Goal: Communication & Community: Answer question/provide support

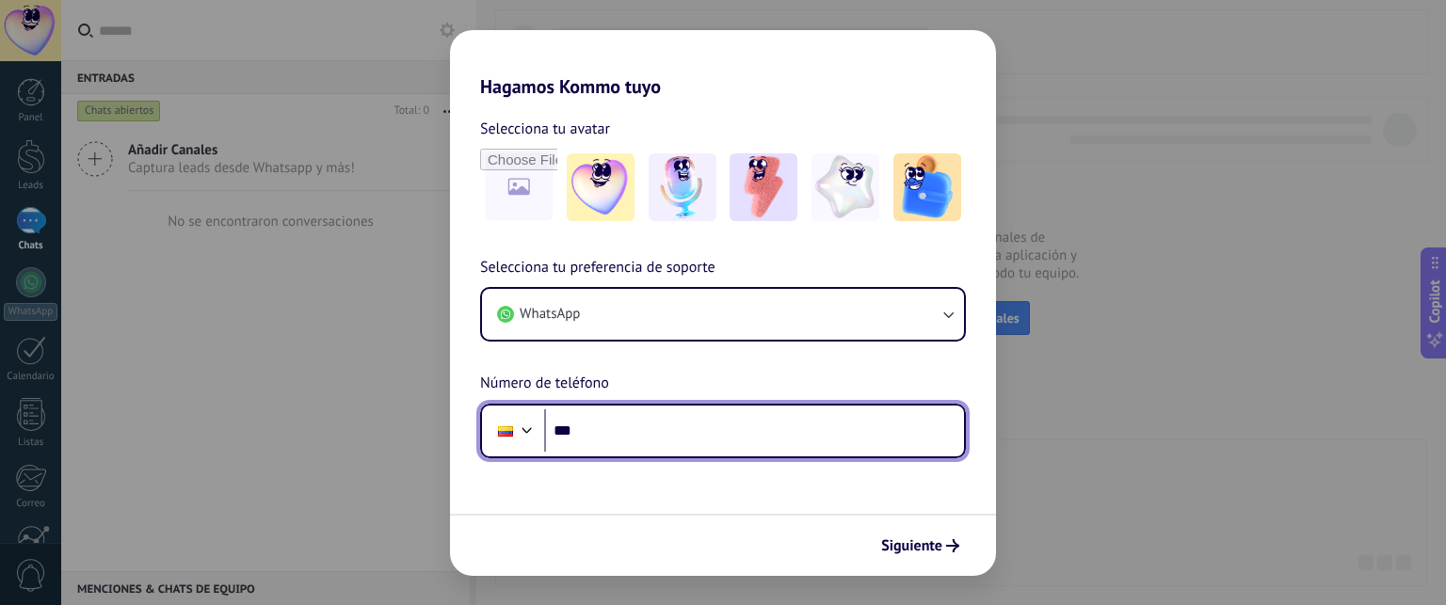
click at [829, 426] on input "***" at bounding box center [754, 431] width 420 height 43
type input "**********"
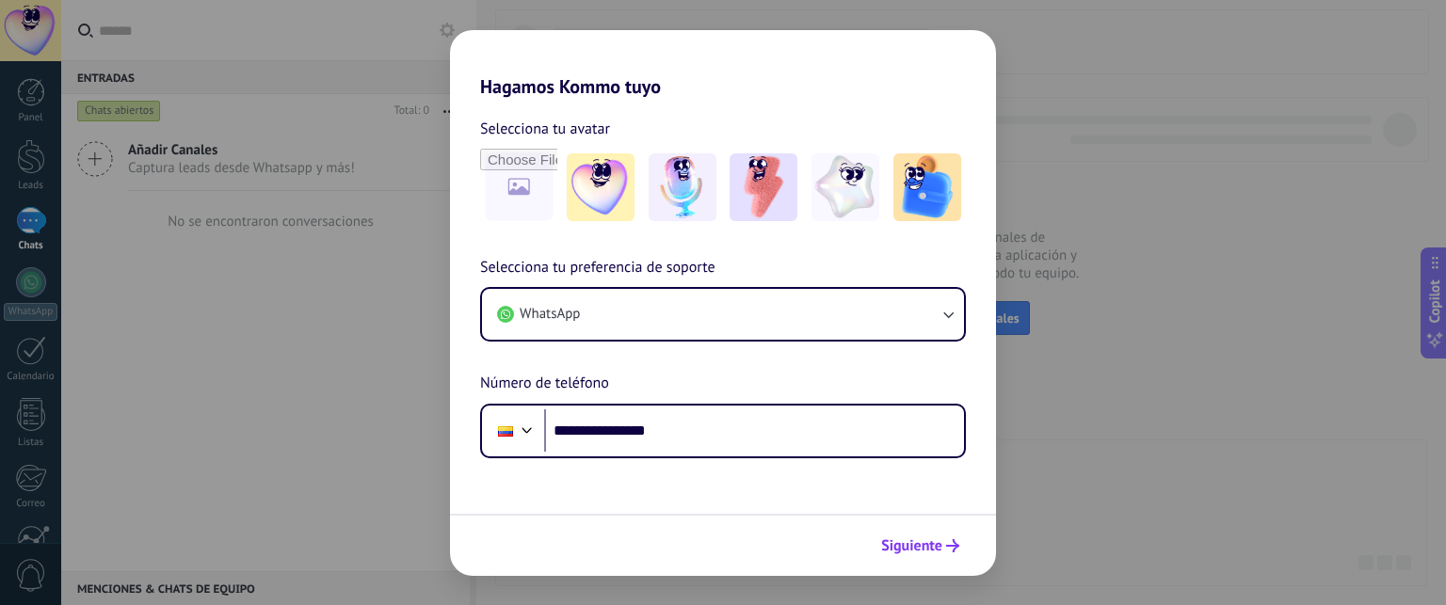
click at [907, 542] on span "Siguiente" at bounding box center [911, 546] width 61 height 13
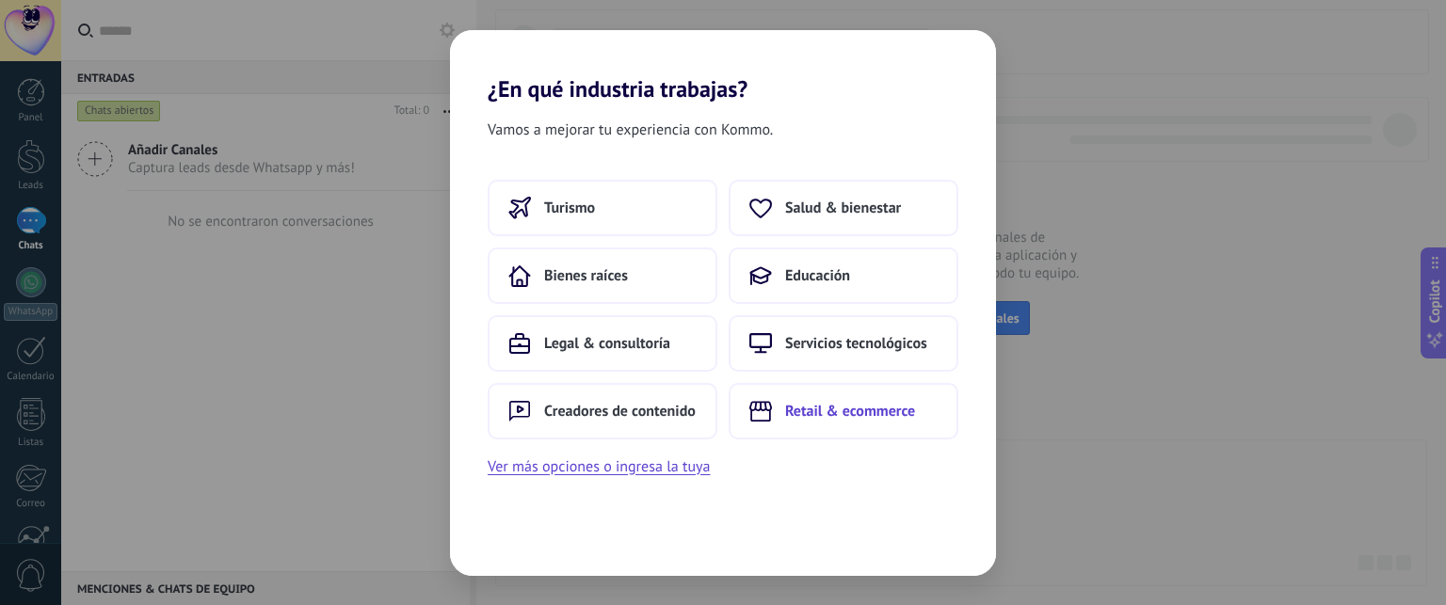
click at [802, 409] on span "Retail & ecommerce" at bounding box center [850, 411] width 130 height 19
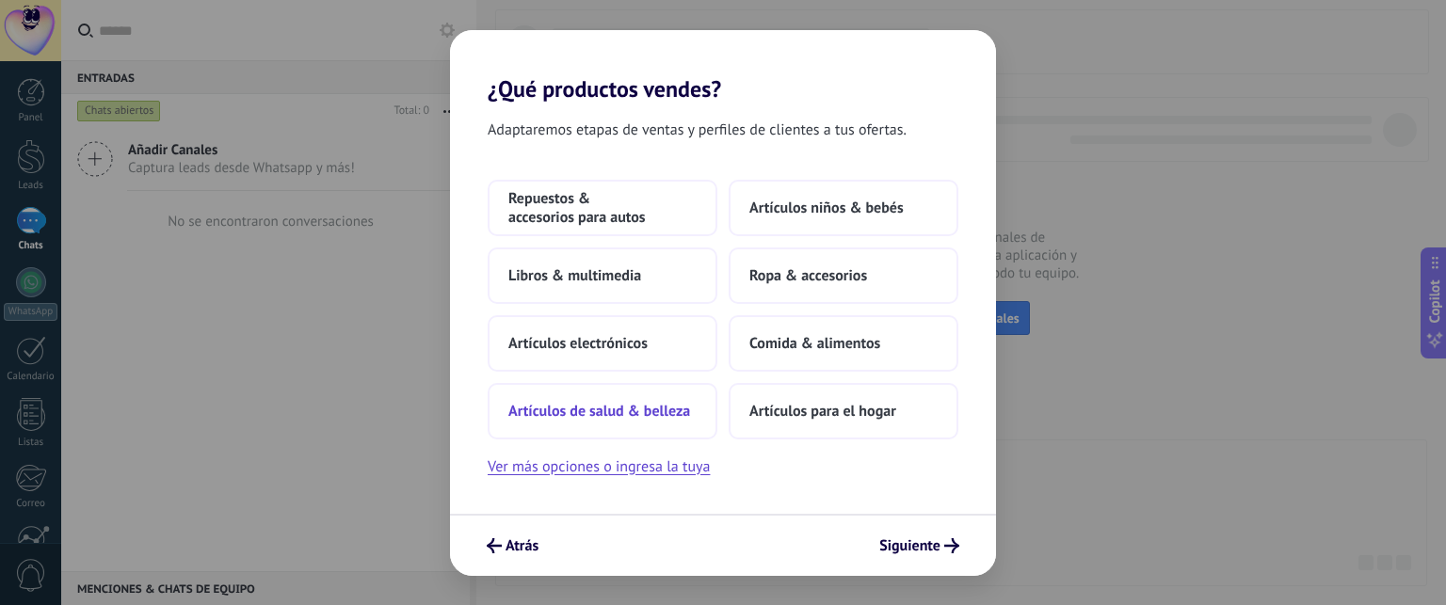
click at [665, 416] on span "Artículos de salud & belleza" at bounding box center [600, 411] width 182 height 19
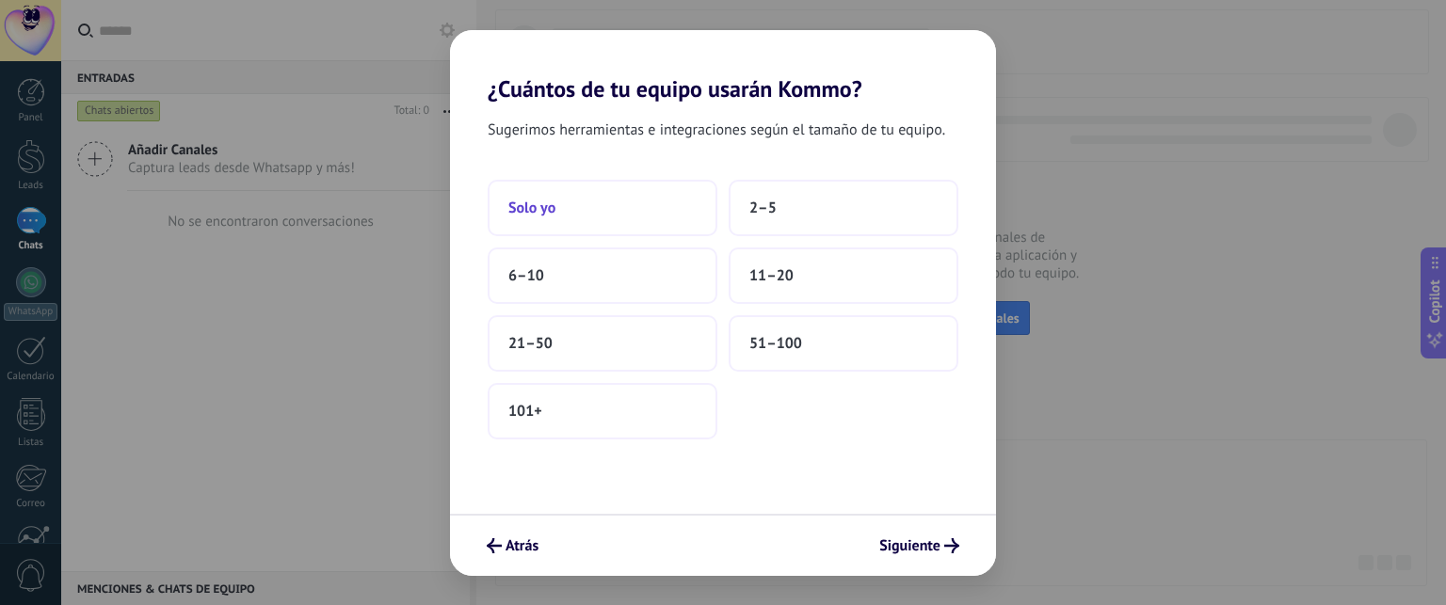
click at [560, 199] on button "Solo yo" at bounding box center [603, 208] width 230 height 57
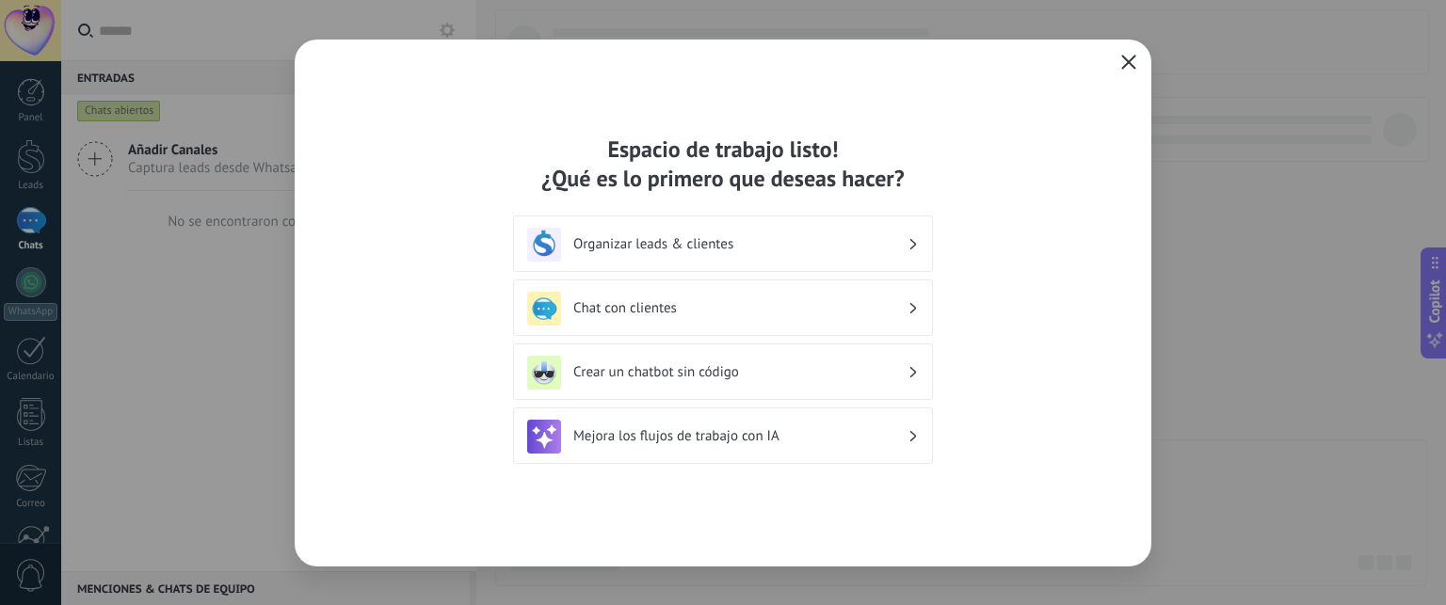
click at [1125, 56] on icon "button" at bounding box center [1129, 62] width 15 height 15
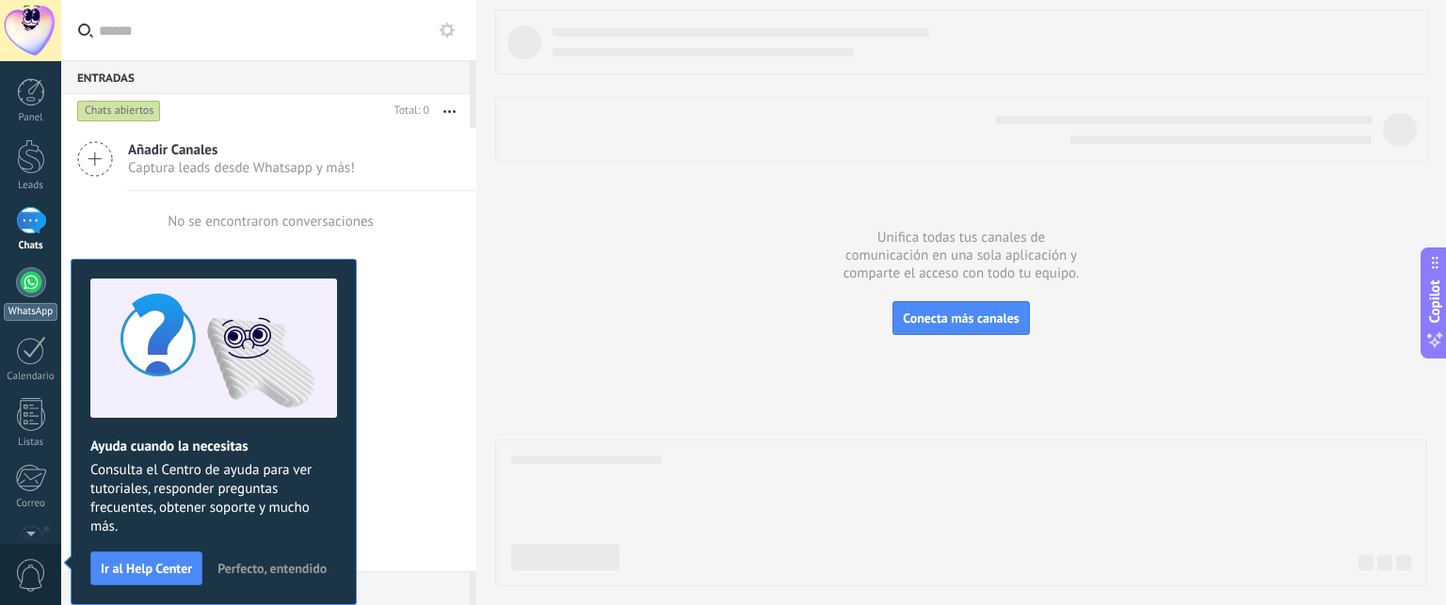
click at [27, 282] on div at bounding box center [31, 282] width 30 height 30
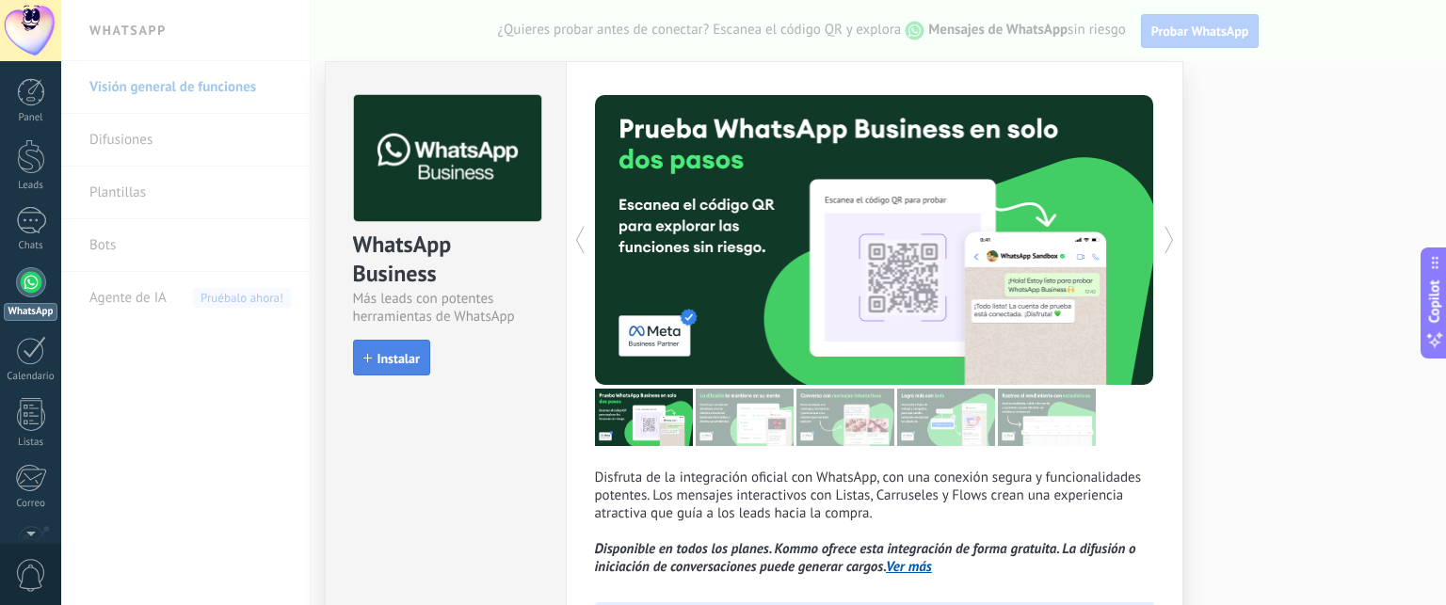
click at [397, 361] on span "Instalar" at bounding box center [399, 358] width 42 height 13
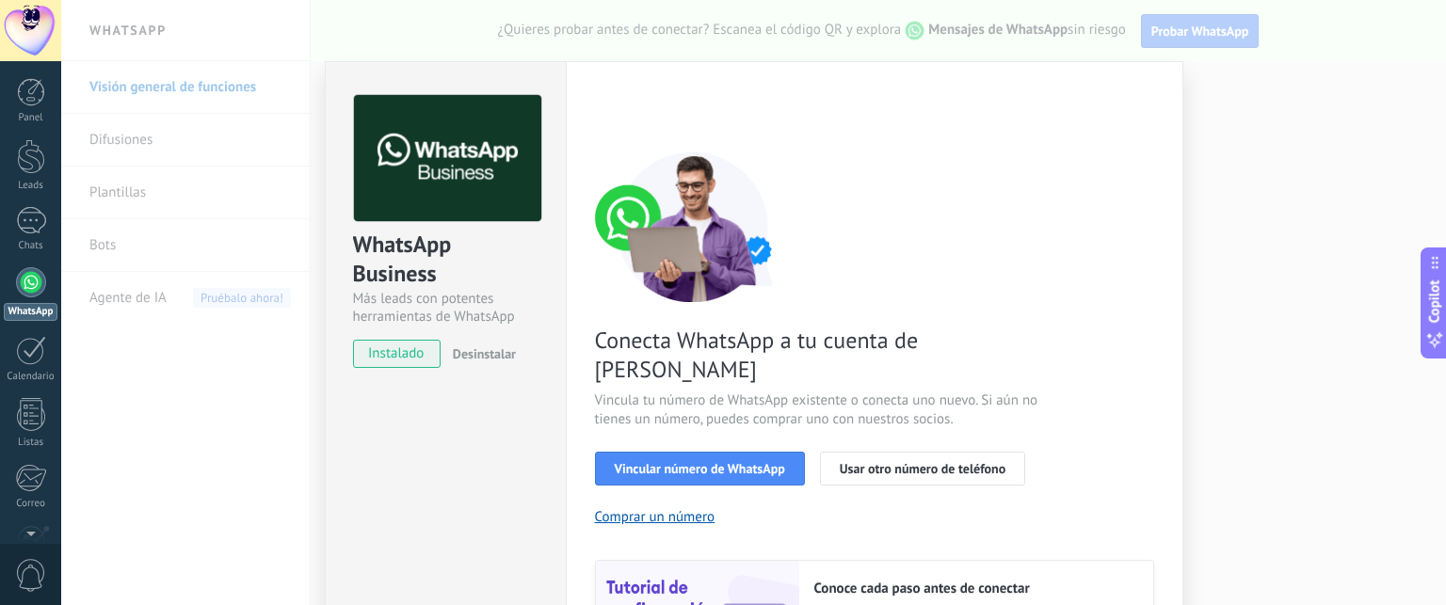
click at [840, 267] on div "Conecta WhatsApp a tu cuenta de Kommo Vincula tu número de WhatsApp existente o…" at bounding box center [874, 431] width 559 height 559
click at [708, 452] on button "Vincular número de WhatsApp" at bounding box center [700, 469] width 210 height 34
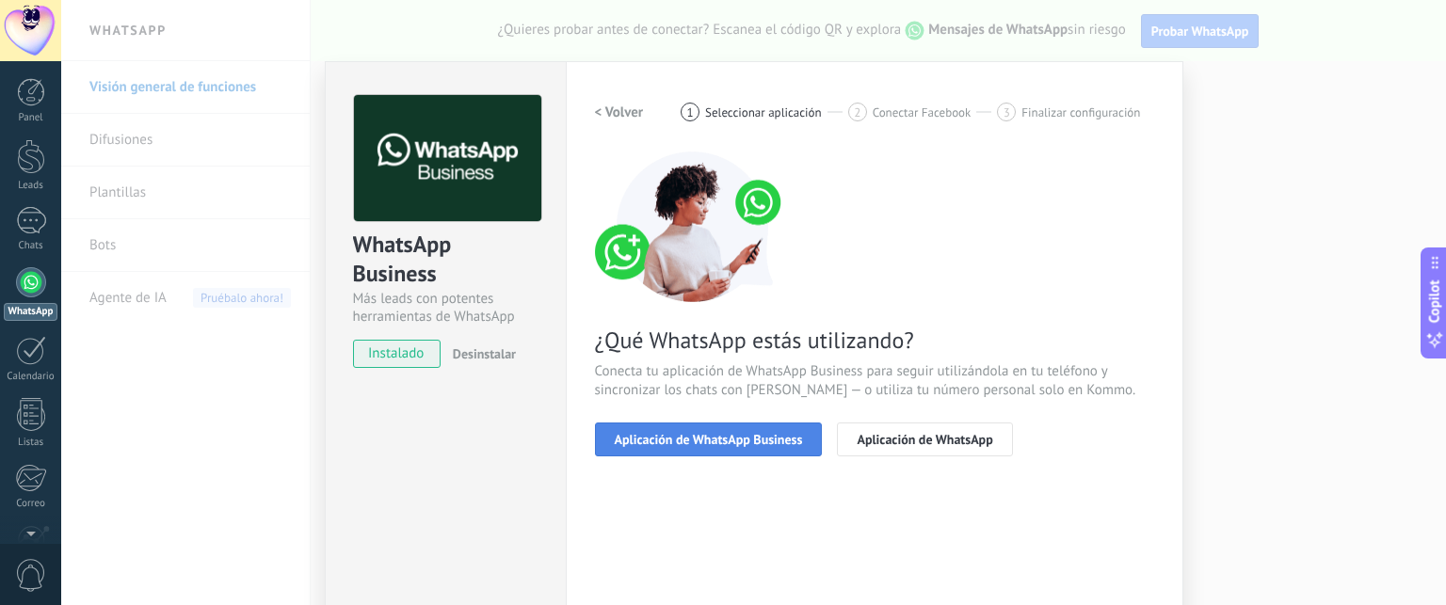
click at [735, 447] on button "Aplicación de WhatsApp Business" at bounding box center [709, 440] width 228 height 34
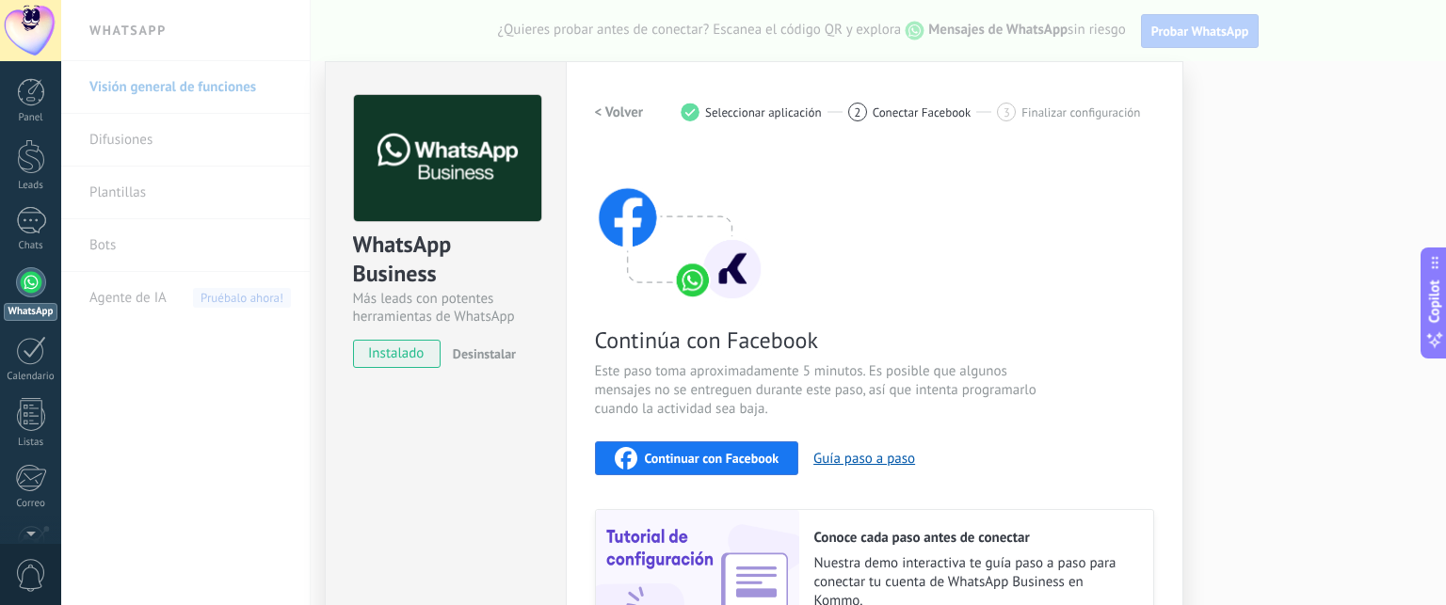
click at [709, 459] on span "Continuar con Facebook" at bounding box center [712, 458] width 135 height 13
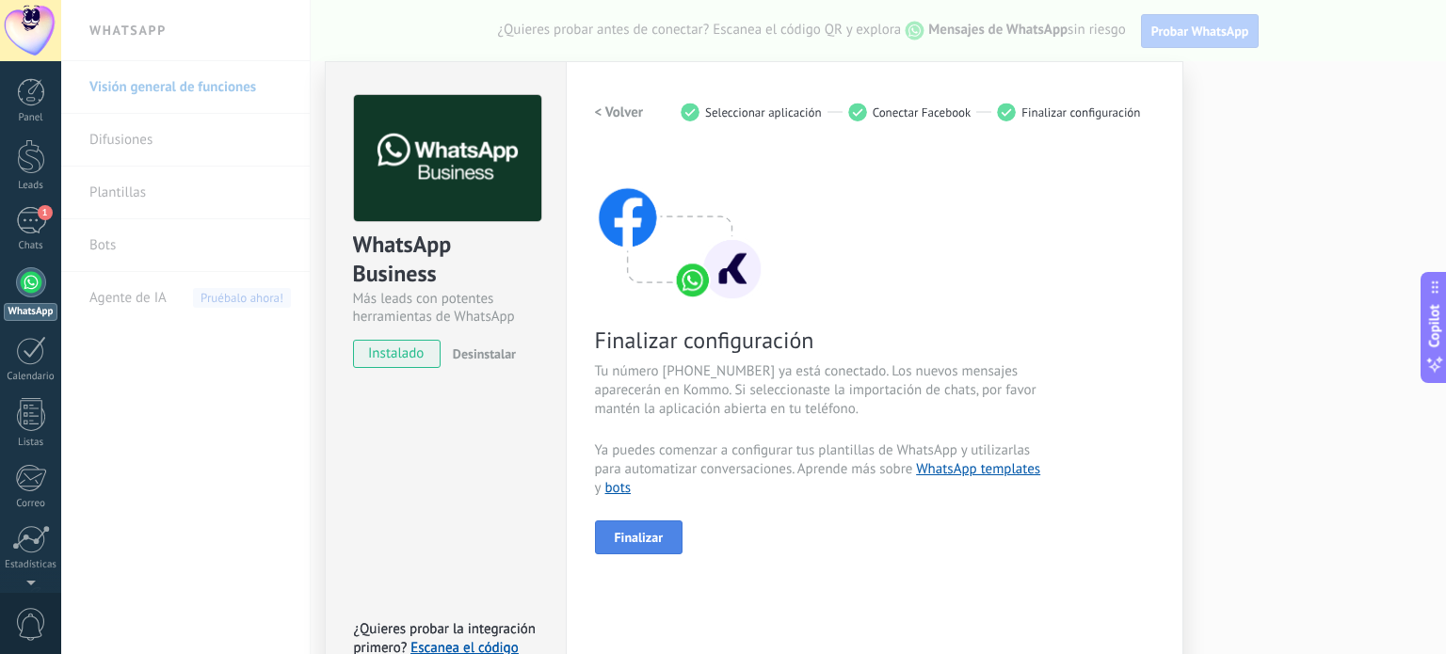
click at [615, 544] on span "Finalizar" at bounding box center [639, 537] width 49 height 13
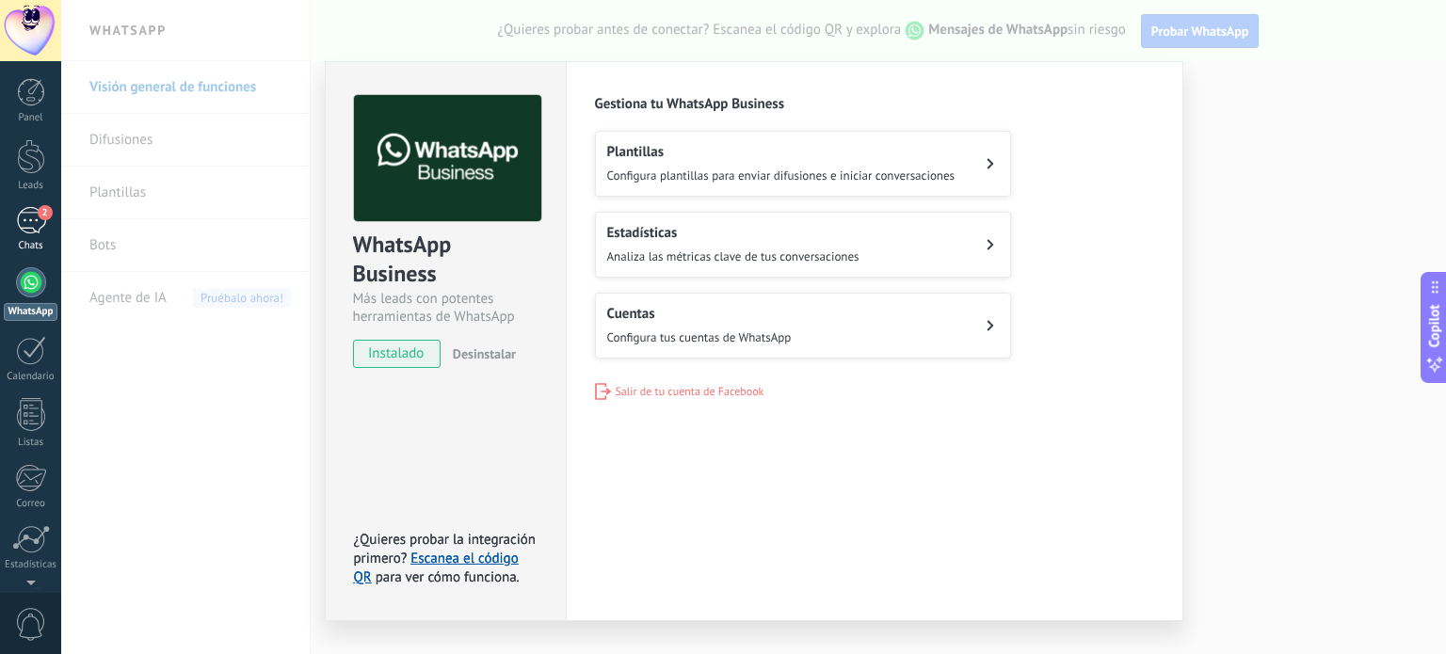
click at [38, 214] on span "2" at bounding box center [45, 212] width 15 height 15
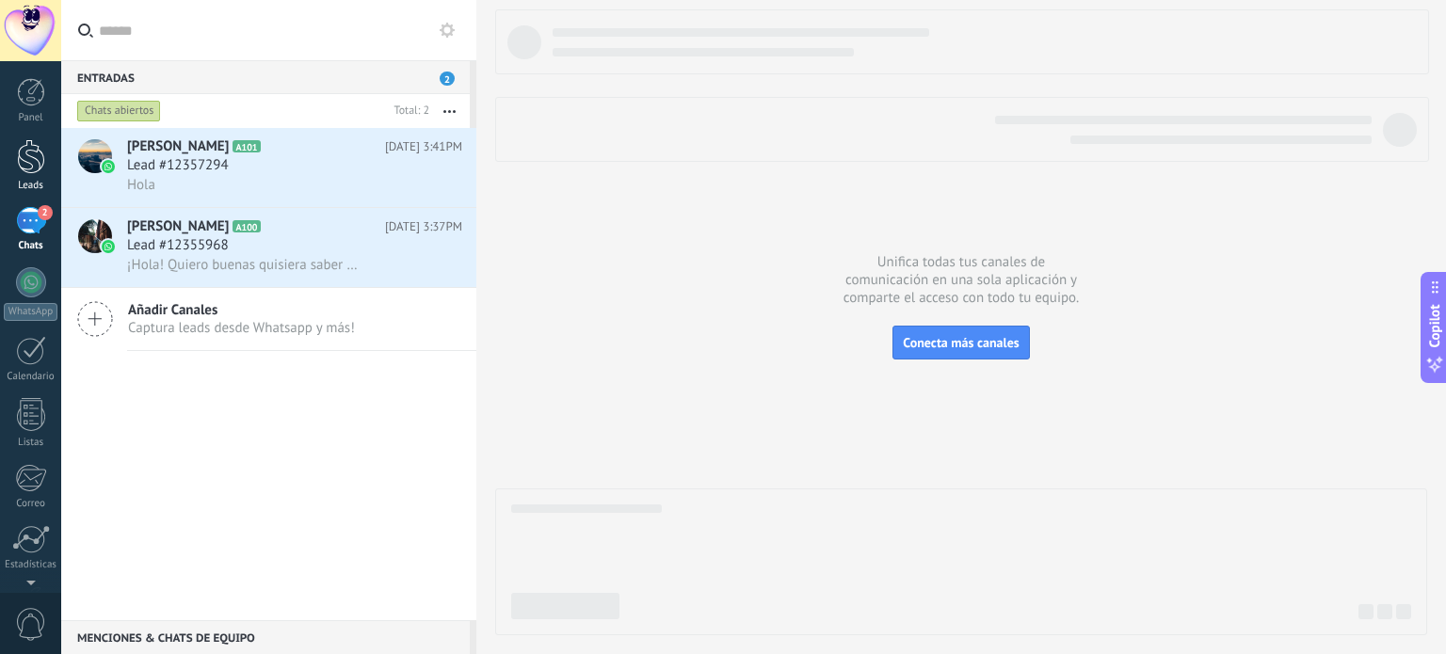
click at [26, 161] on div at bounding box center [31, 156] width 28 height 35
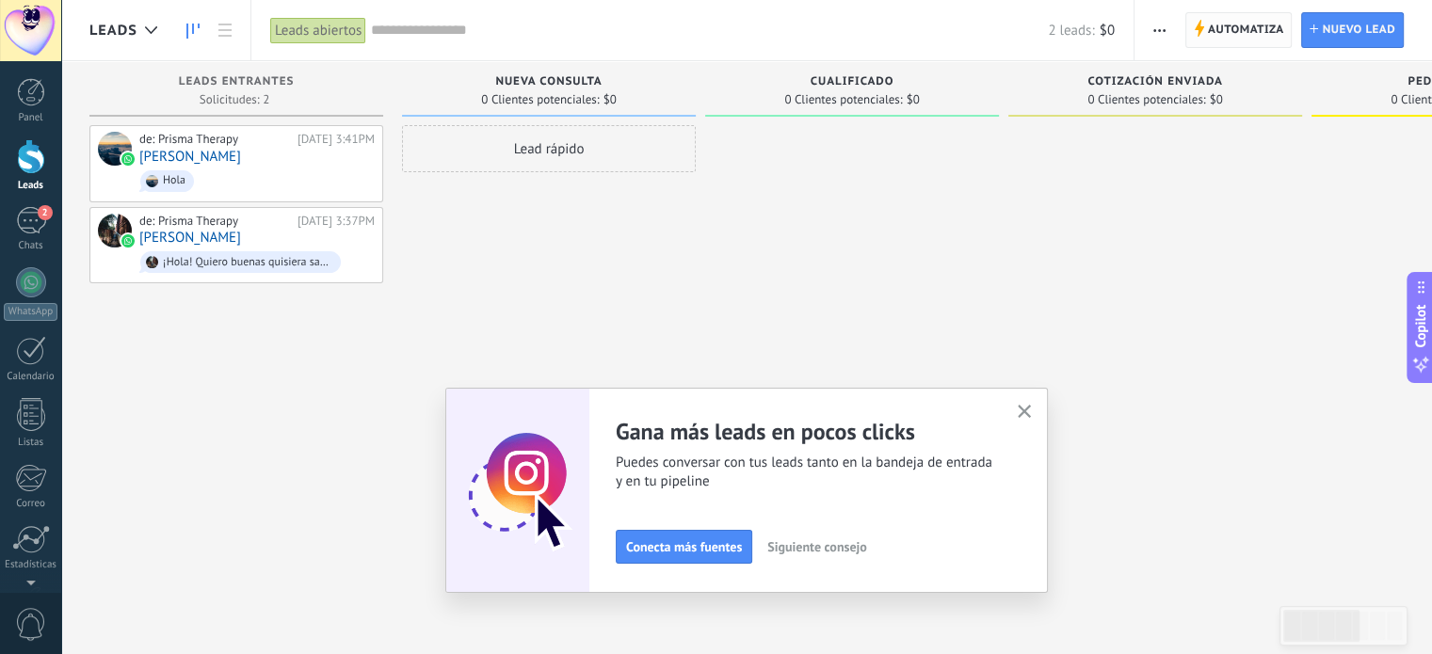
click at [1233, 35] on span "Automatiza" at bounding box center [1246, 30] width 76 height 34
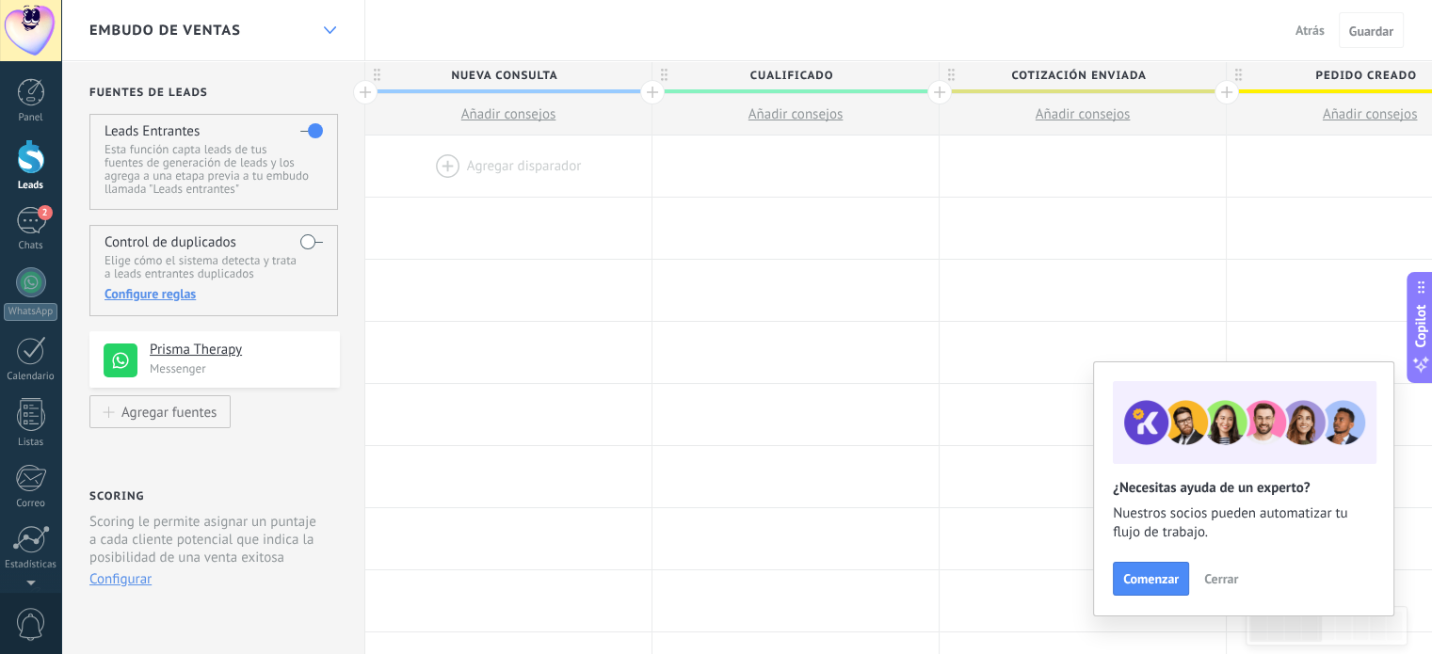
click at [330, 28] on icon at bounding box center [330, 30] width 12 height 8
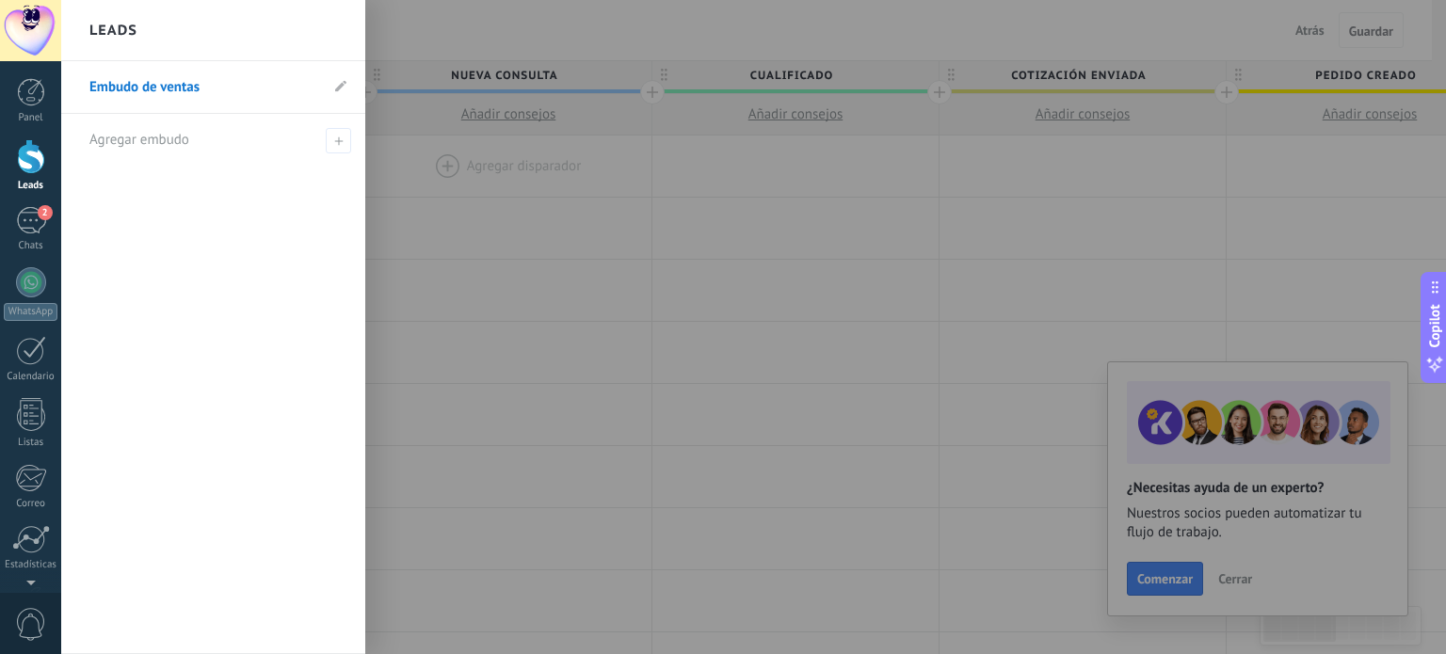
click at [433, 195] on div at bounding box center [784, 327] width 1446 height 654
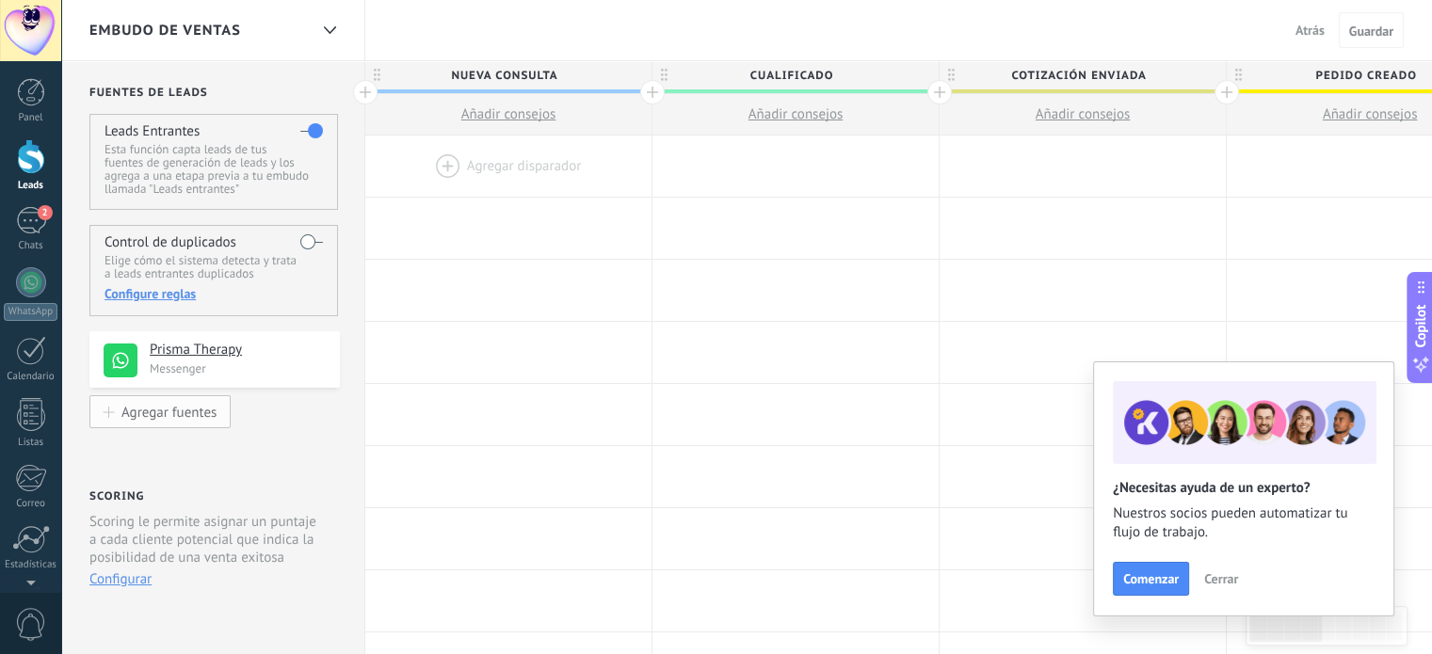
click at [175, 412] on div "Agregar fuentes" at bounding box center [168, 412] width 95 height 16
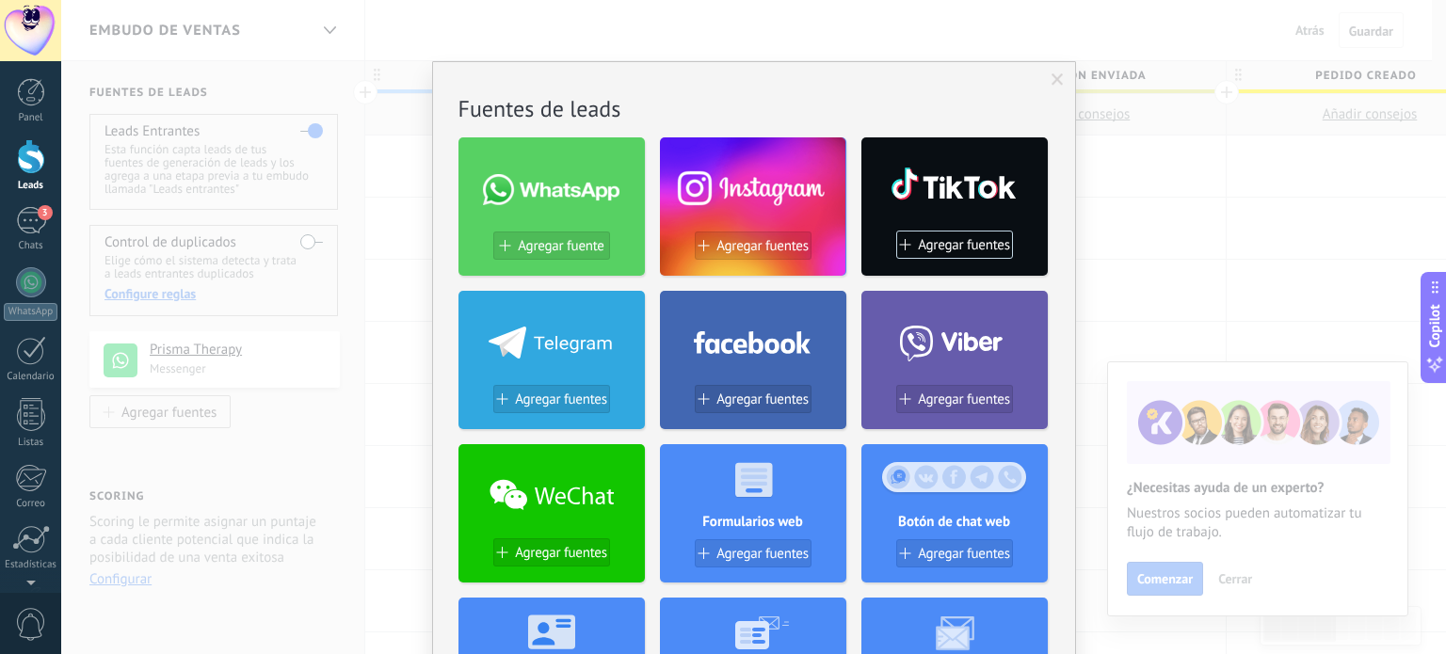
click at [1058, 82] on span at bounding box center [1058, 79] width 12 height 13
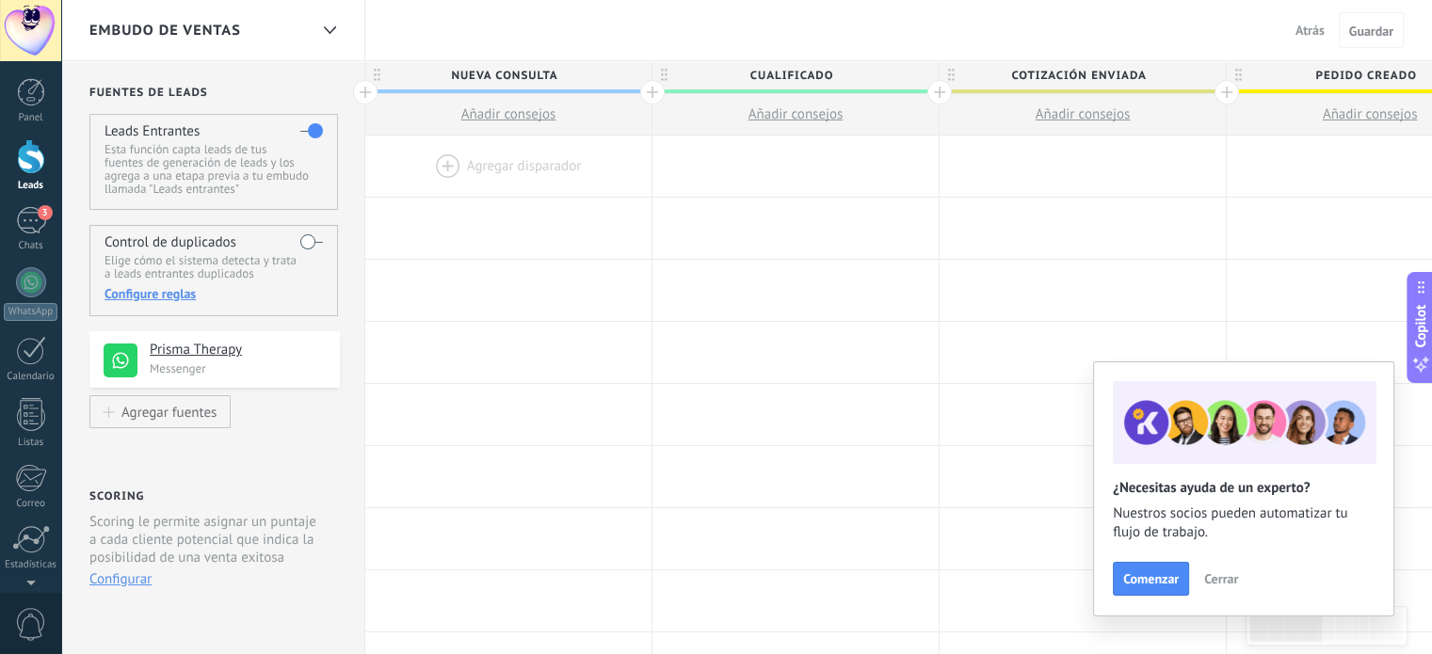
click at [525, 74] on span "Nueva consulta" at bounding box center [503, 75] width 277 height 29
drag, startPoint x: 564, startPoint y: 73, endPoint x: 414, endPoint y: 82, distance: 150.0
click at [414, 82] on input "**********" at bounding box center [504, 75] width 250 height 28
type input "**********"
click at [542, 195] on div at bounding box center [508, 166] width 286 height 61
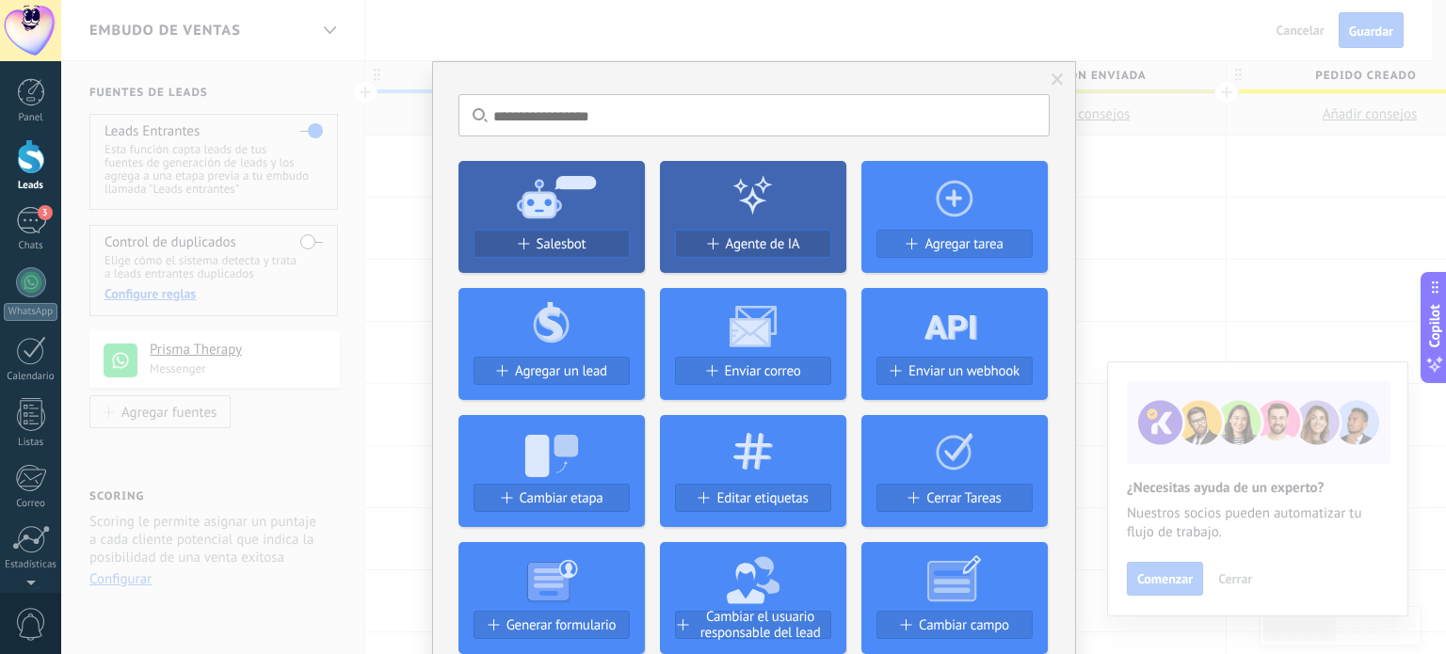
click at [1060, 79] on span at bounding box center [1058, 79] width 12 height 13
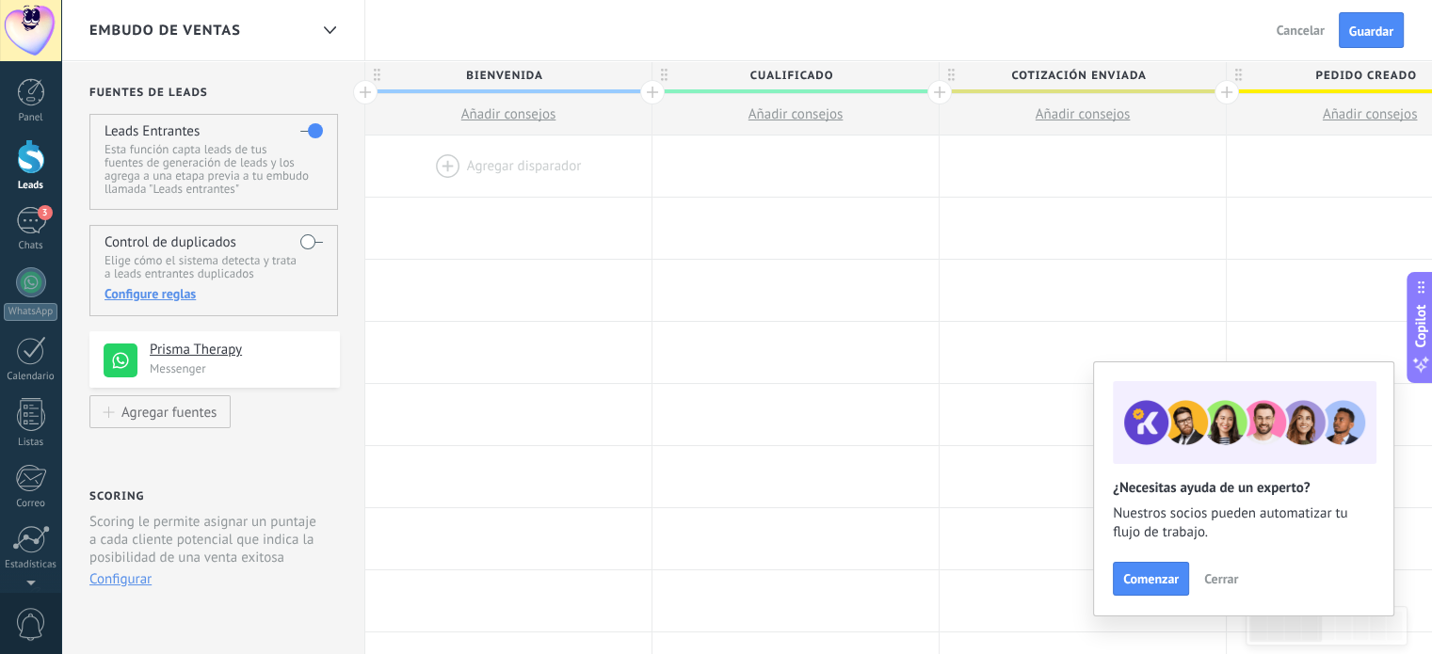
click at [599, 76] on span "BIENVENIDA" at bounding box center [503, 75] width 277 height 29
click at [634, 77] on span at bounding box center [634, 76] width 13 height 13
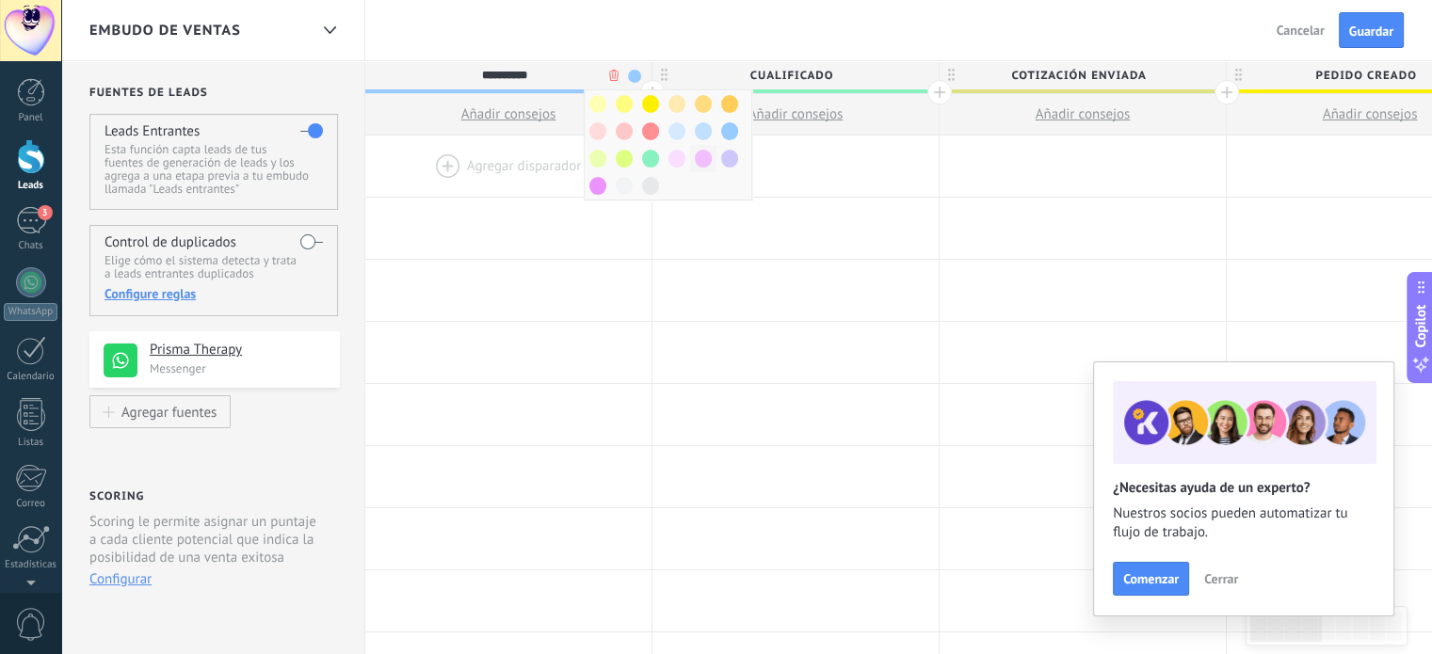
click at [701, 162] on span at bounding box center [703, 159] width 17 height 18
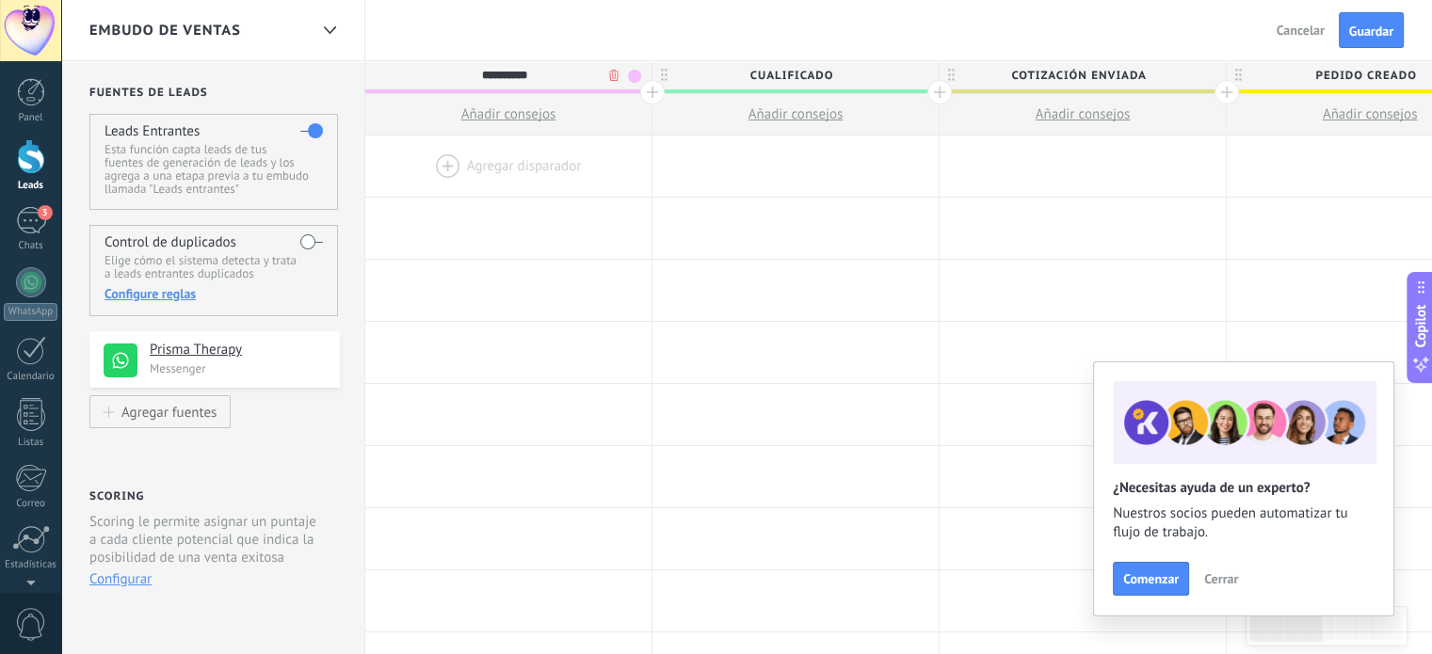
click at [651, 91] on div at bounding box center [652, 92] width 24 height 24
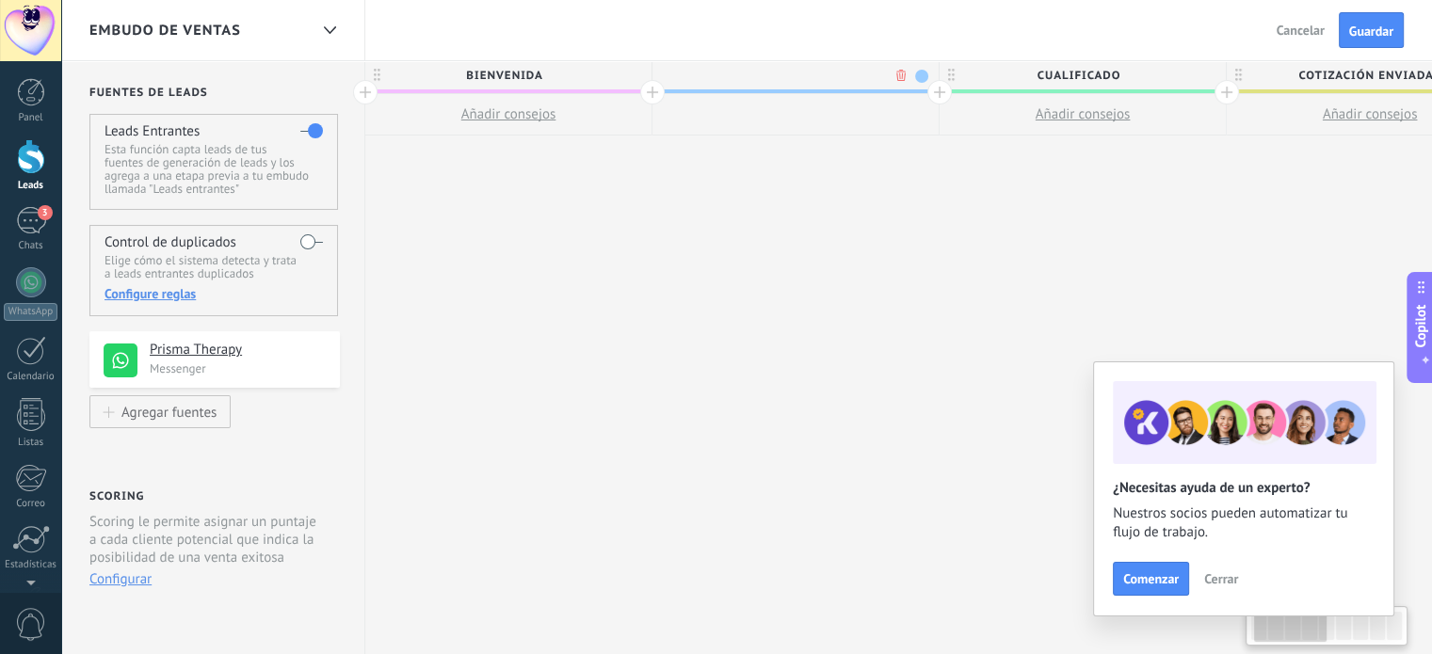
scroll to position [0, 139]
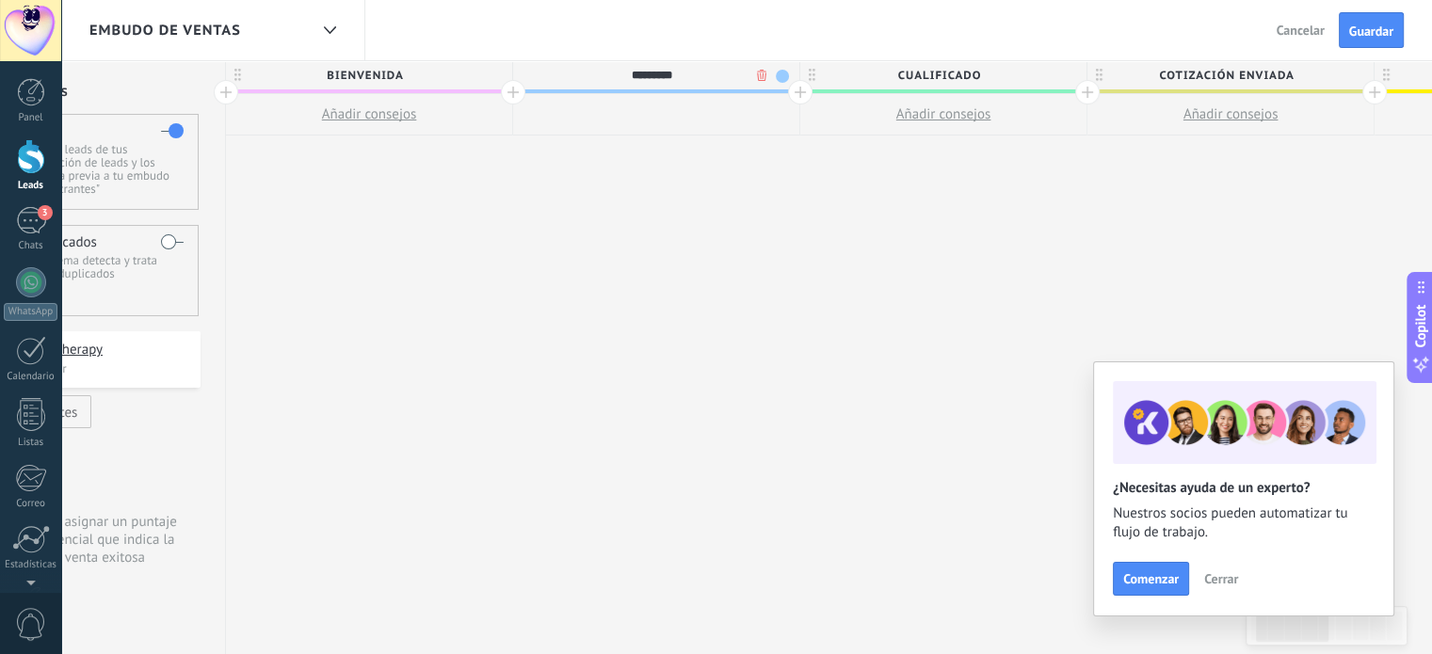
click at [934, 71] on span "Cualificado" at bounding box center [938, 75] width 277 height 29
type input "*********"
drag, startPoint x: 986, startPoint y: 73, endPoint x: 886, endPoint y: 74, distance: 99.8
click at [886, 74] on input "**********" at bounding box center [940, 75] width 250 height 28
type input "**********"
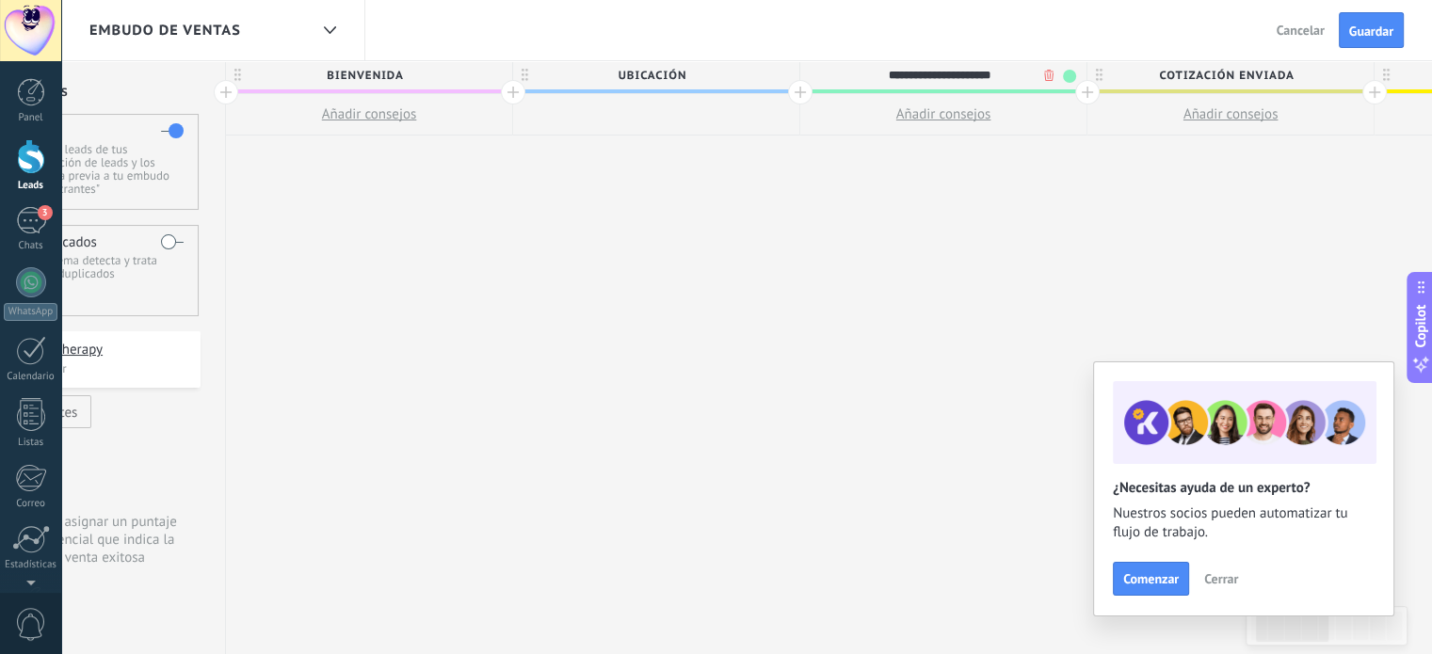
click at [1236, 72] on span "Cotización enviada" at bounding box center [1226, 75] width 277 height 29
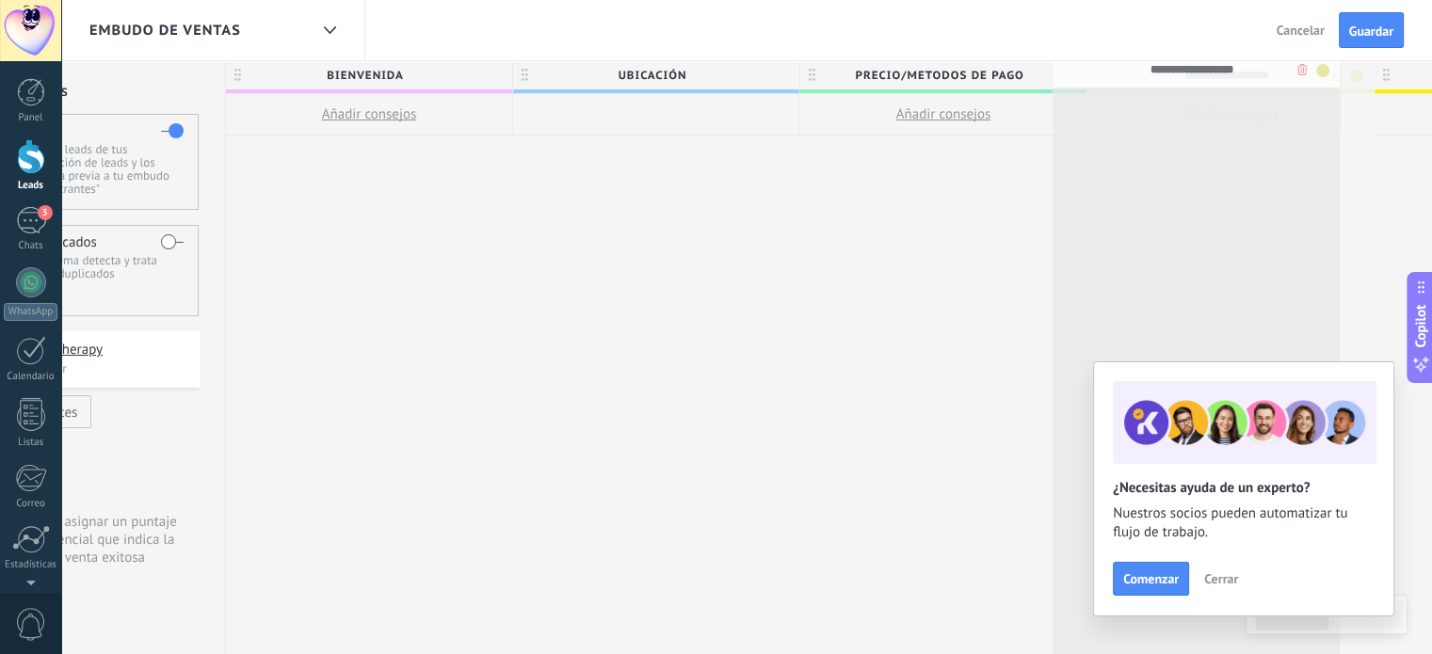
drag, startPoint x: 1304, startPoint y: 78, endPoint x: 1270, endPoint y: 73, distance: 34.4
drag, startPoint x: 1294, startPoint y: 73, endPoint x: 1282, endPoint y: 75, distance: 12.6
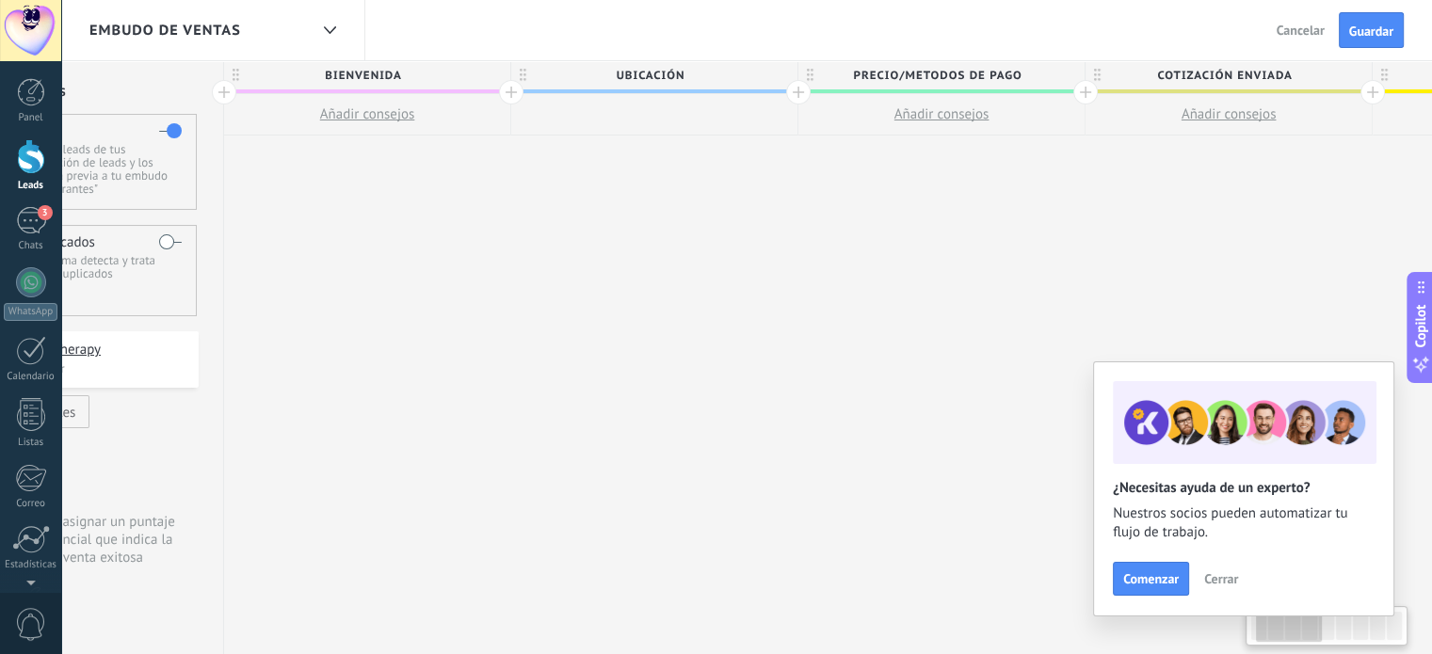
click at [1253, 77] on span "Cotización enviada" at bounding box center [1224, 75] width 277 height 29
drag, startPoint x: 1277, startPoint y: 74, endPoint x: 1141, endPoint y: 71, distance: 135.7
click at [1141, 71] on input "**********" at bounding box center [1225, 75] width 250 height 28
type input "**********"
click at [1371, 29] on span "Guardar" at bounding box center [1371, 30] width 44 height 13
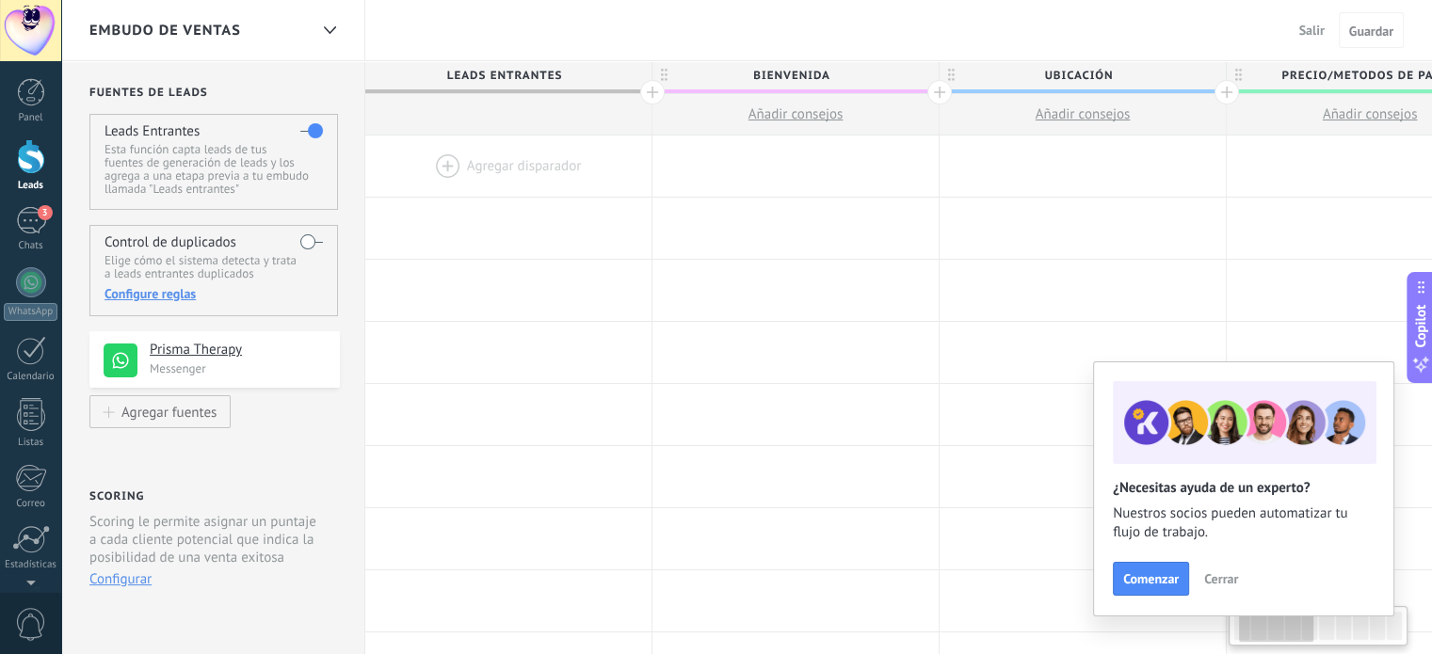
scroll to position [0, 141]
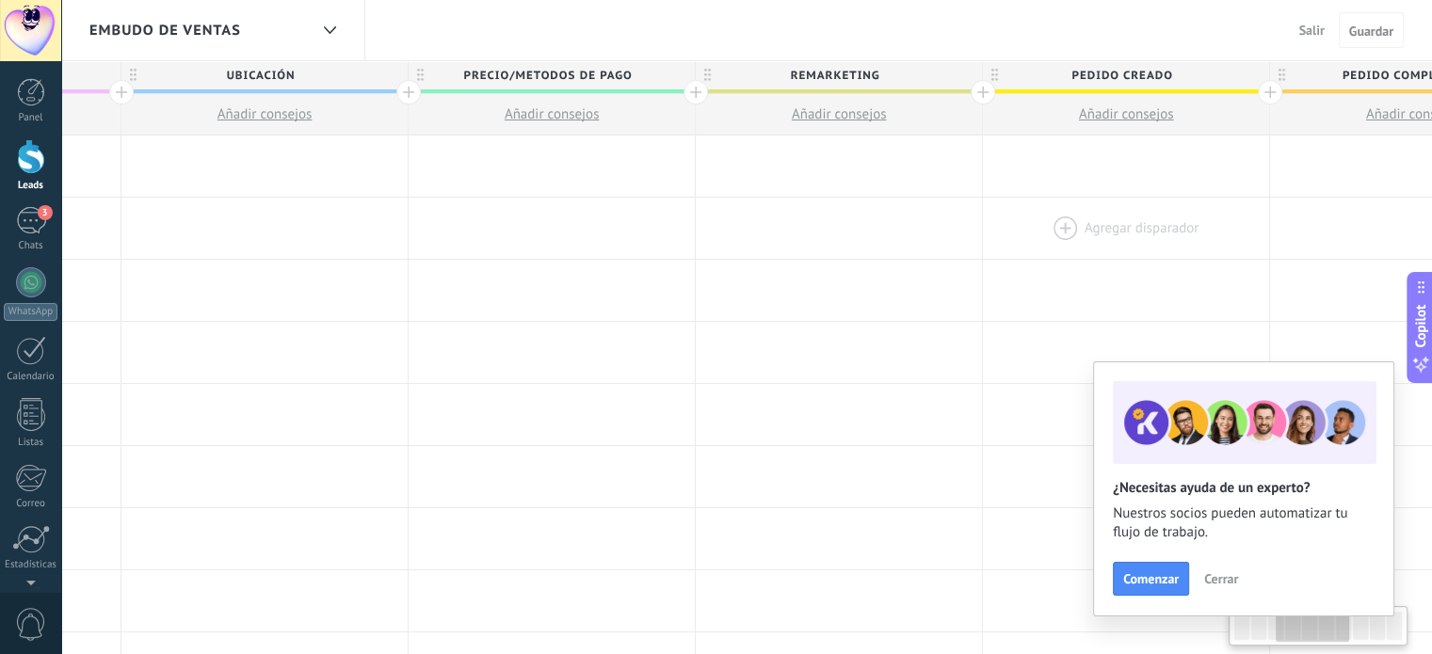
drag, startPoint x: 949, startPoint y: 217, endPoint x: 1115, endPoint y: 255, distance: 170.2
click at [280, 213] on div at bounding box center [264, 228] width 286 height 61
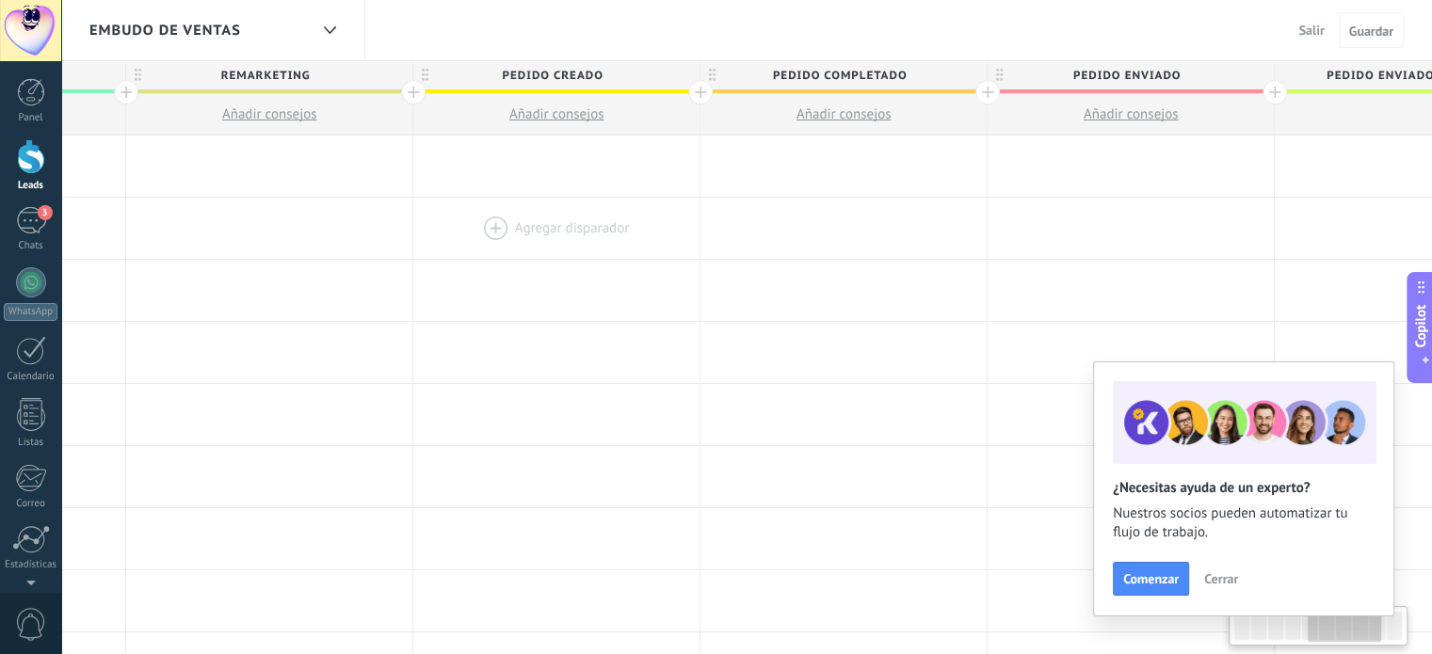
drag, startPoint x: 1139, startPoint y: 248, endPoint x: 573, endPoint y: 249, distance: 566.9
click at [573, 249] on div at bounding box center [556, 228] width 286 height 61
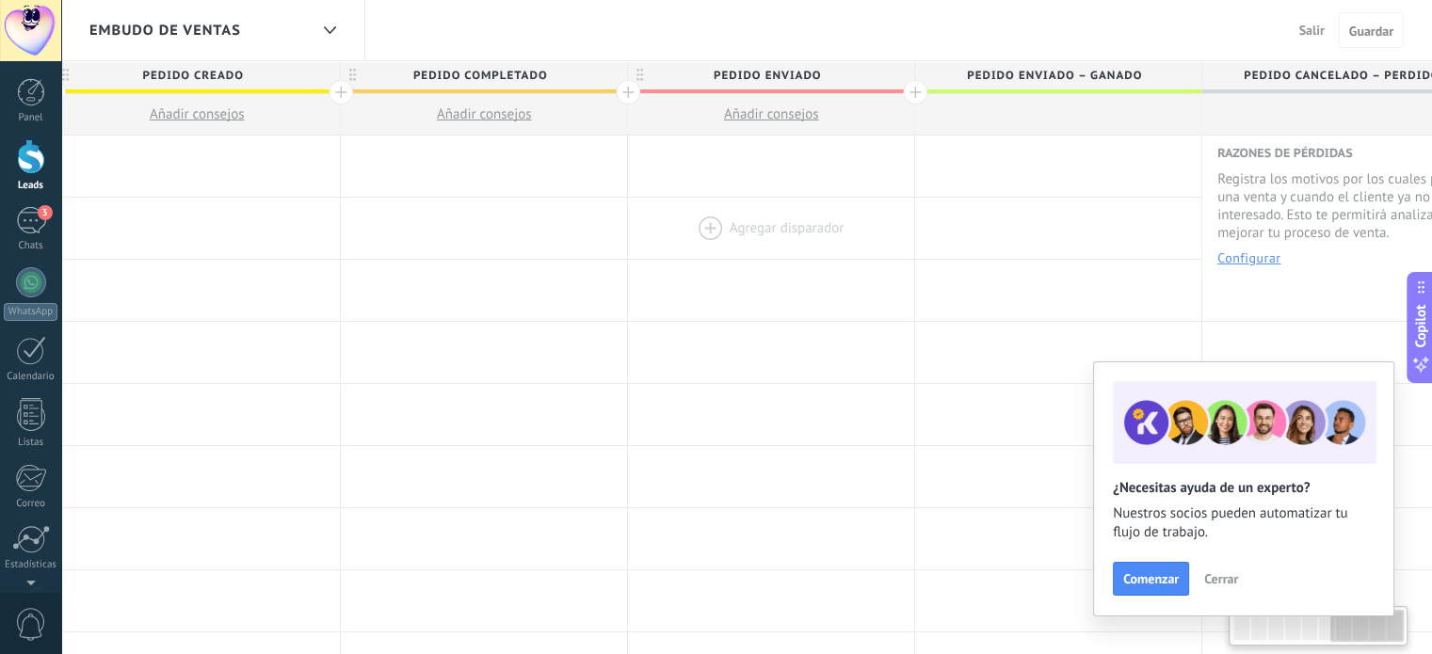
scroll to position [0, 1803]
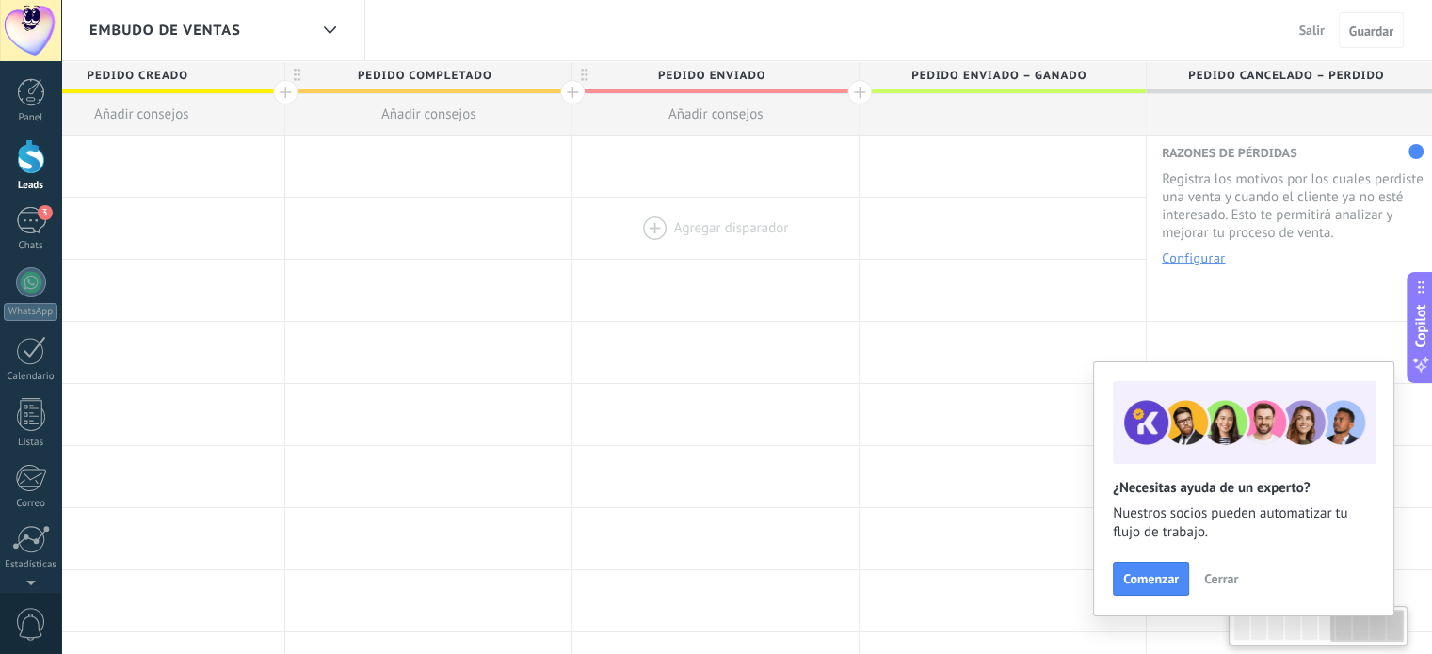
drag, startPoint x: 1055, startPoint y: 218, endPoint x: 701, endPoint y: 234, distance: 354.4
click at [701, 234] on div at bounding box center [716, 228] width 286 height 61
drag, startPoint x: 1041, startPoint y: 226, endPoint x: 825, endPoint y: 243, distance: 216.3
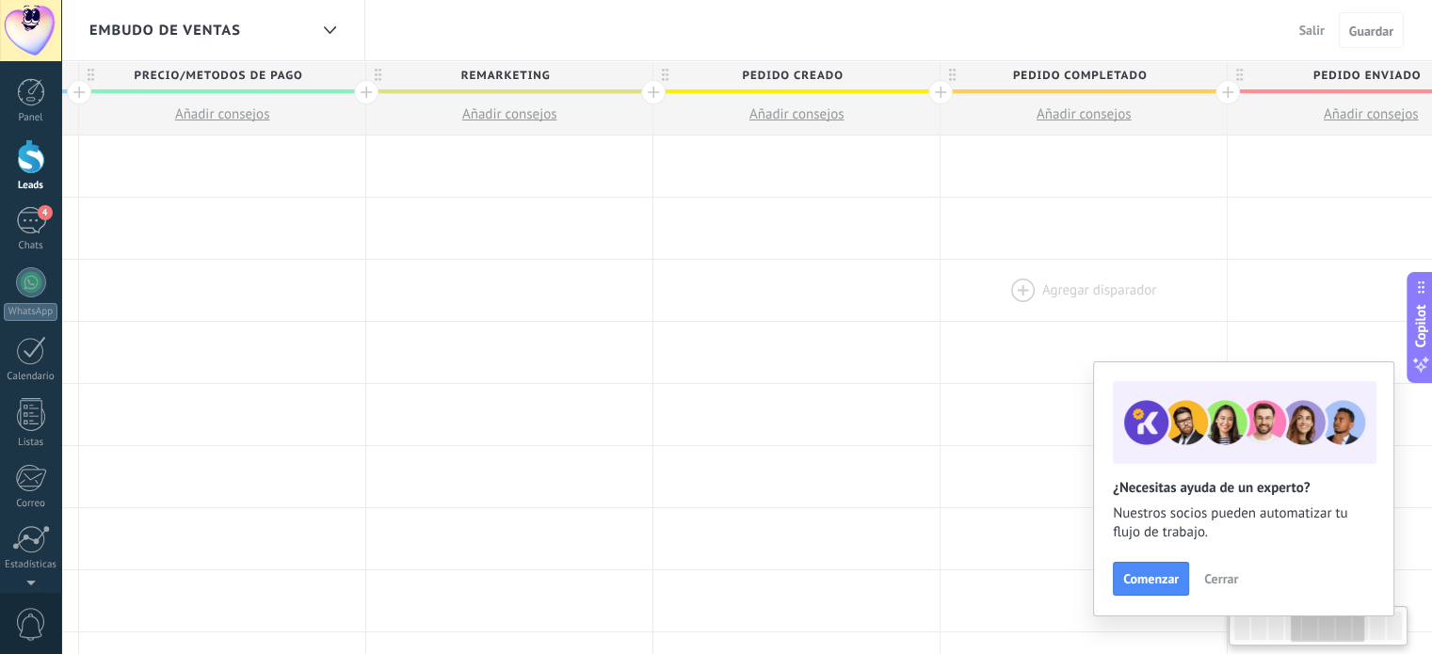
scroll to position [0, 1059]
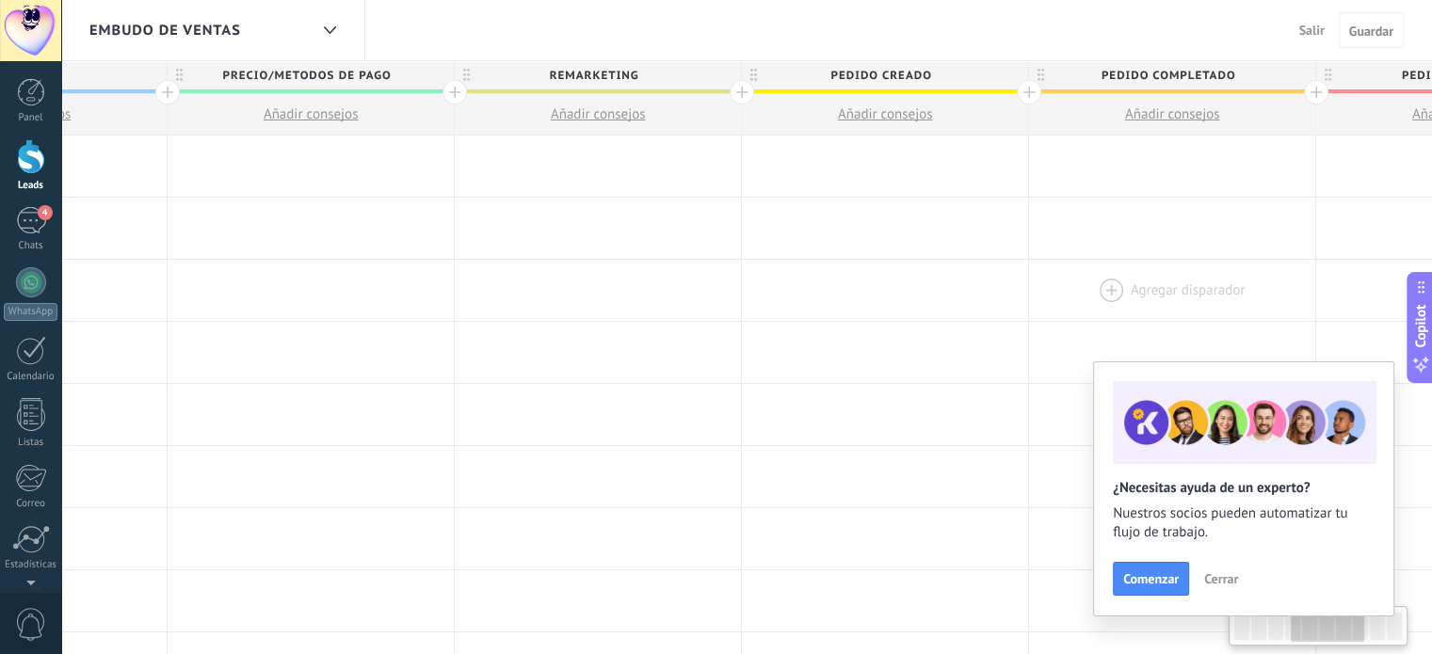
drag, startPoint x: 492, startPoint y: 296, endPoint x: 1239, endPoint y: 268, distance: 747.3
click at [1239, 268] on div at bounding box center [1172, 290] width 286 height 61
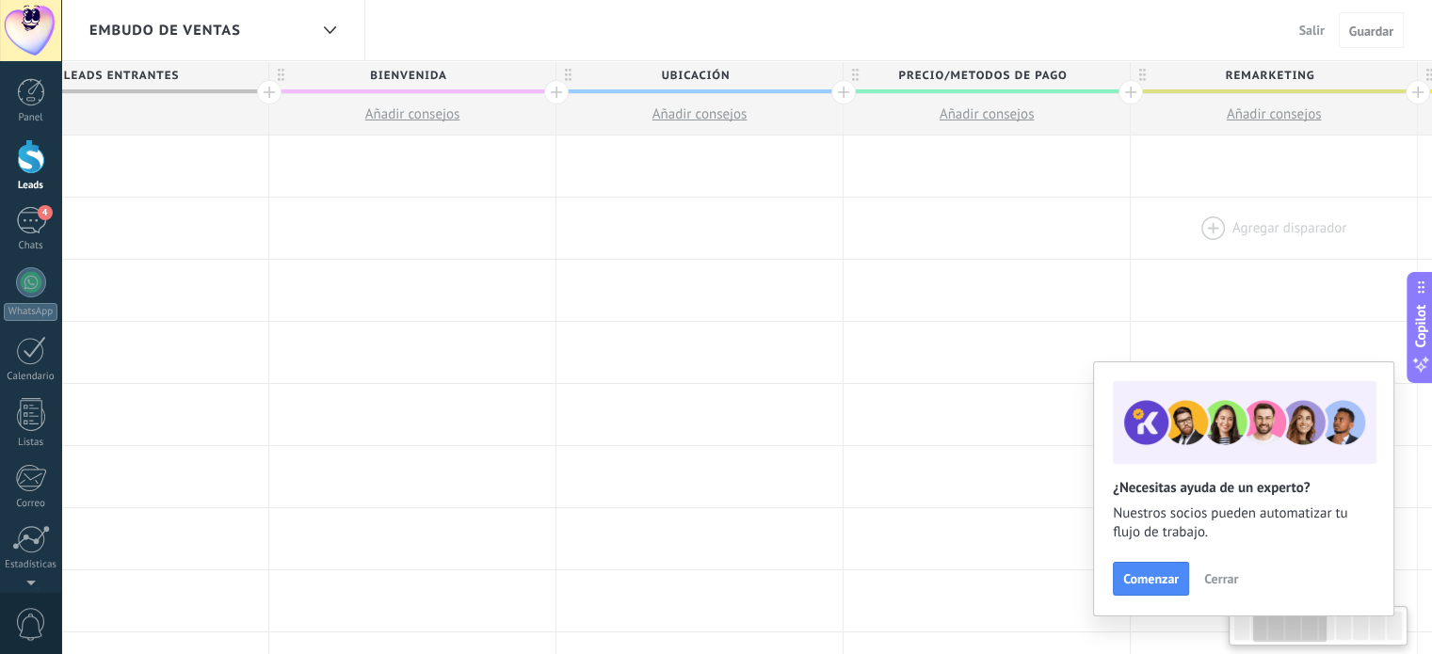
scroll to position [0, 381]
drag, startPoint x: 467, startPoint y: 287, endPoint x: 1153, endPoint y: 249, distance: 686.6
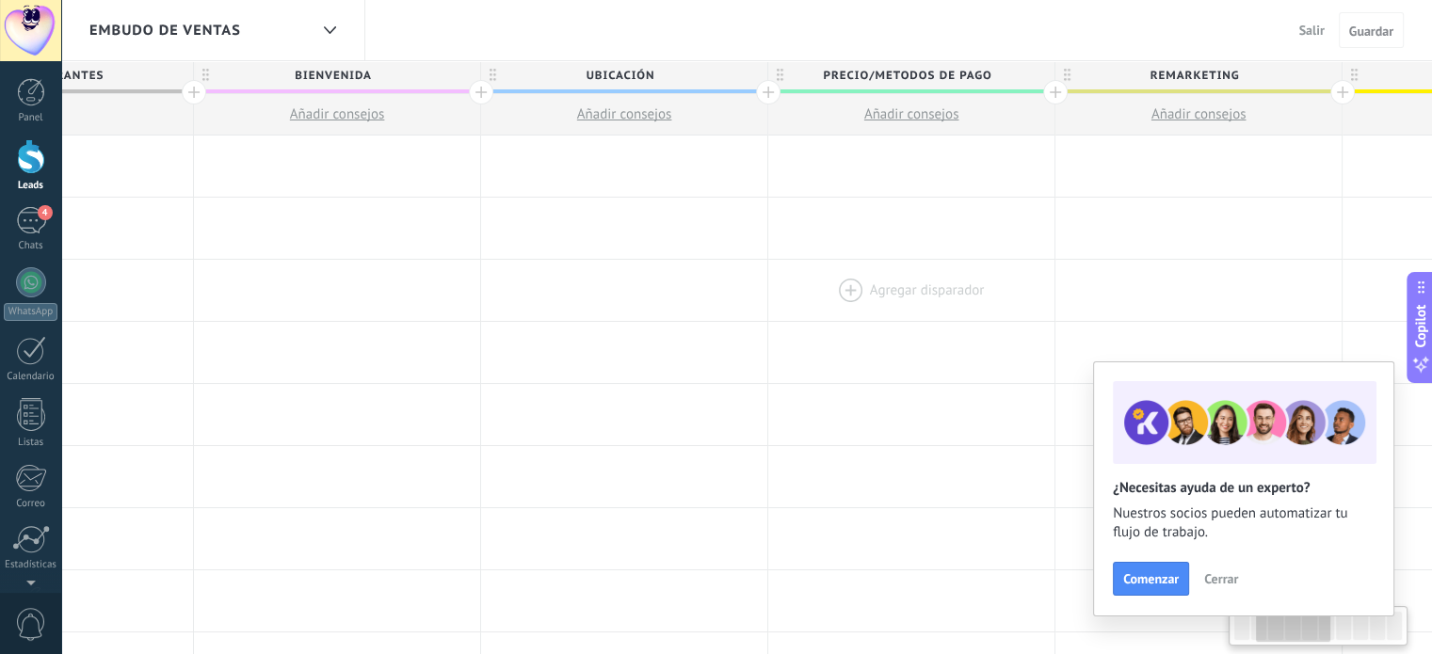
scroll to position [0, 486]
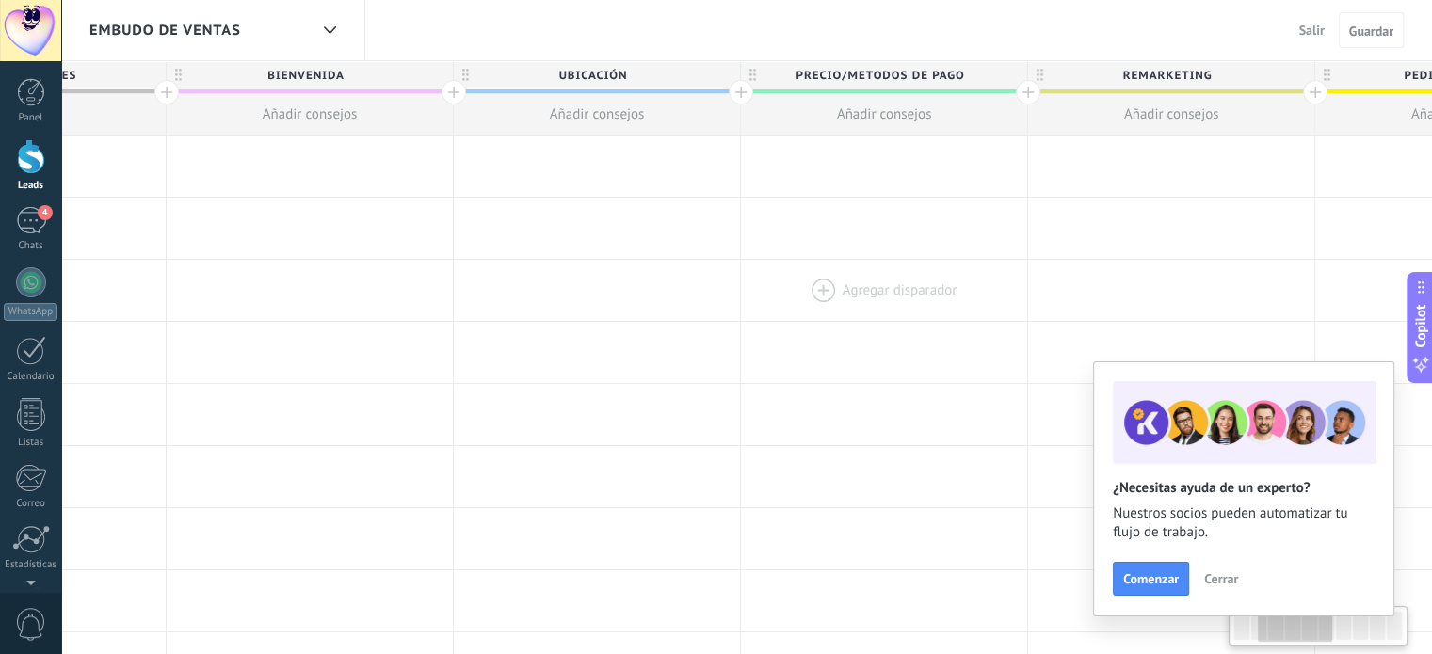
drag, startPoint x: 882, startPoint y: 261, endPoint x: 783, endPoint y: 299, distance: 105.8
click at [783, 299] on div at bounding box center [884, 290] width 286 height 61
click at [1307, 34] on span "Salir" at bounding box center [1312, 30] width 25 height 17
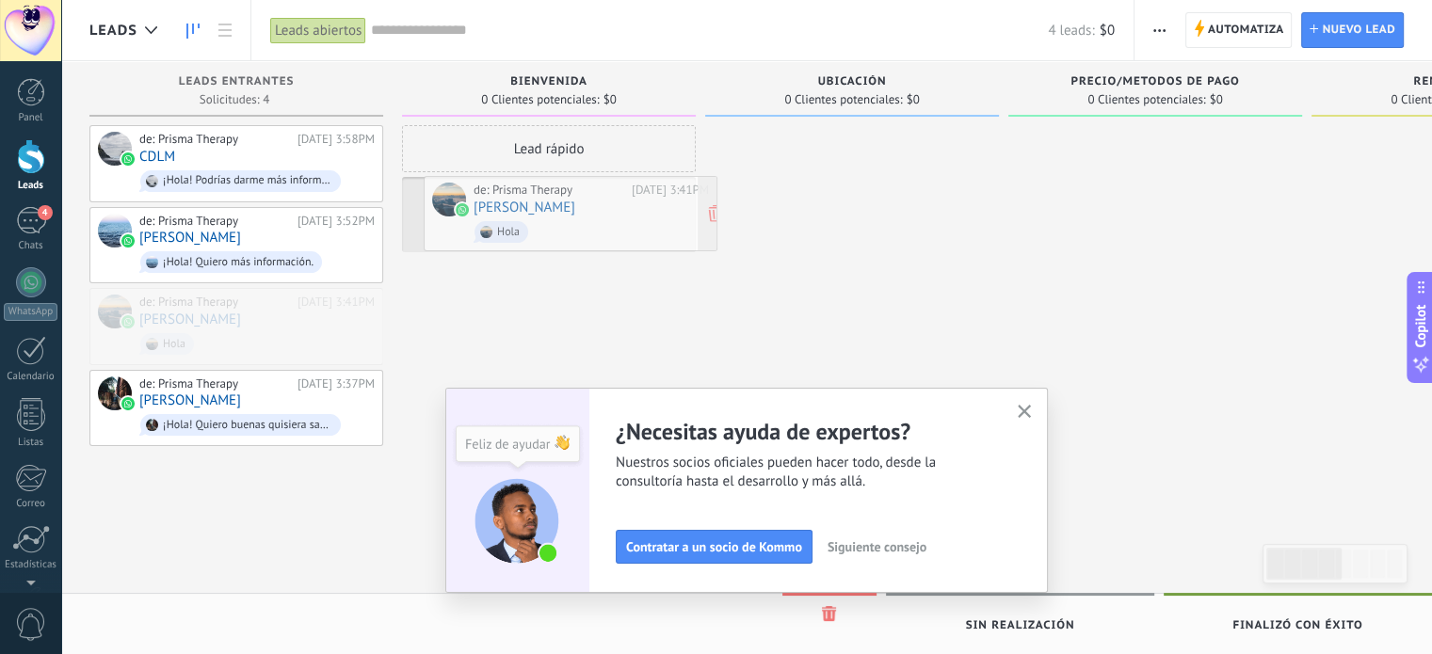
drag, startPoint x: 254, startPoint y: 327, endPoint x: 583, endPoint y: 211, distance: 348.5
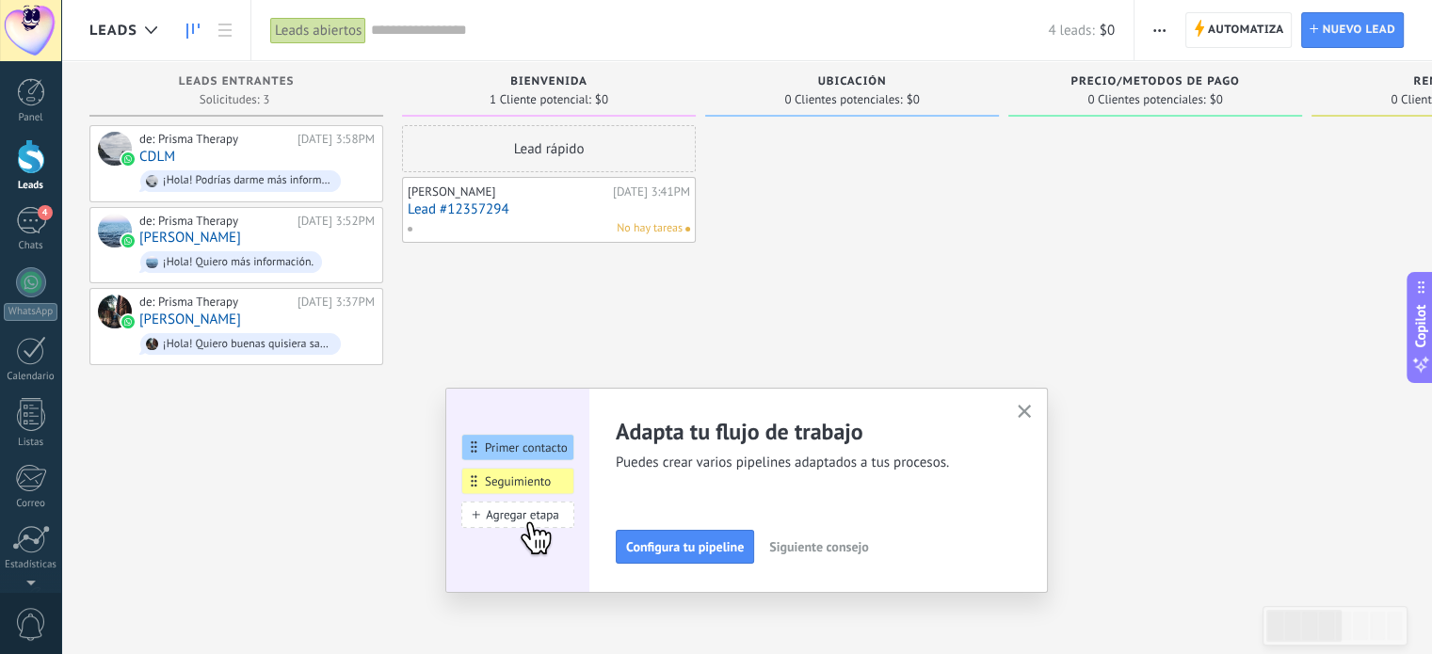
click at [1032, 410] on use "button" at bounding box center [1025, 412] width 14 height 14
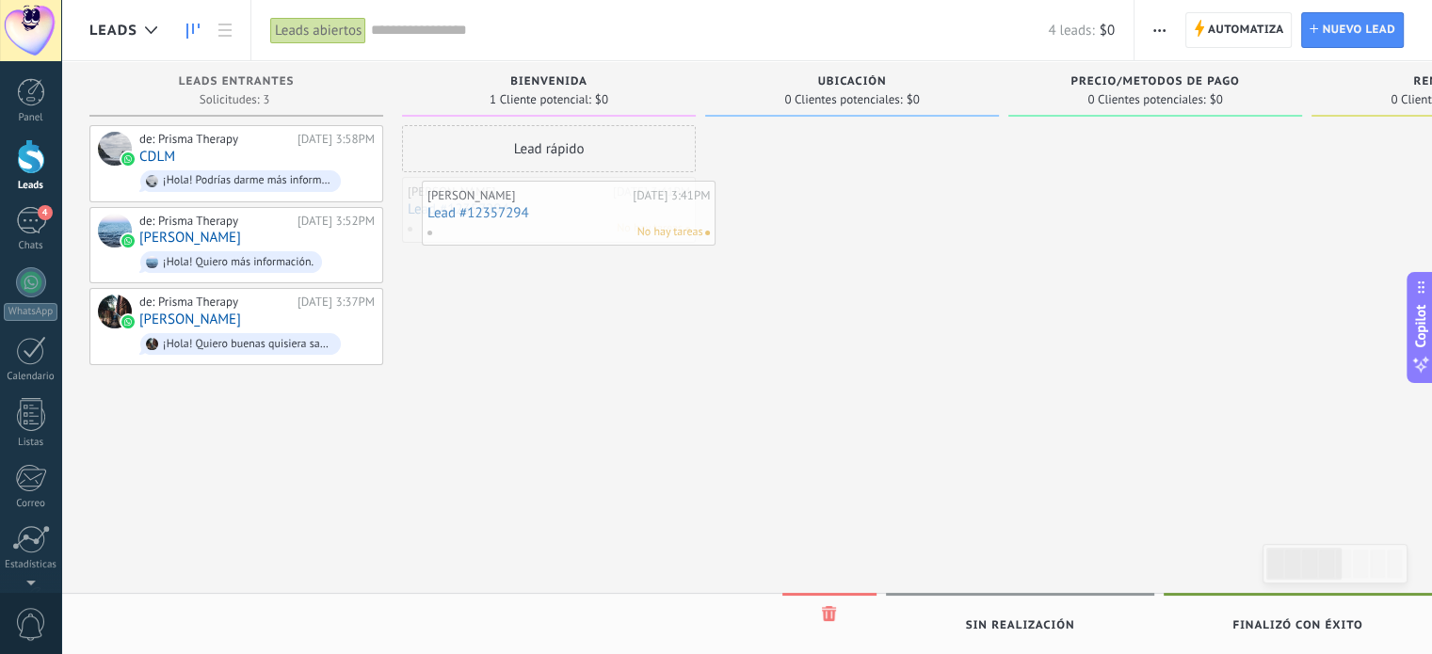
drag, startPoint x: 509, startPoint y: 210, endPoint x: 528, endPoint y: 214, distance: 20.1
drag, startPoint x: 512, startPoint y: 211, endPoint x: 821, endPoint y: 164, distance: 312.4
drag, startPoint x: 821, startPoint y: 167, endPoint x: 526, endPoint y: 215, distance: 298.6
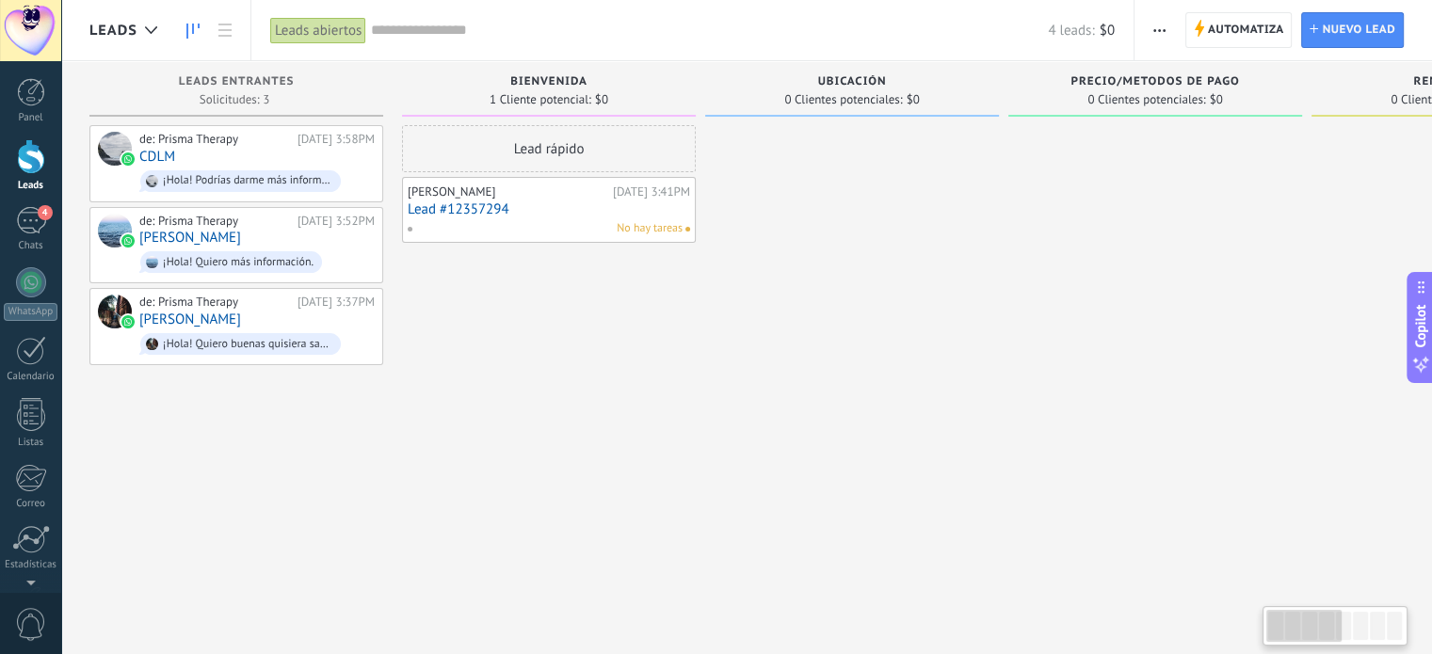
drag, startPoint x: 1114, startPoint y: 349, endPoint x: 1268, endPoint y: 282, distance: 168.7
click at [1268, 282] on div at bounding box center [1156, 329] width 294 height 409
click at [30, 230] on div "7" at bounding box center [31, 220] width 30 height 27
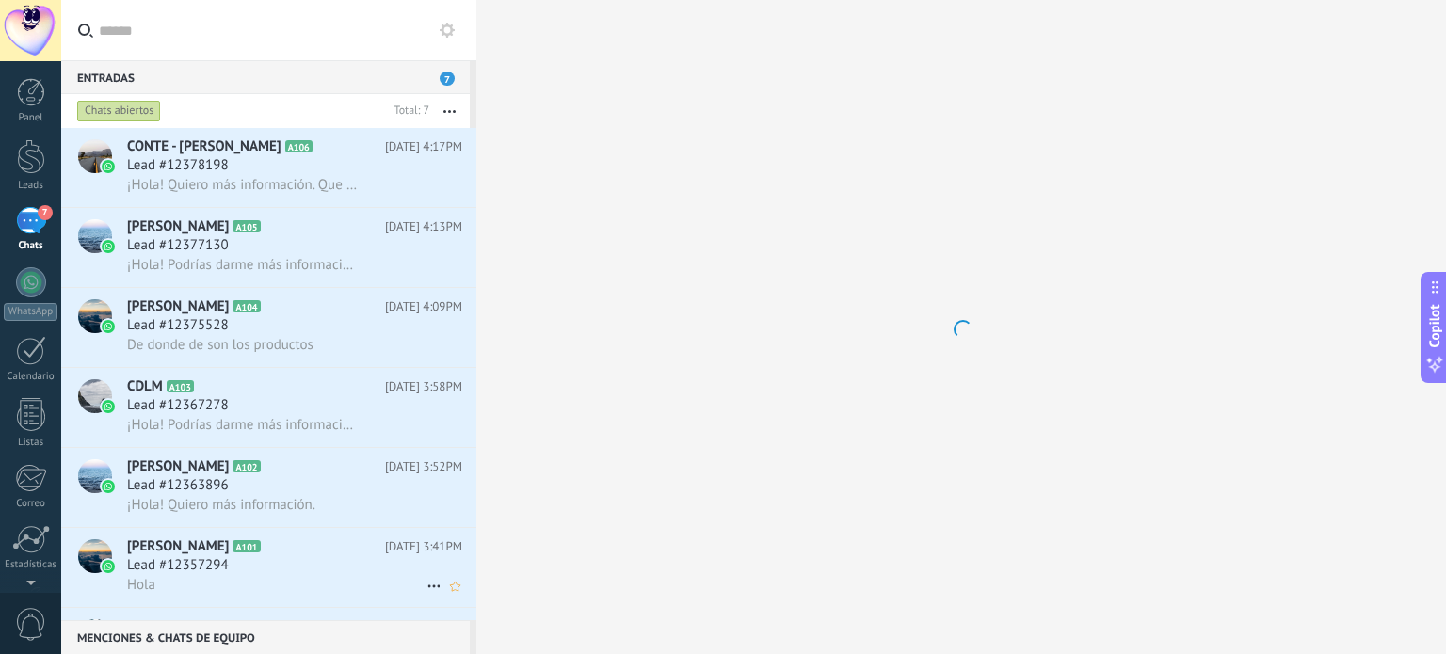
click at [267, 550] on icon at bounding box center [275, 547] width 19 height 19
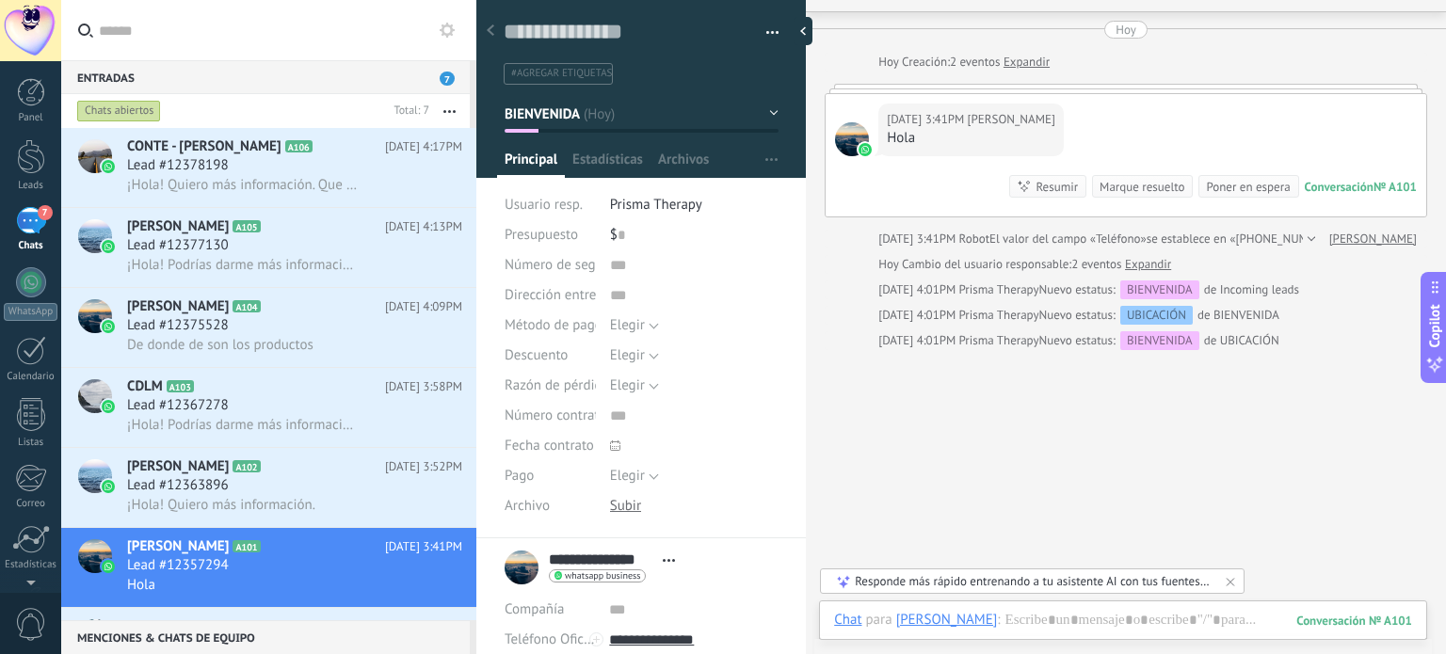
scroll to position [72, 0]
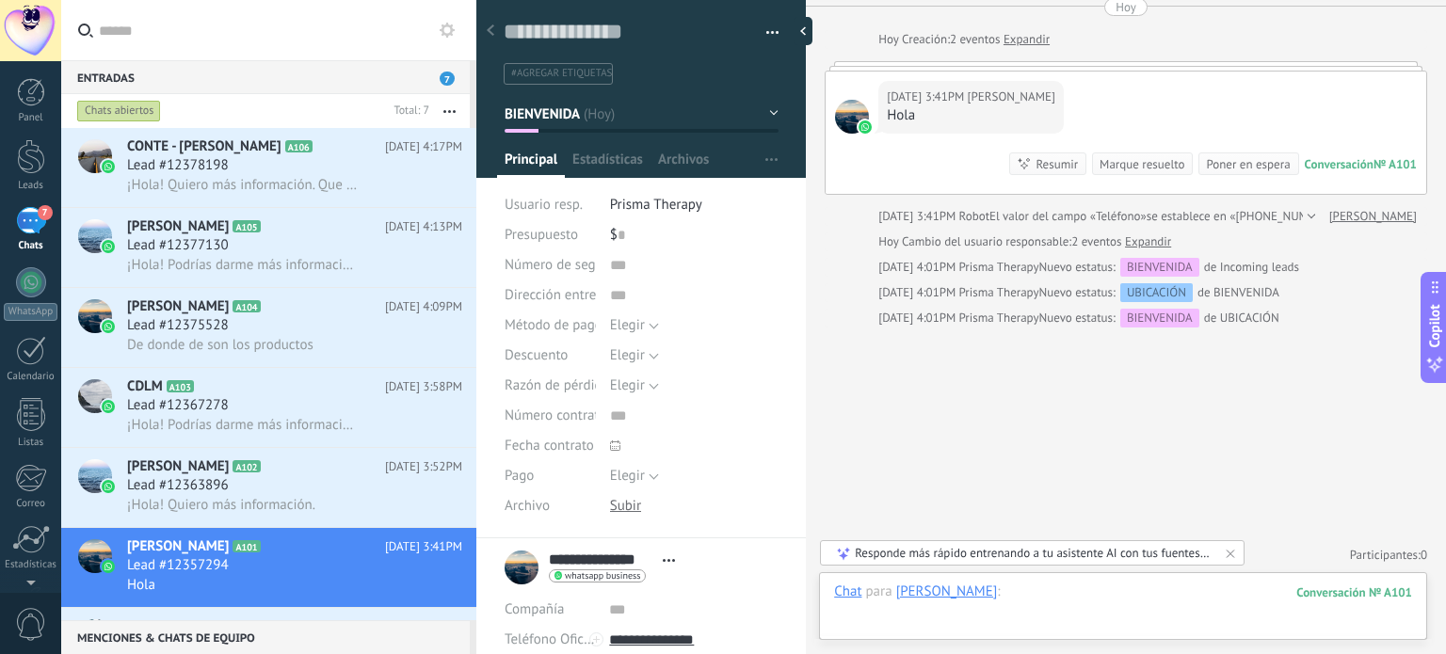
click at [1074, 605] on div at bounding box center [1123, 611] width 578 height 57
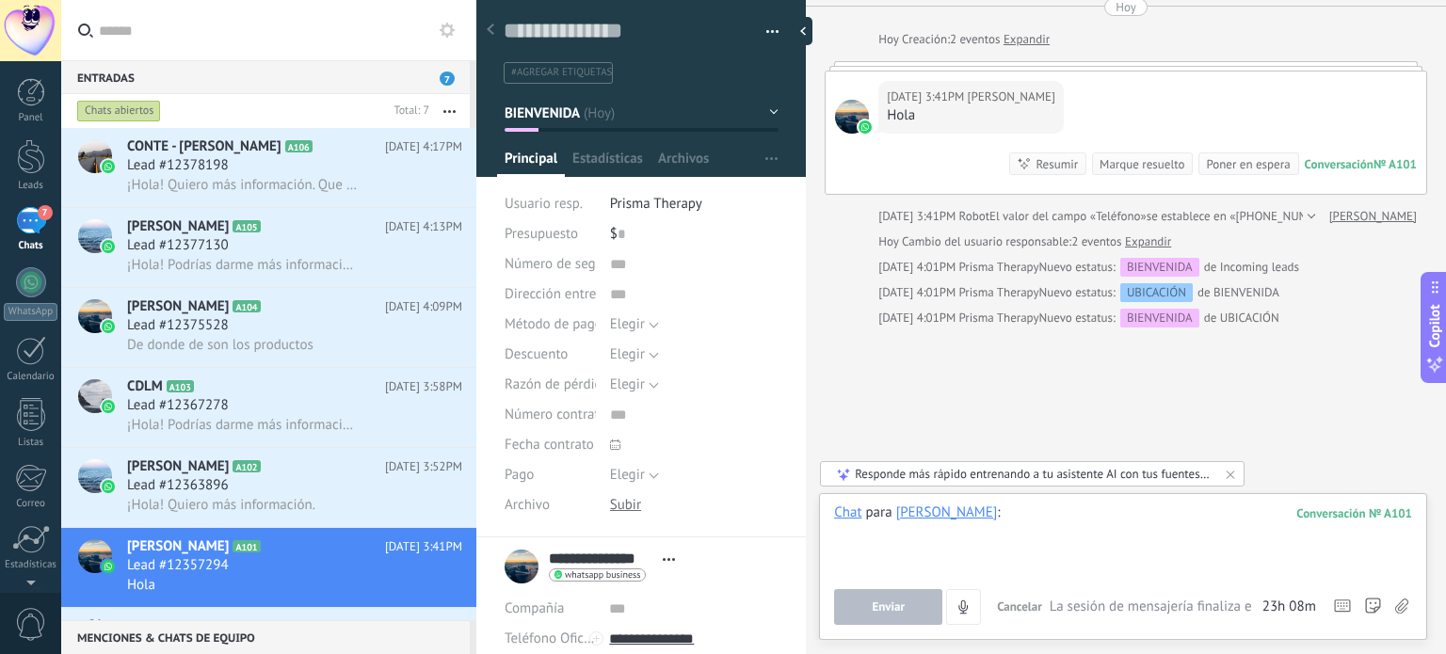
scroll to position [0, 0]
click at [810, 32] on div at bounding box center [808, 31] width 28 height 28
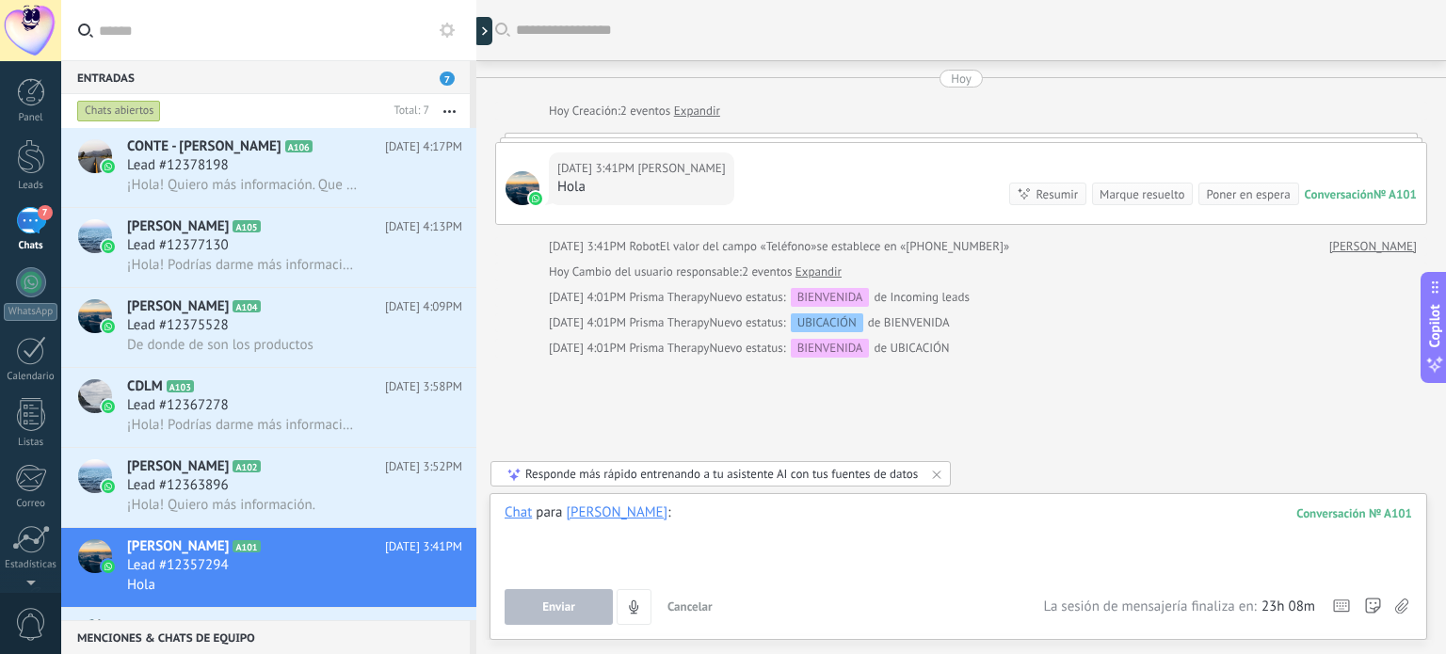
scroll to position [30, 0]
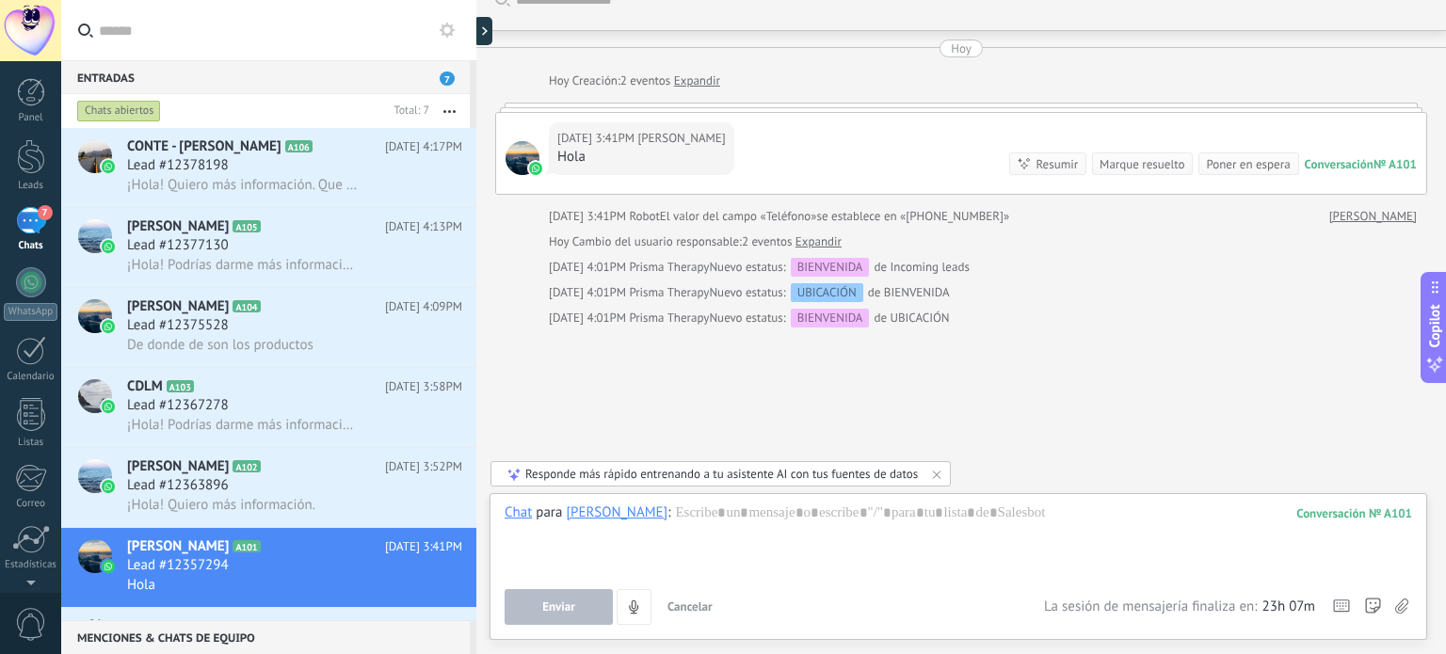
drag, startPoint x: 840, startPoint y: 153, endPoint x: 836, endPoint y: 203, distance: 50.1
click at [836, 203] on div "[DATE] [DATE] Creación: 2 eventos Expandir [DATE] 3:41PM [PERSON_NAME] Hola Con…" at bounding box center [961, 184] width 932 height 288
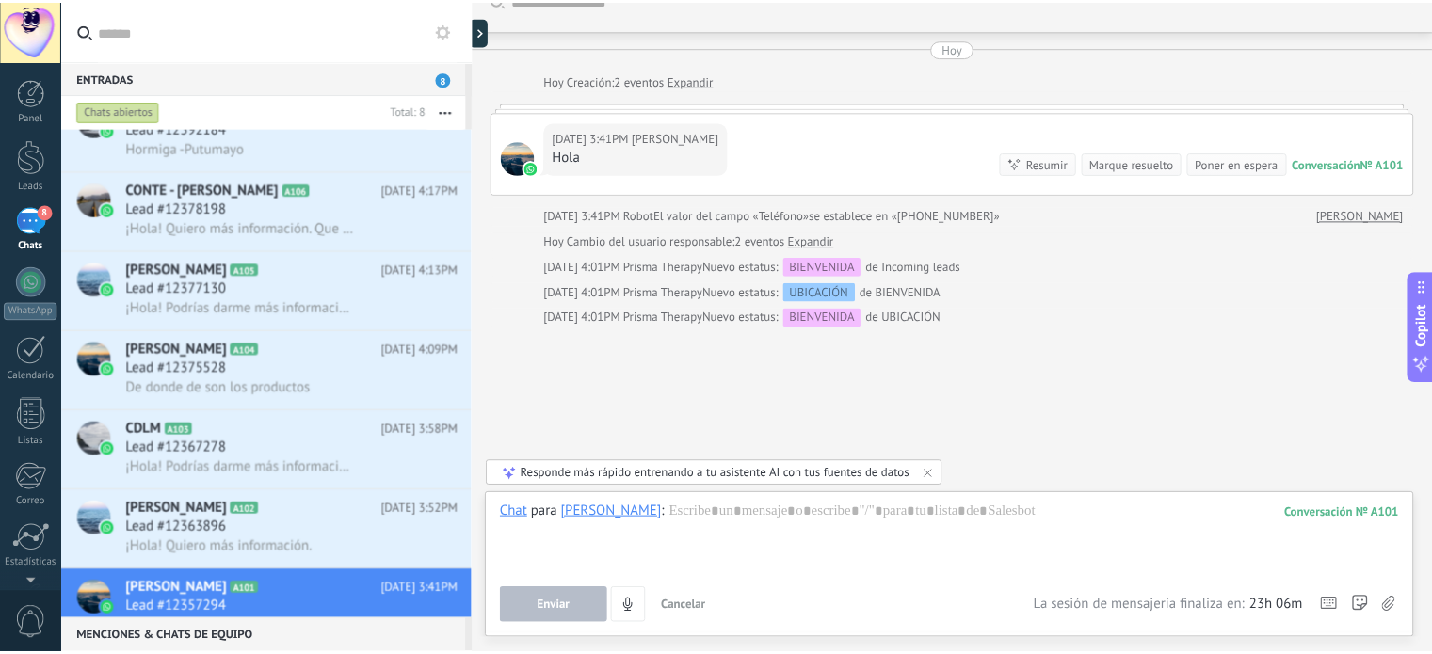
scroll to position [0, 0]
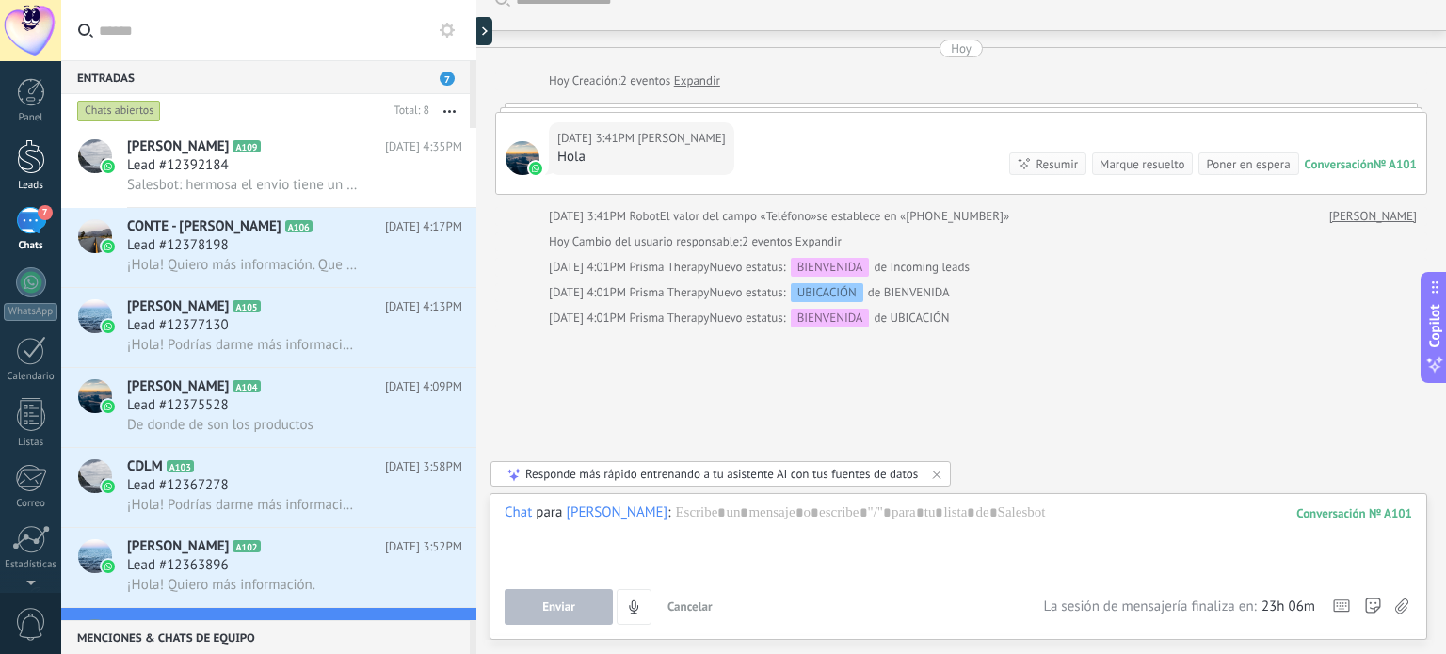
click at [32, 152] on div at bounding box center [31, 156] width 28 height 35
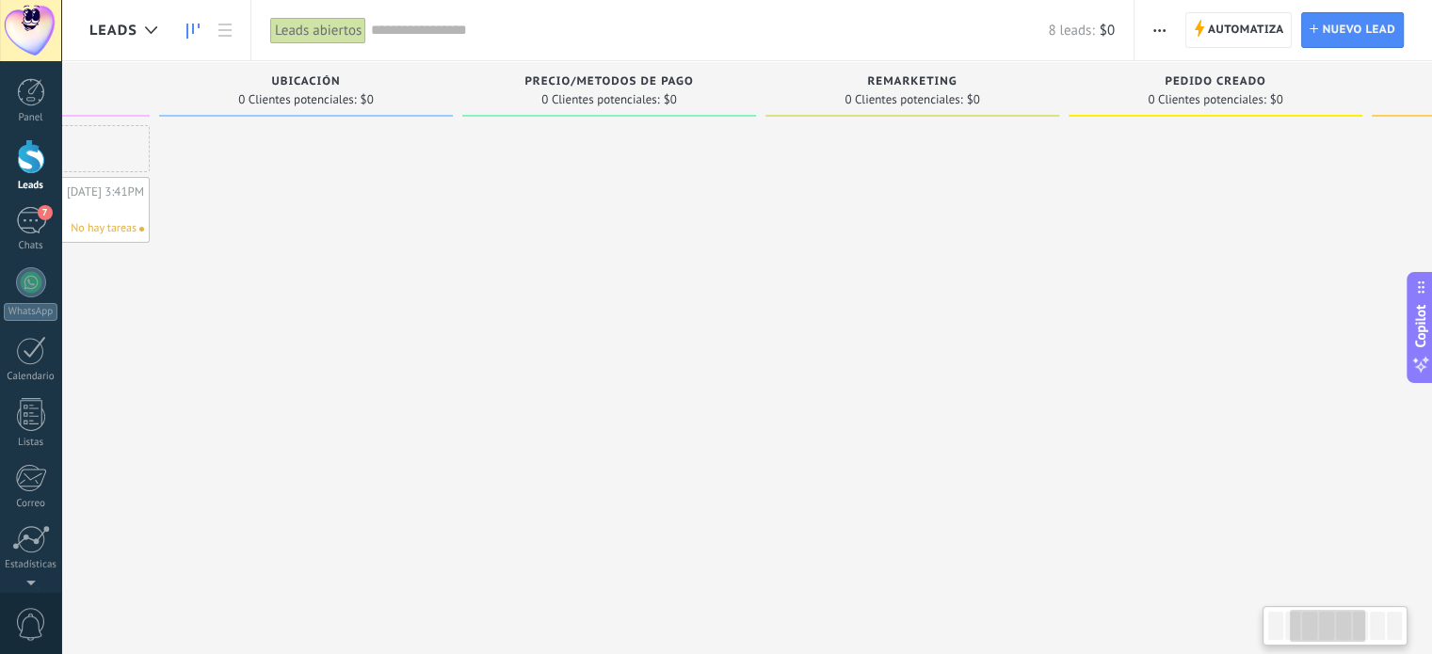
drag, startPoint x: 995, startPoint y: 402, endPoint x: 454, endPoint y: 357, distance: 543.3
click at [454, 357] on div "Leads Entrantes Solicitudes: 7 0 0 0 7 0 0 0 7 de: Prisma Therapy [DATE] 4:34PM…" at bounding box center [770, 376] width 2454 height 630
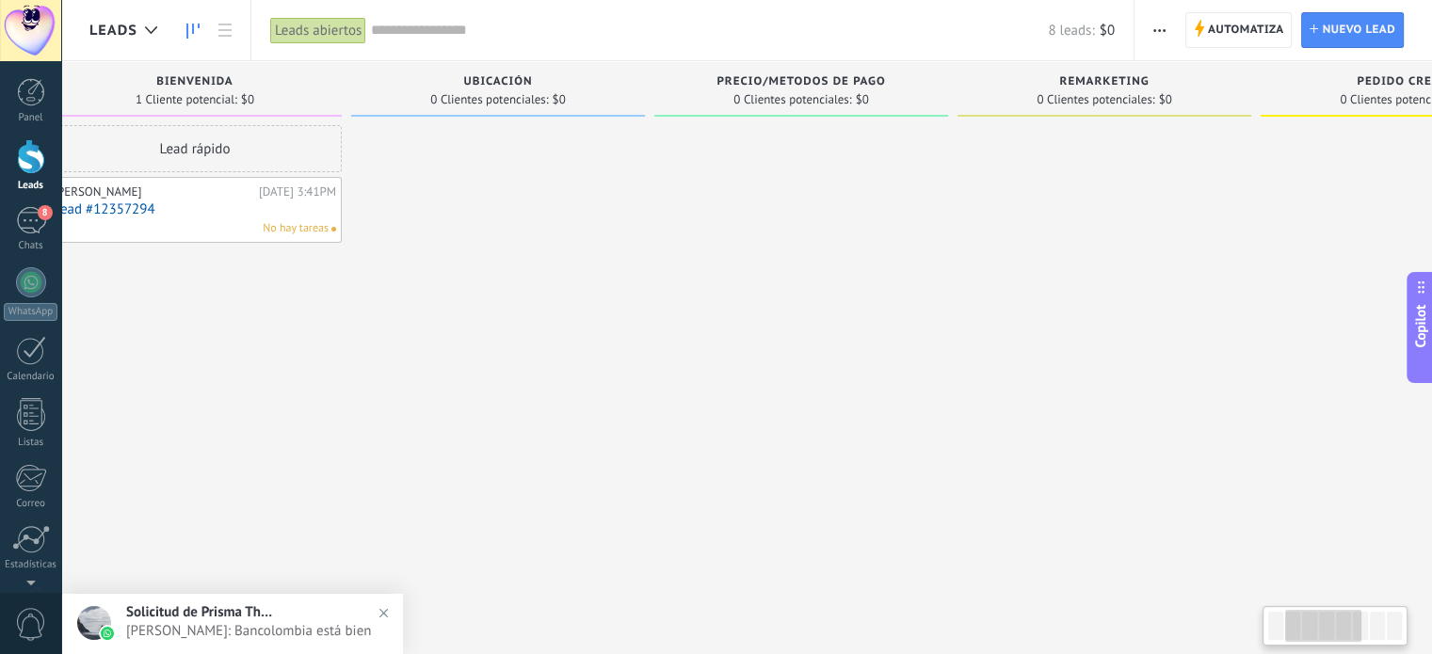
drag, startPoint x: 1161, startPoint y: 366, endPoint x: 1315, endPoint y: 353, distance: 154.1
click at [1315, 353] on div at bounding box center [1408, 408] width 294 height 566
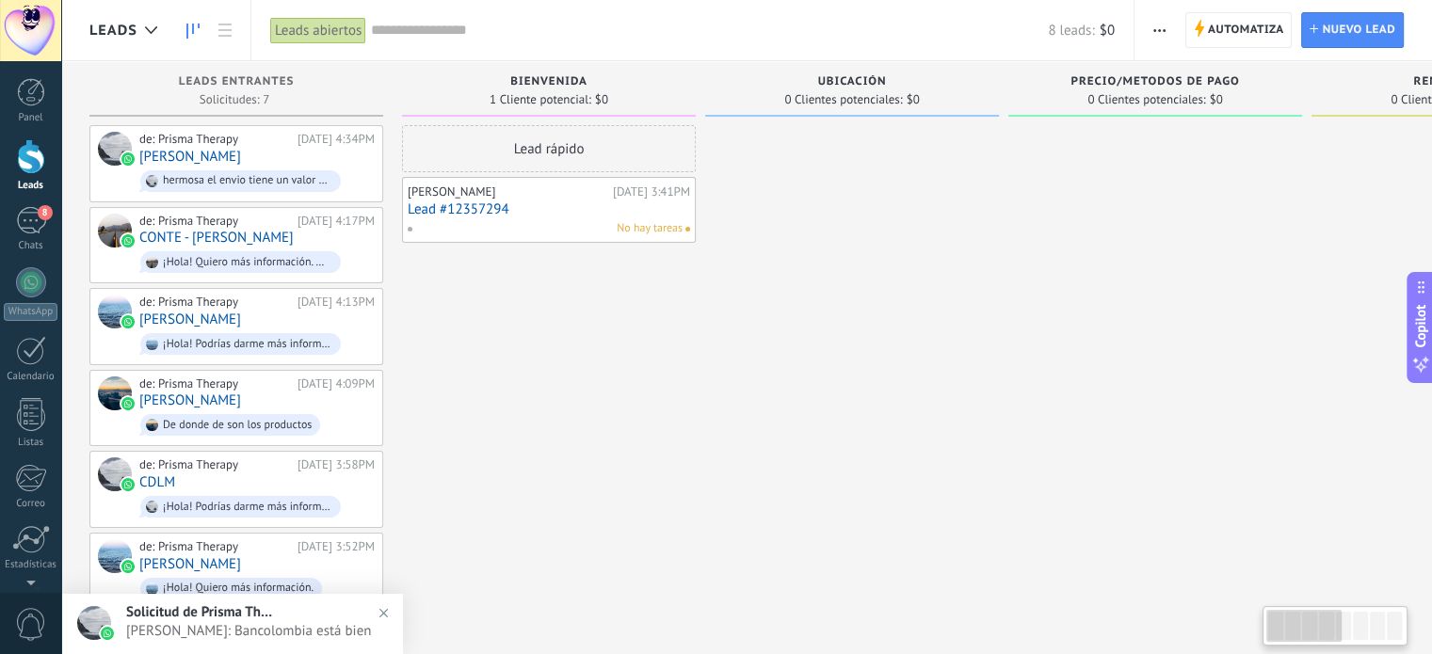
drag, startPoint x: 453, startPoint y: 320, endPoint x: 1158, endPoint y: 367, distance: 706.9
click at [1158, 367] on div "Leads Entrantes Solicitudes: 7 0 0 0 7 0 0 0 7 de: Prisma Therapy [DATE] 4:34PM…" at bounding box center [1316, 376] width 2454 height 630
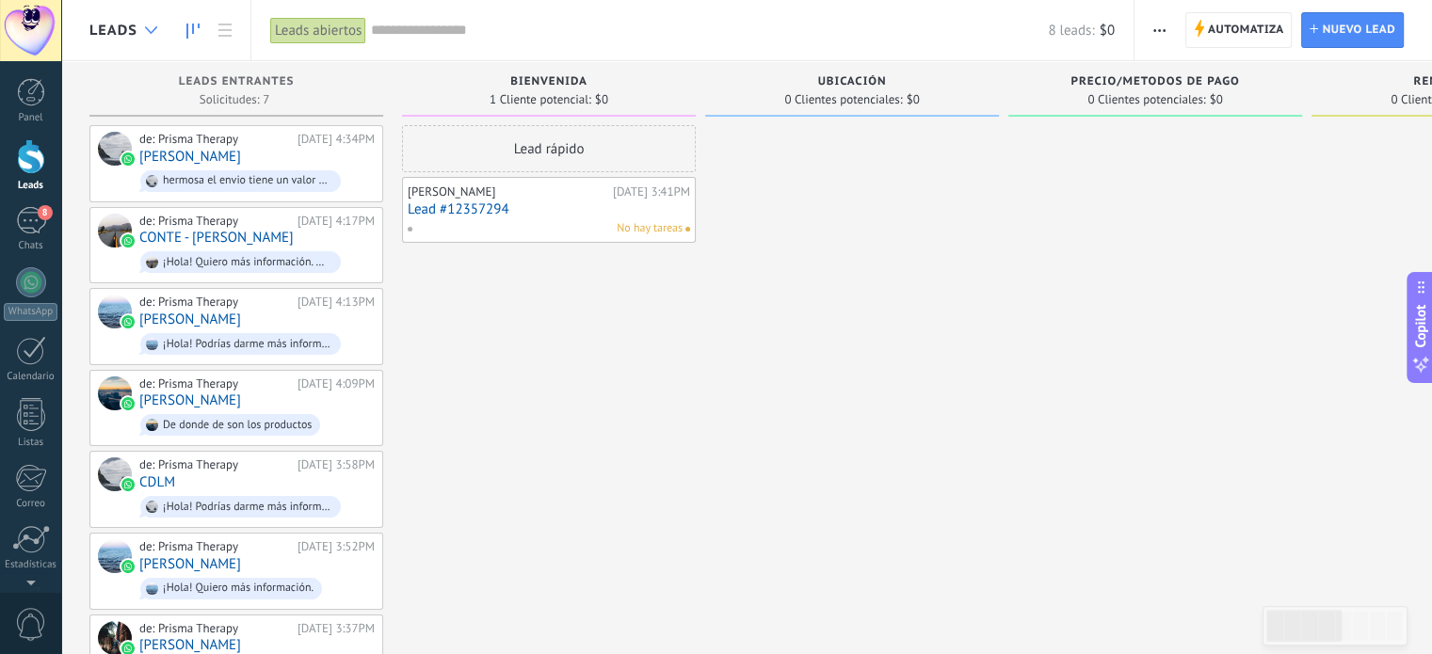
click at [145, 28] on icon at bounding box center [151, 30] width 12 height 8
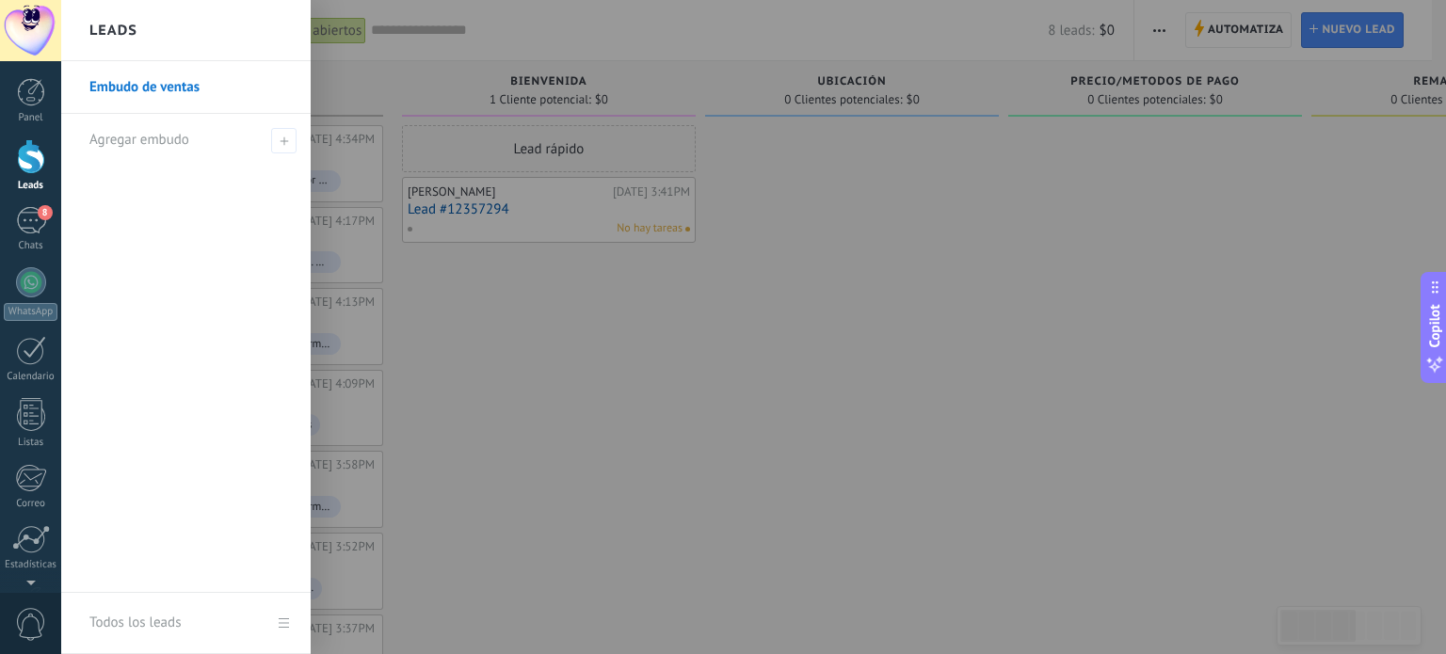
click at [1157, 248] on div at bounding box center [784, 327] width 1446 height 654
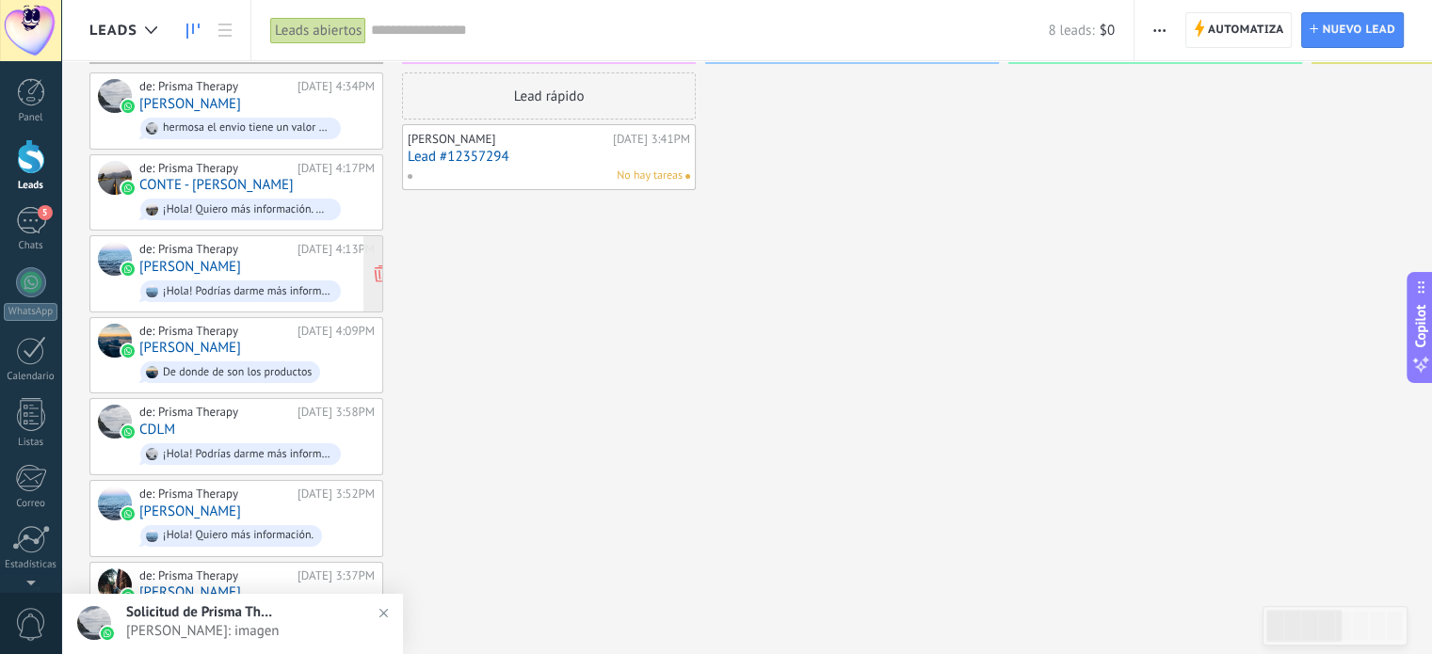
scroll to position [73, 0]
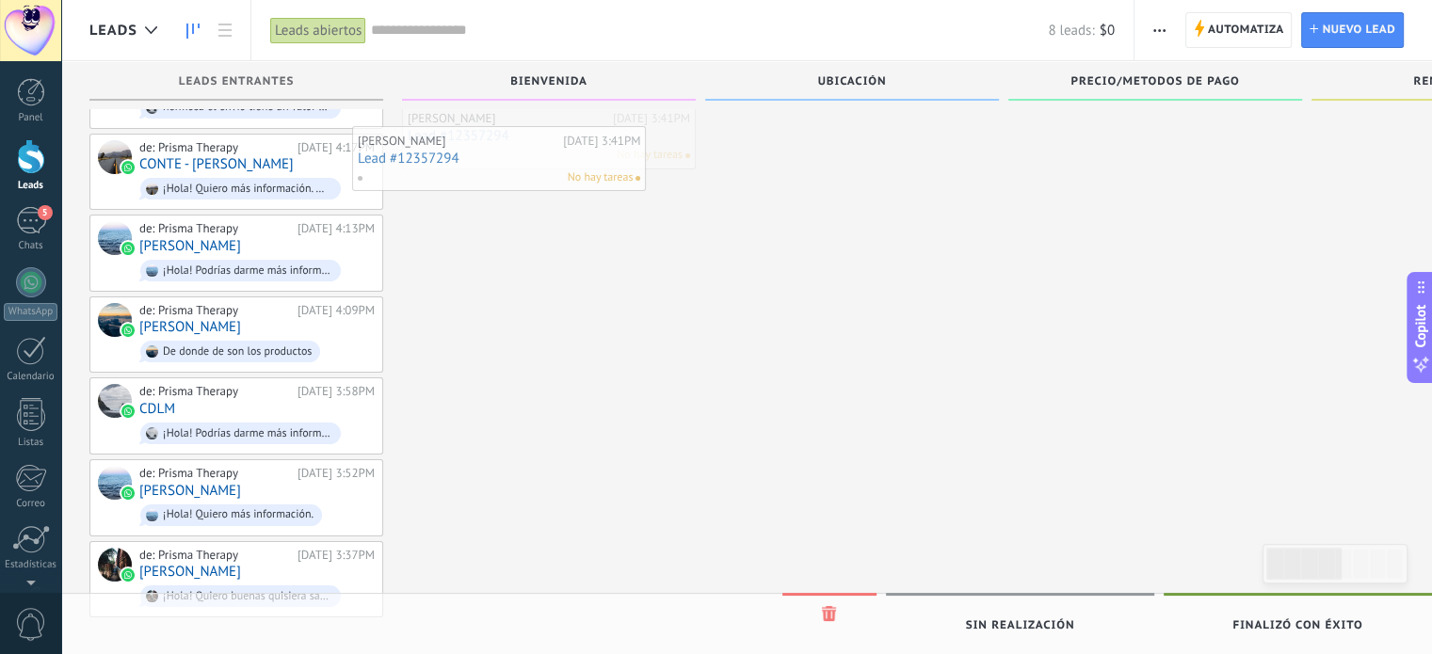
drag, startPoint x: 548, startPoint y: 149, endPoint x: 505, endPoint y: 170, distance: 48.0
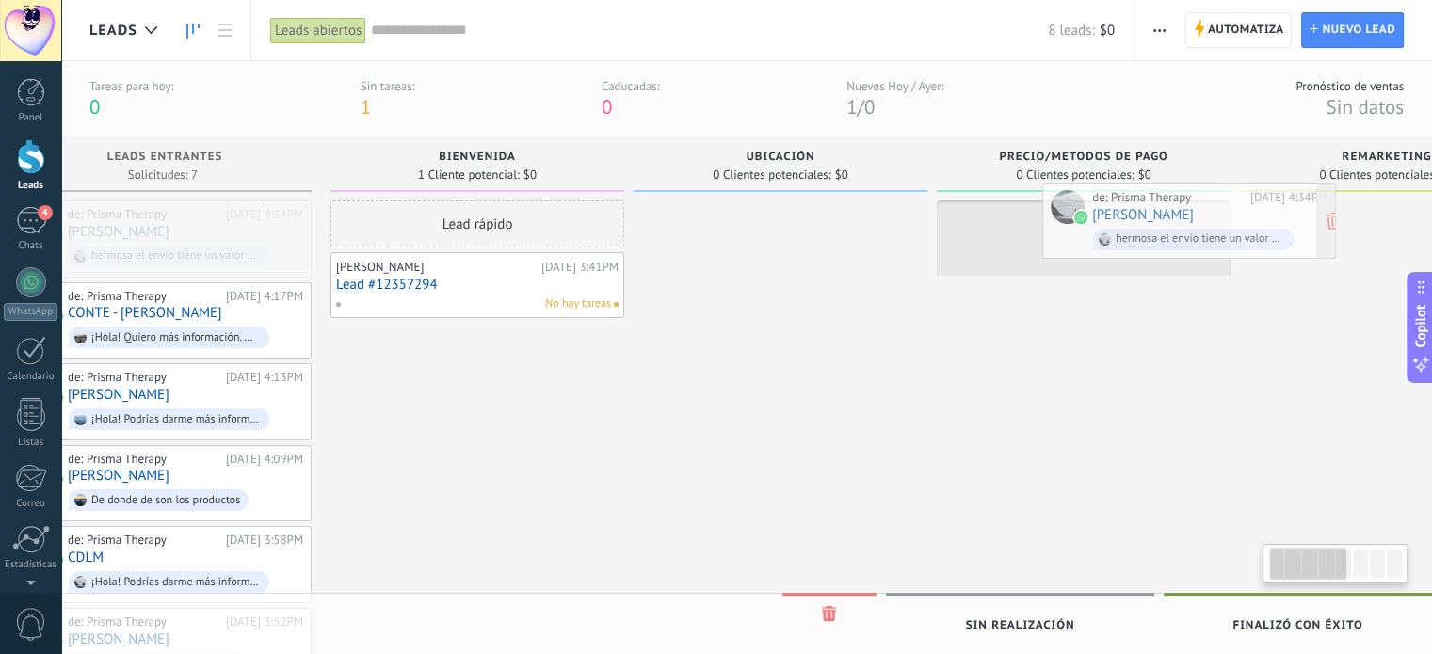
scroll to position [0, 94]
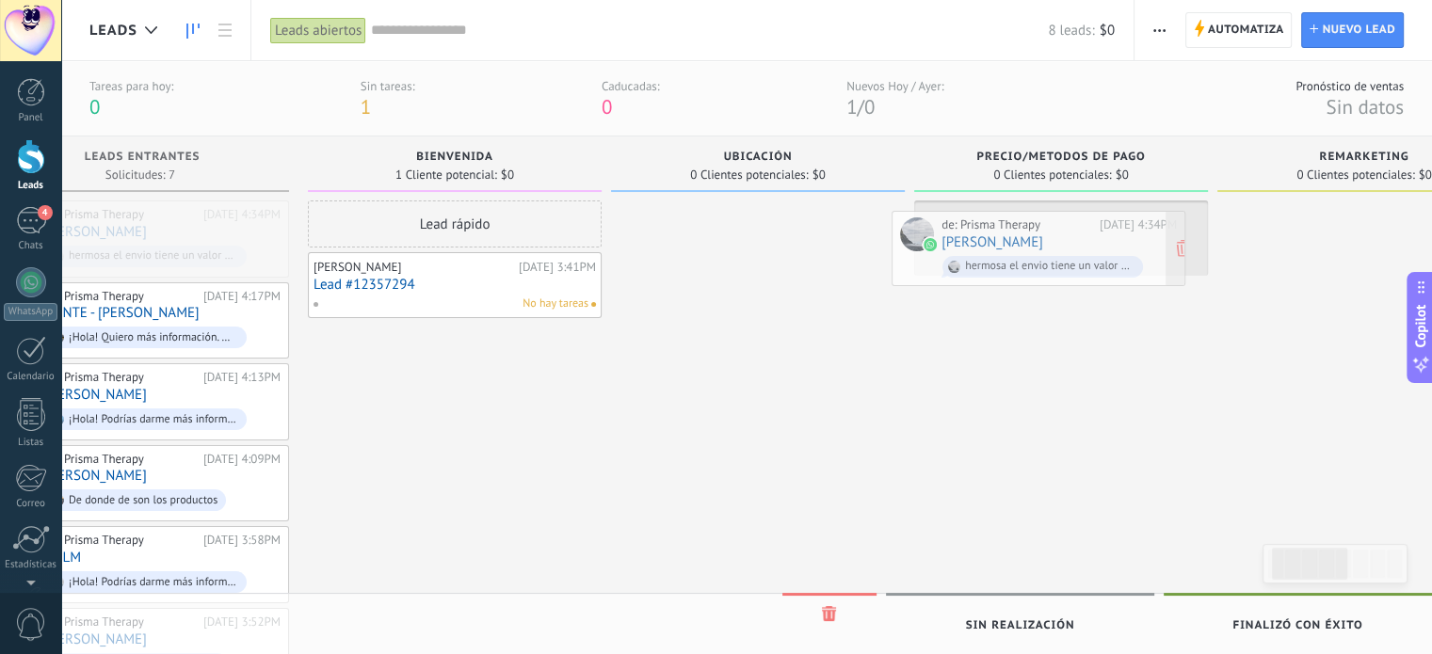
drag, startPoint x: 230, startPoint y: 226, endPoint x: 1033, endPoint y: 235, distance: 803.3
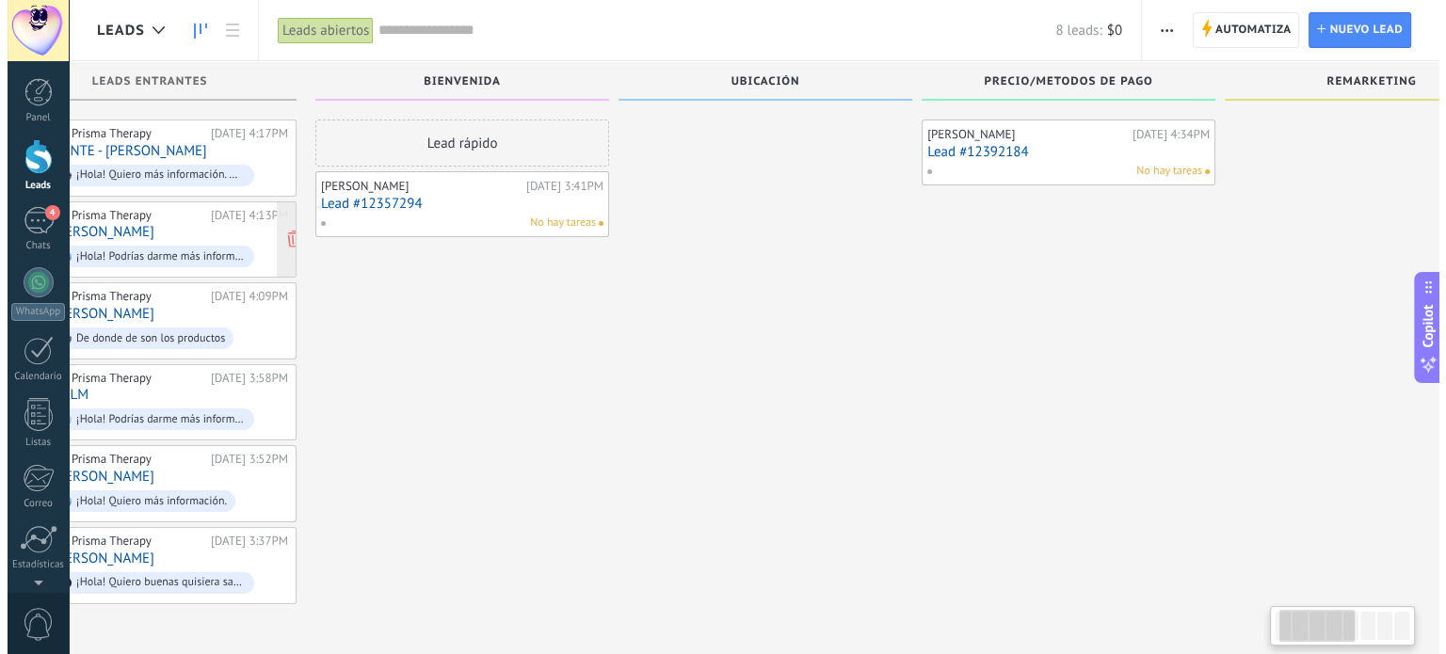
scroll to position [0, 0]
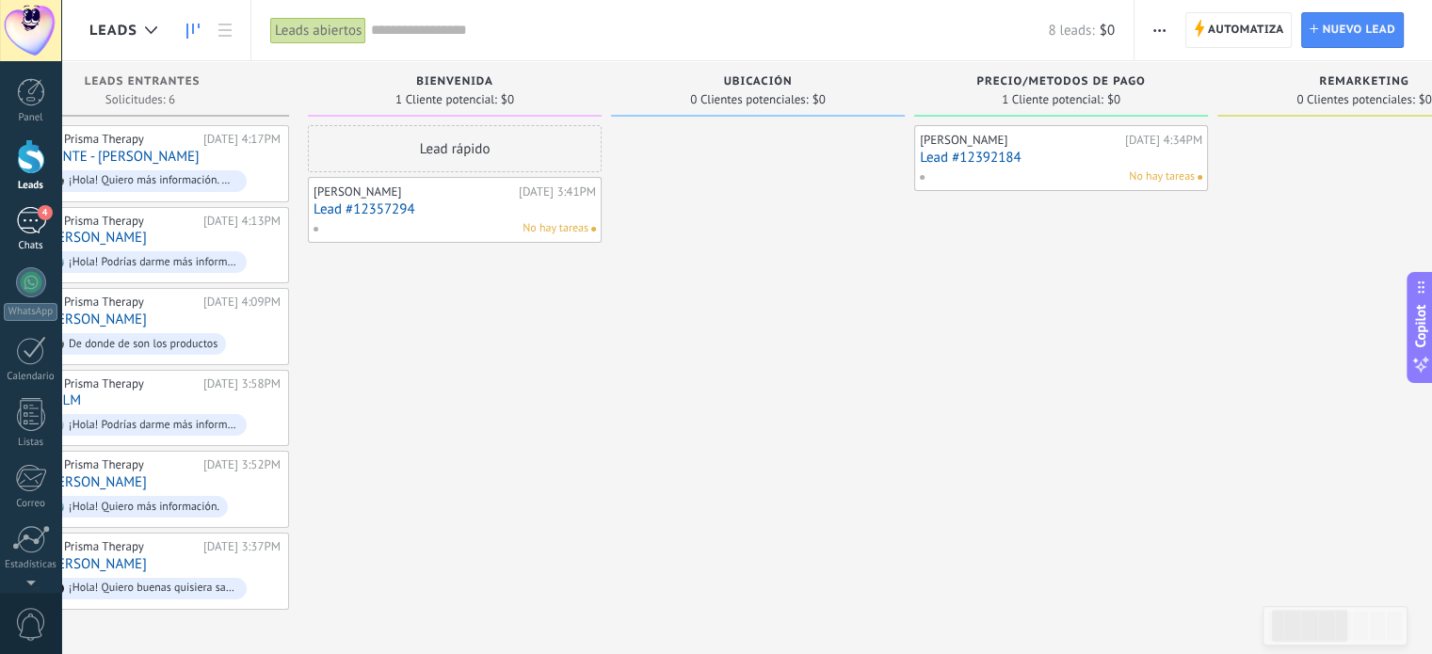
click at [26, 215] on div "4" at bounding box center [31, 220] width 30 height 27
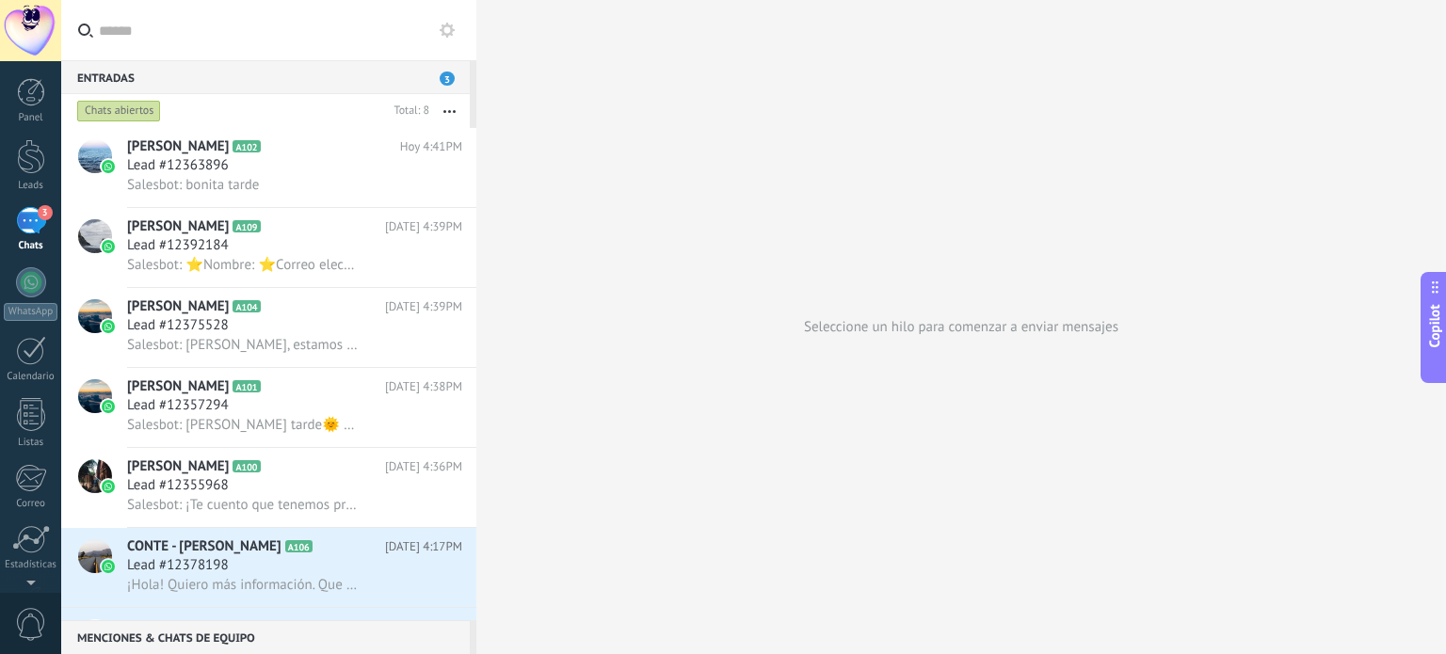
click at [144, 113] on div "Chats abiertos" at bounding box center [119, 111] width 84 height 23
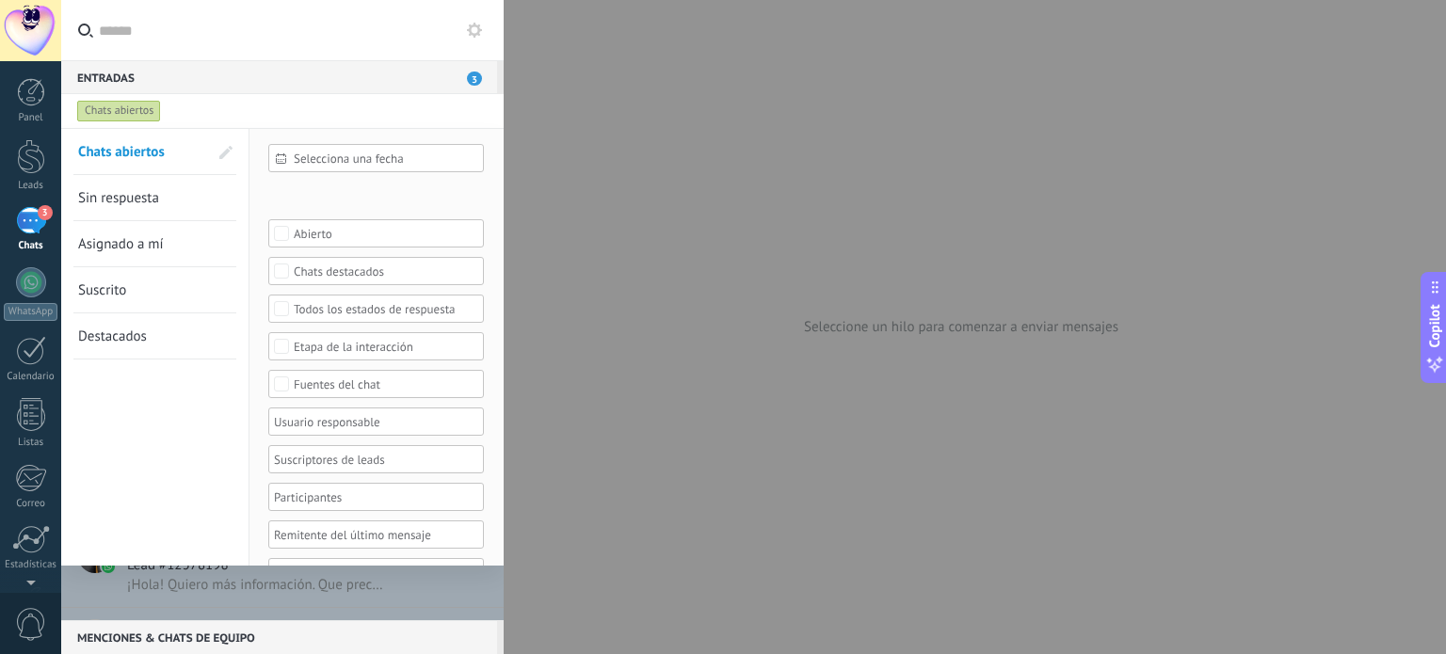
click at [155, 187] on link "Sin respuesta" at bounding box center [143, 197] width 130 height 45
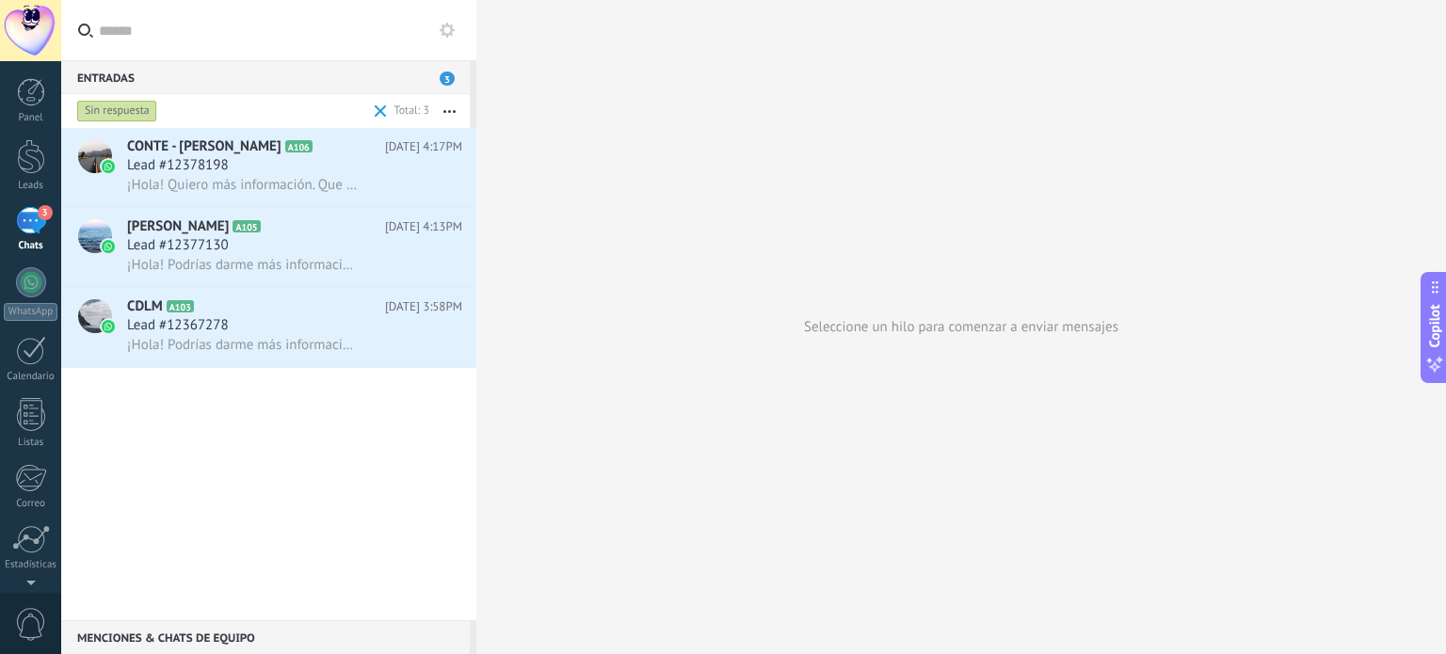
click at [136, 103] on div "Sin respuesta" at bounding box center [117, 111] width 80 height 23
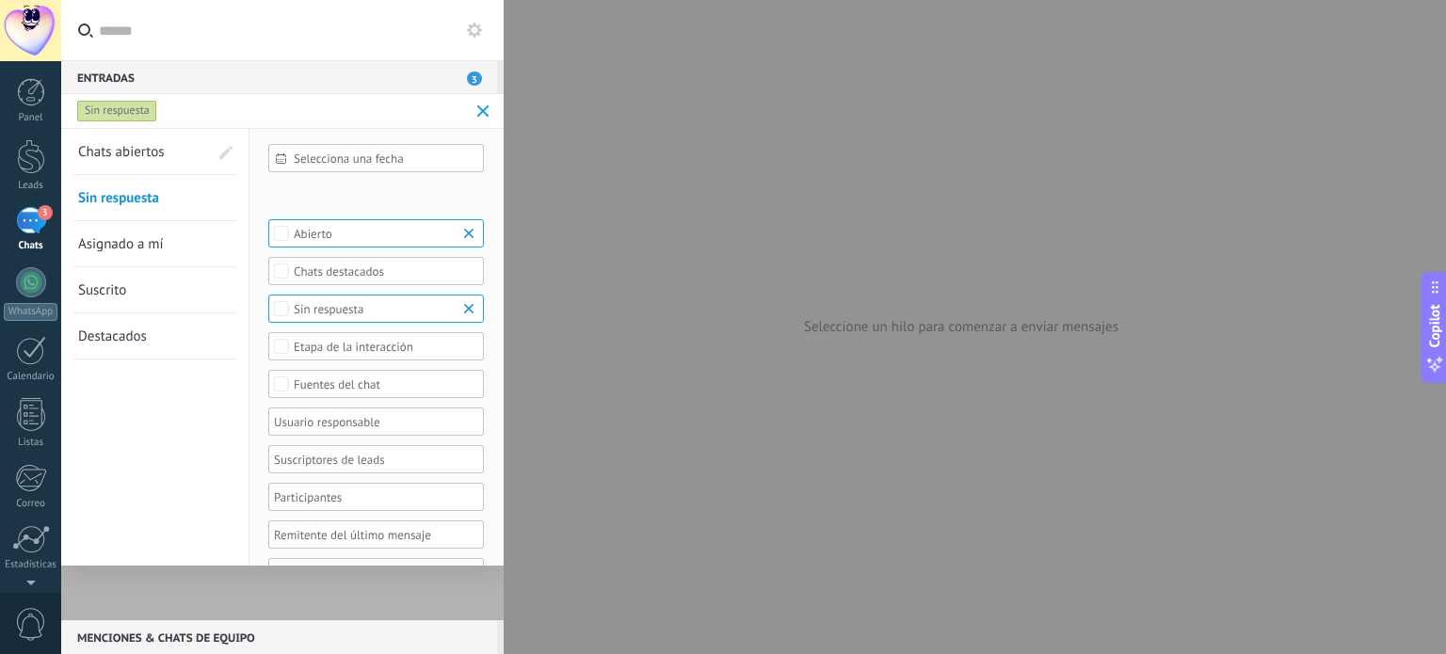
click at [147, 152] on span "Chats abiertos" at bounding box center [121, 152] width 87 height 18
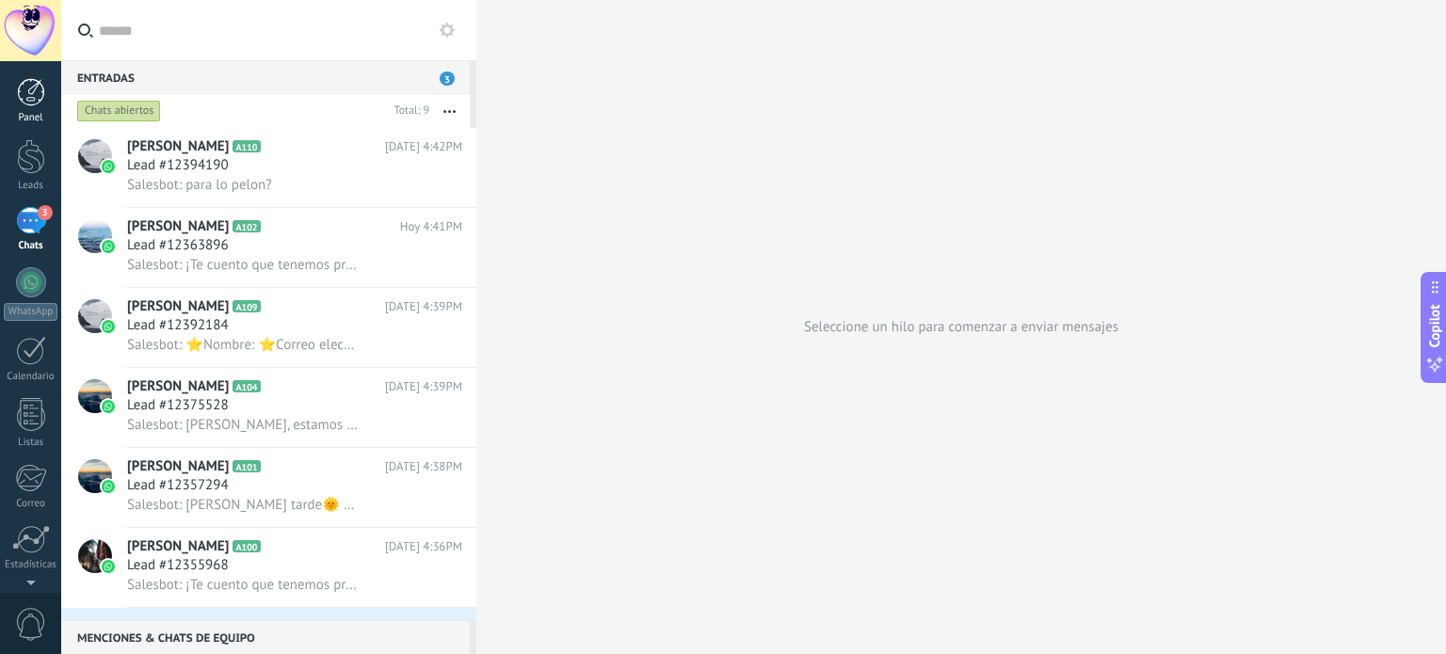
click at [26, 81] on div at bounding box center [31, 92] width 28 height 28
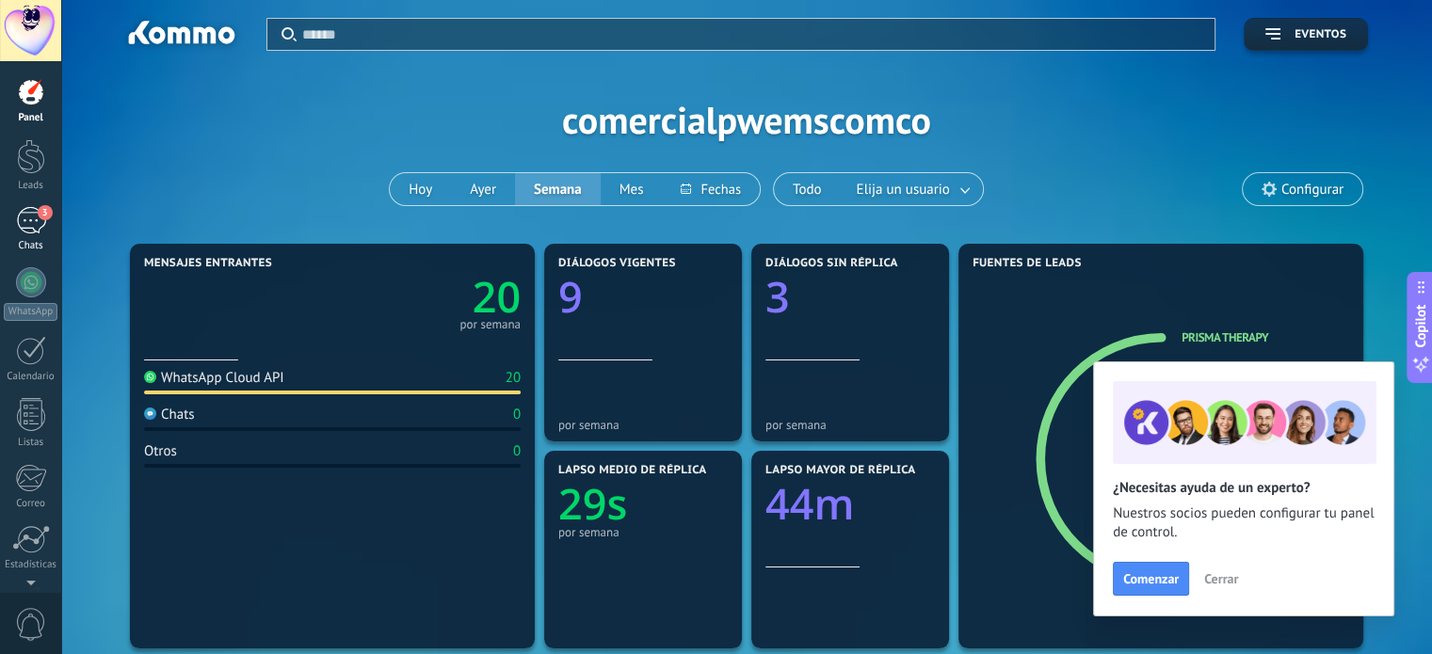
click at [33, 240] on div "Chats" at bounding box center [31, 246] width 55 height 12
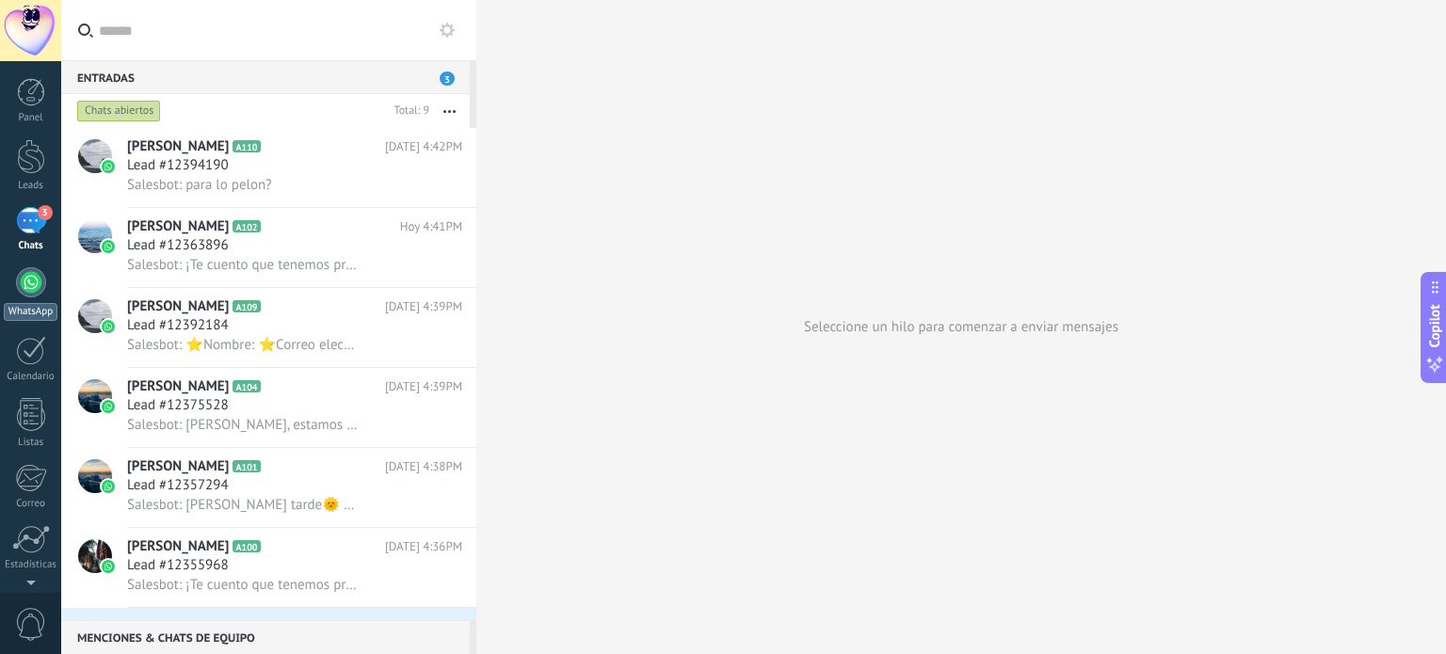
click at [38, 300] on link "WhatsApp" at bounding box center [30, 294] width 61 height 54
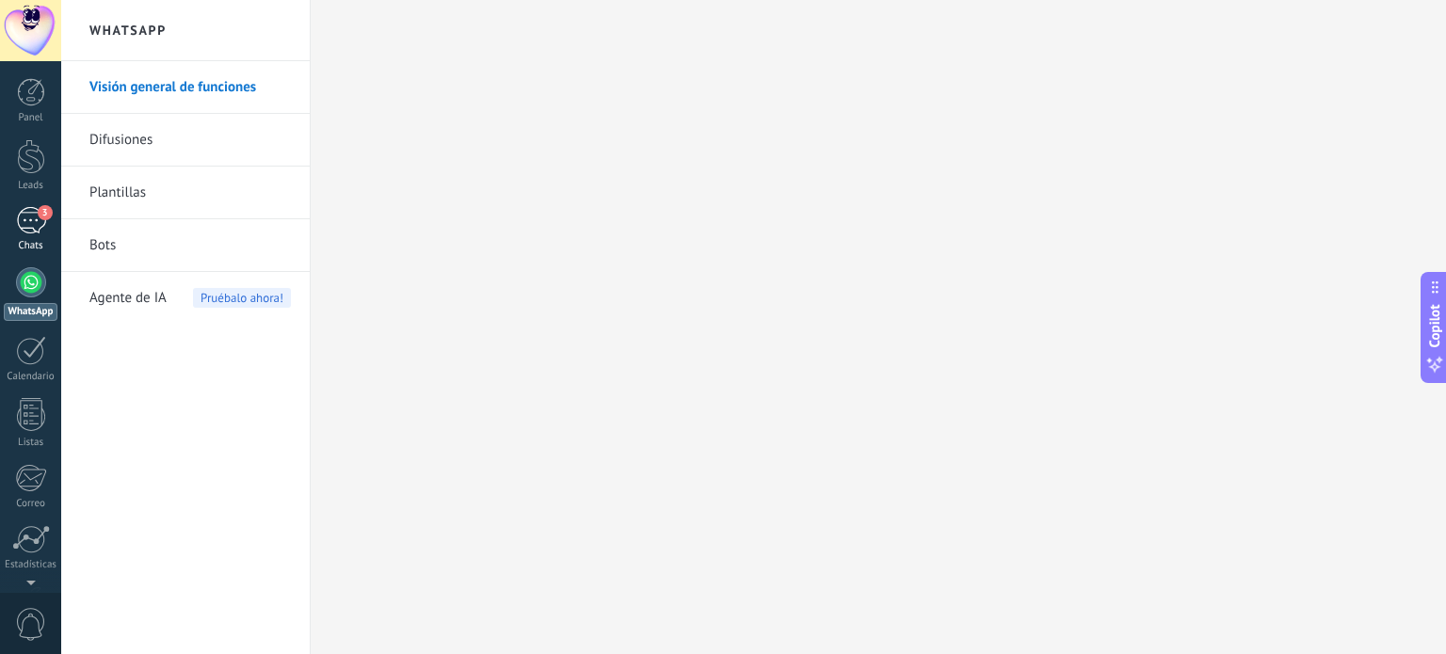
click at [34, 227] on div "3" at bounding box center [31, 220] width 30 height 27
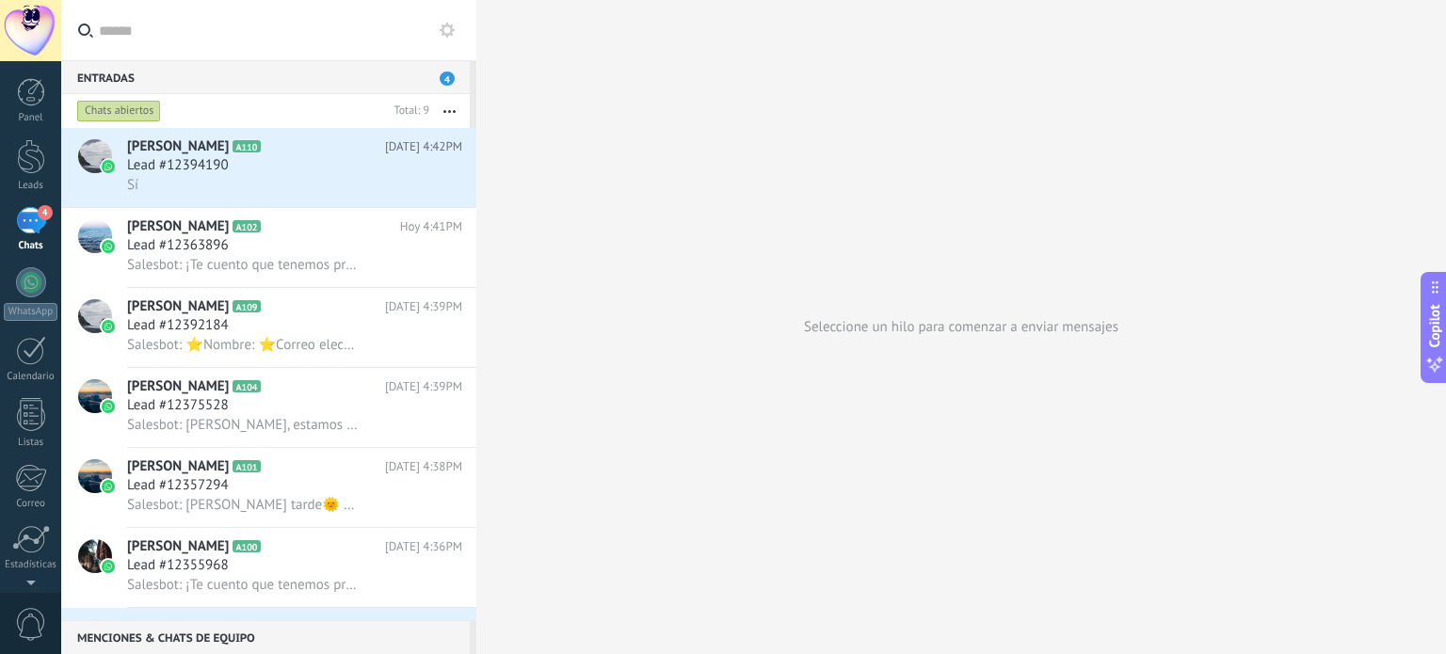
click at [34, 33] on div at bounding box center [30, 30] width 61 height 61
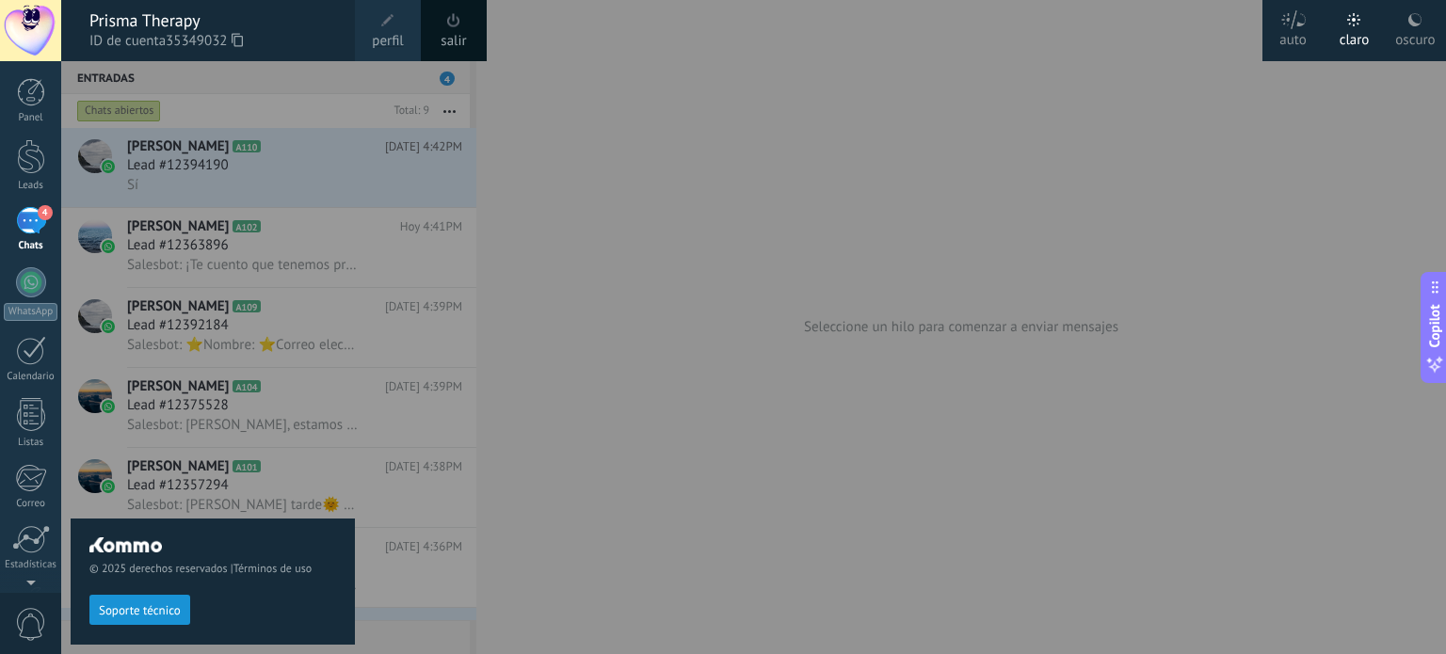
click at [379, 31] on span "perfil" at bounding box center [387, 41] width 31 height 21
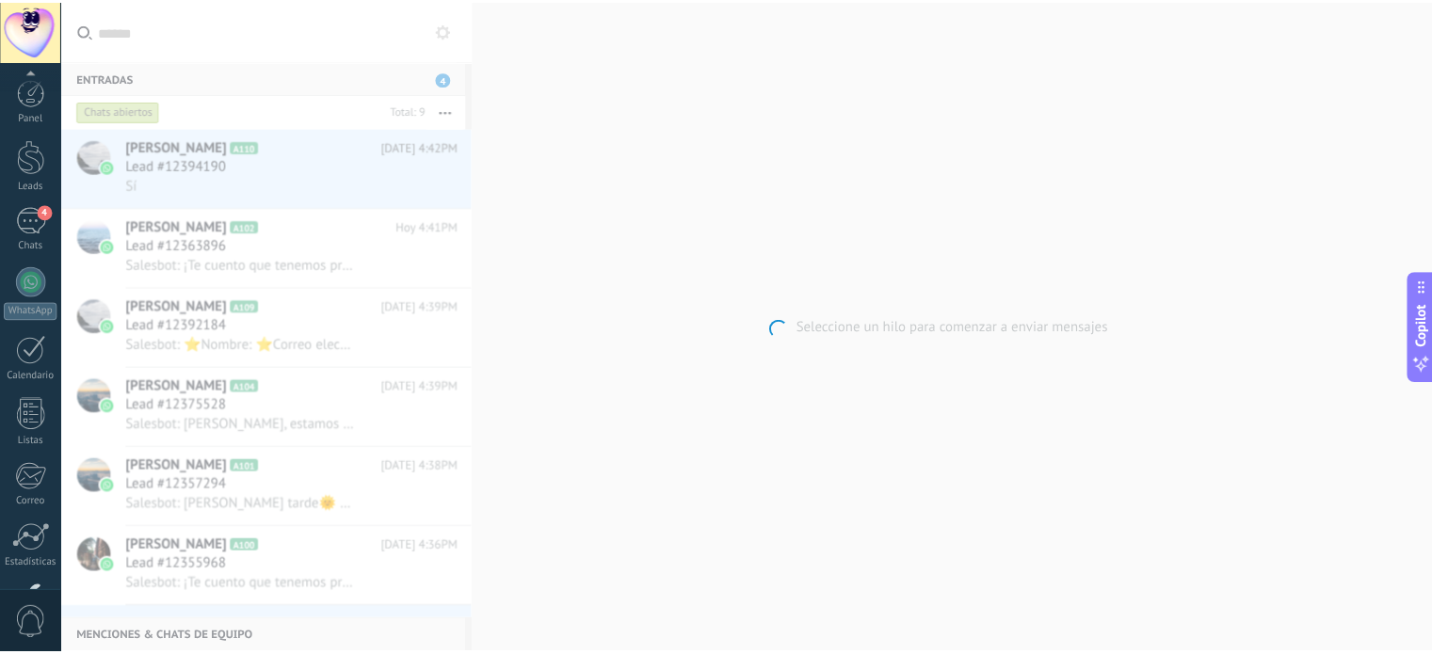
scroll to position [128, 0]
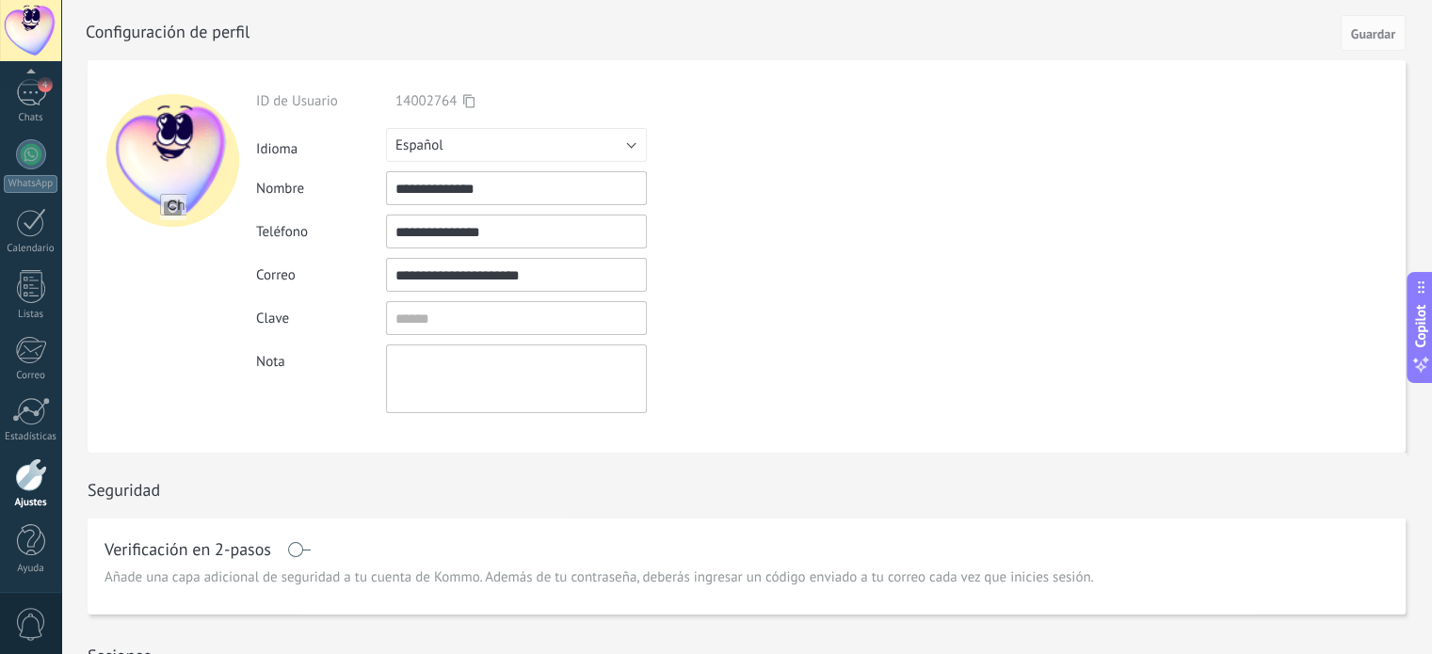
drag, startPoint x: 599, startPoint y: 283, endPoint x: 295, endPoint y: 283, distance: 304.2
click at [295, 283] on div "**********" at bounding box center [560, 275] width 608 height 34
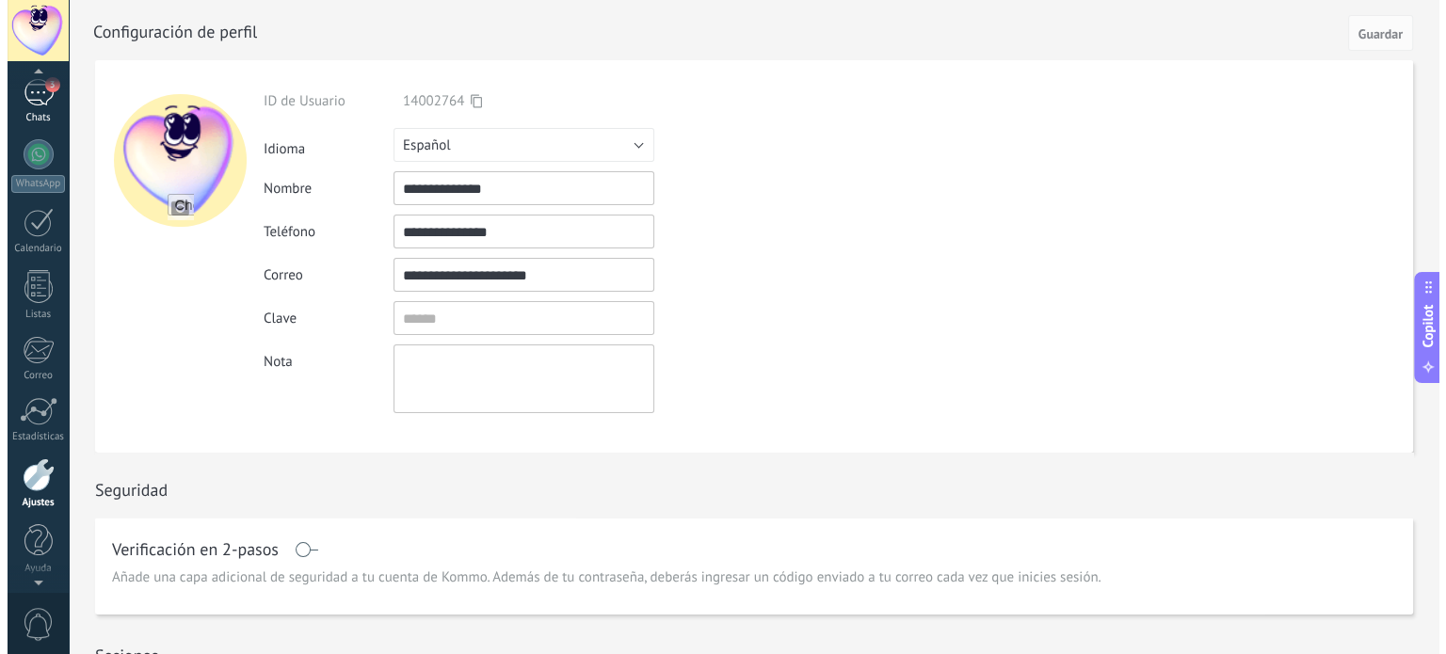
scroll to position [104, 0]
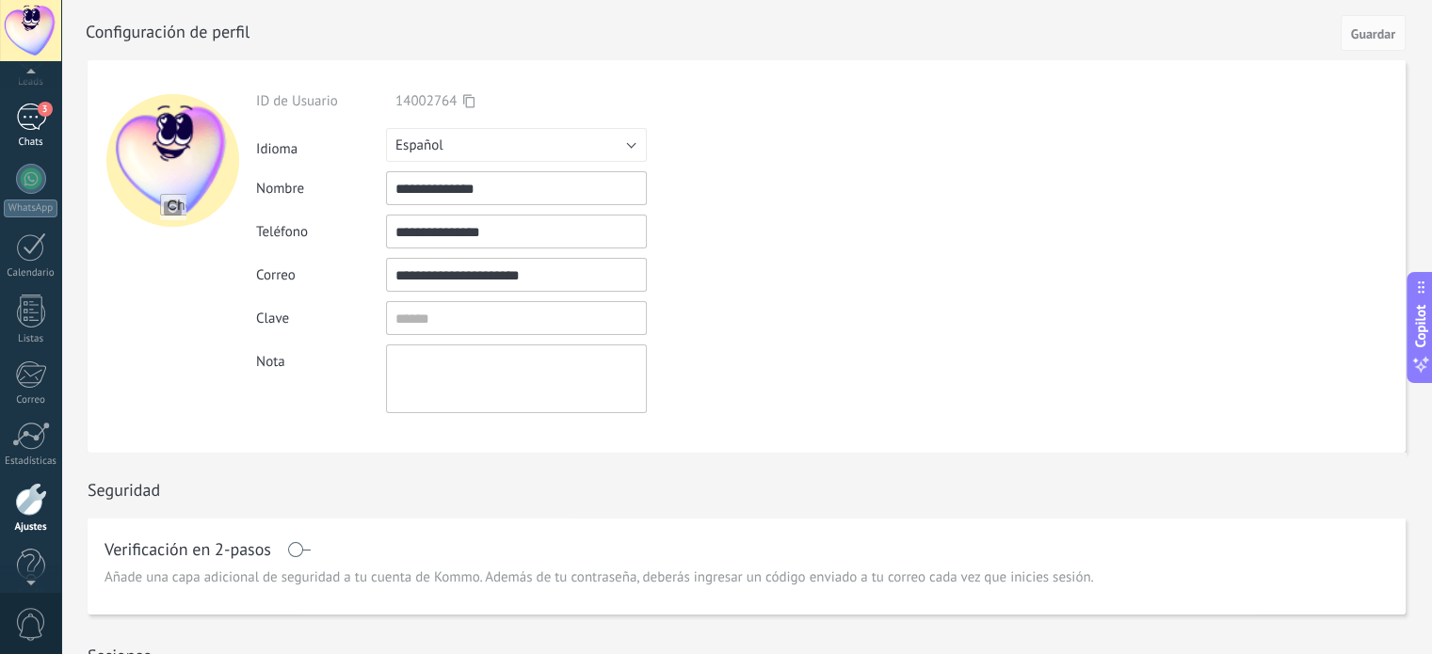
click at [20, 131] on link "3 Chats" at bounding box center [30, 126] width 61 height 45
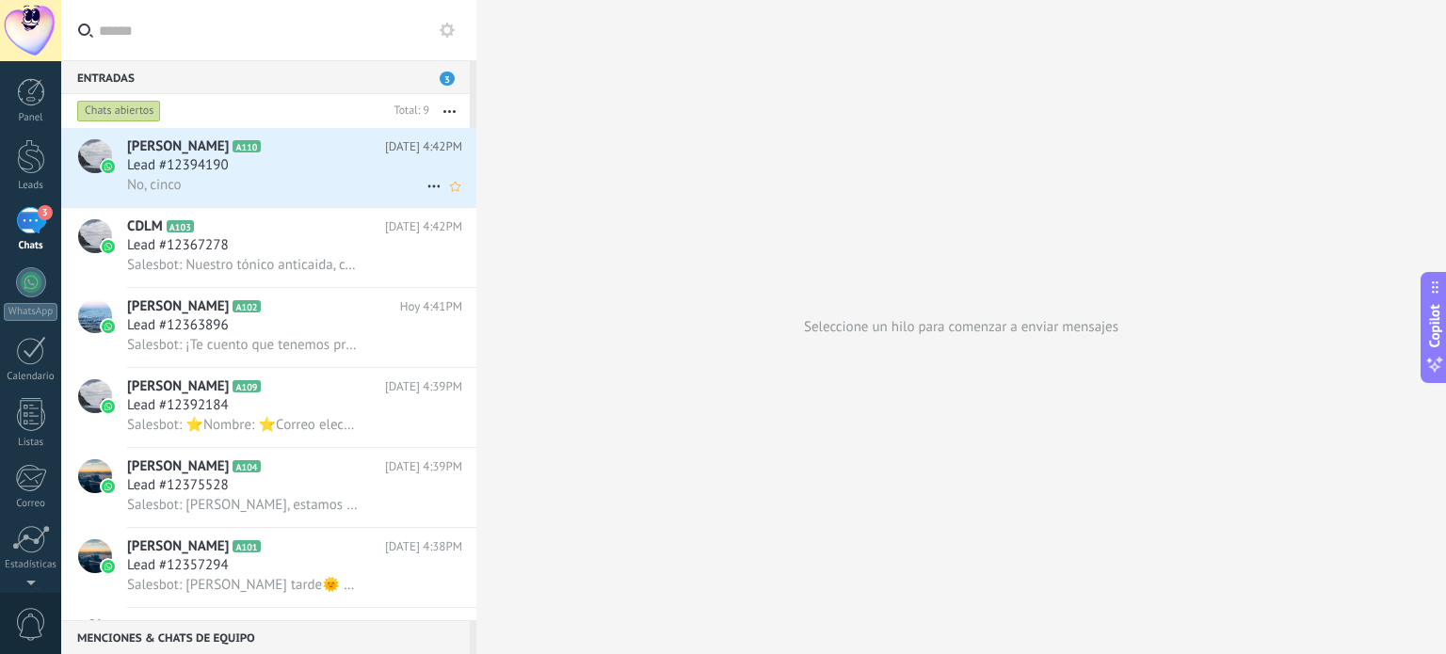
click at [243, 170] on div "Lead #12394190" at bounding box center [294, 165] width 335 height 19
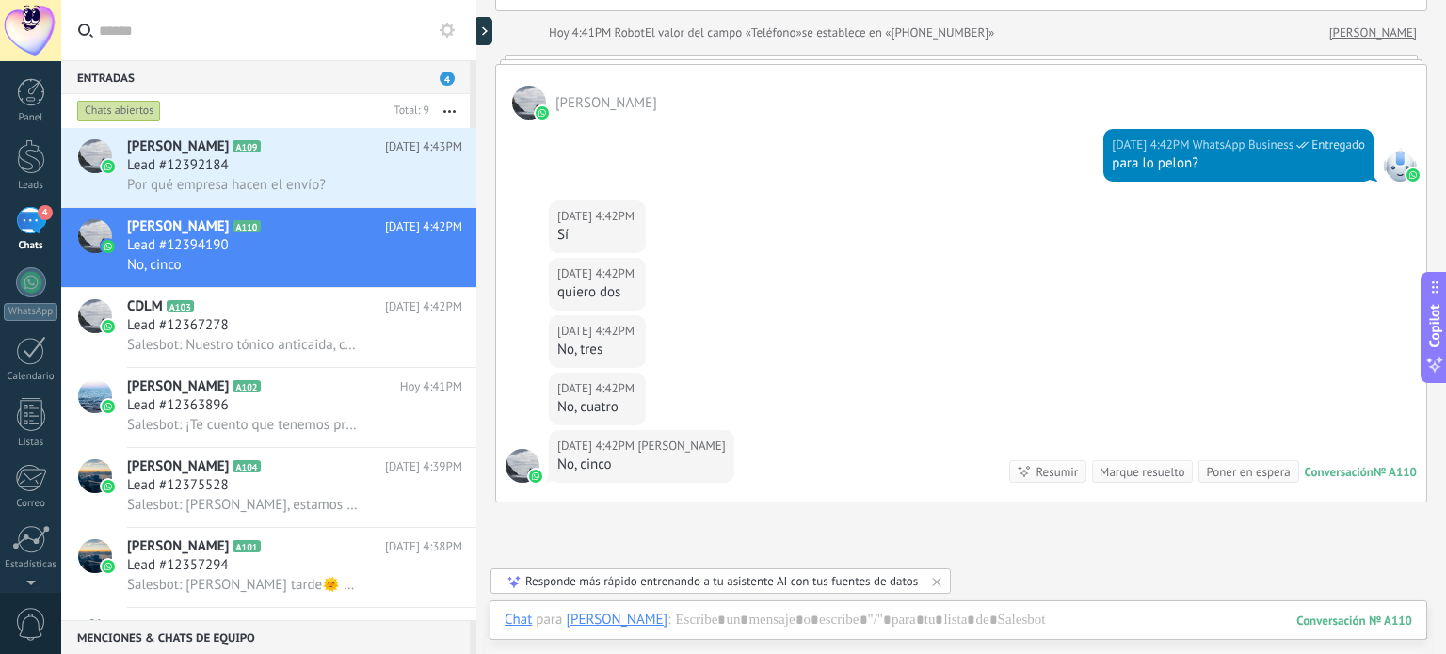
scroll to position [388, 0]
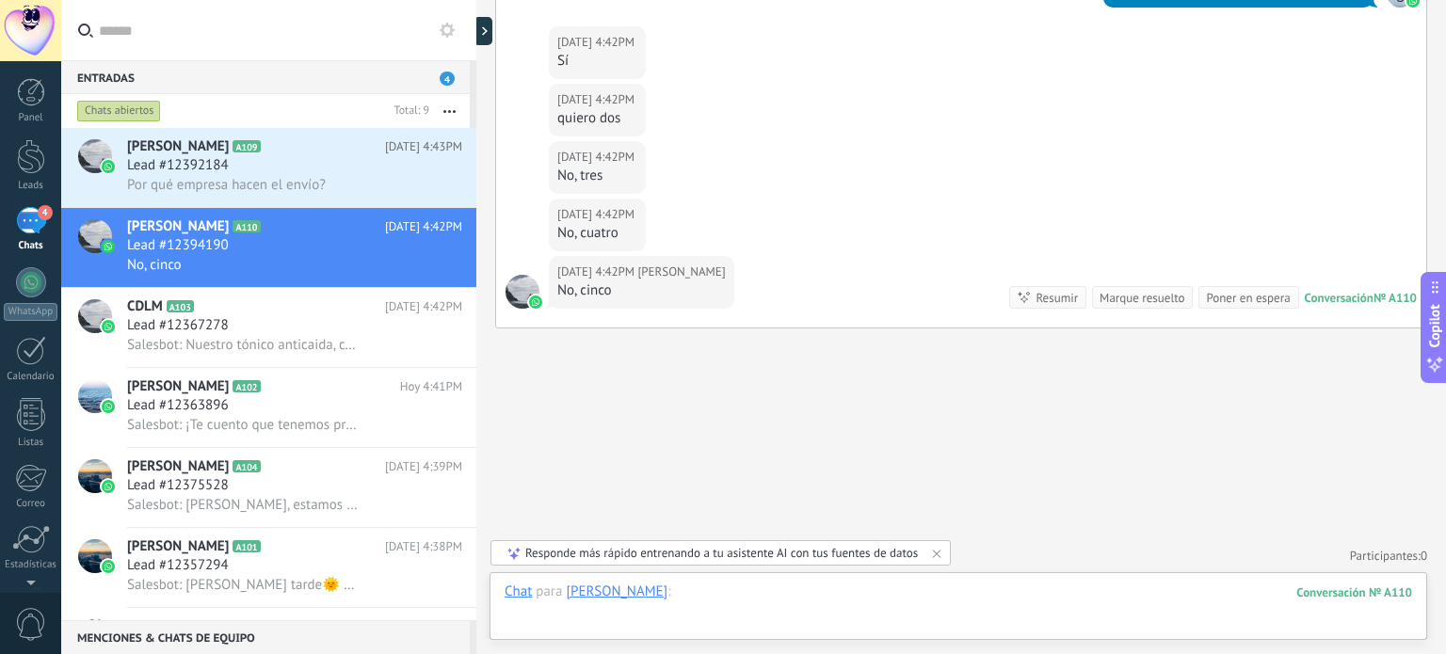
click at [833, 596] on div at bounding box center [959, 611] width 908 height 57
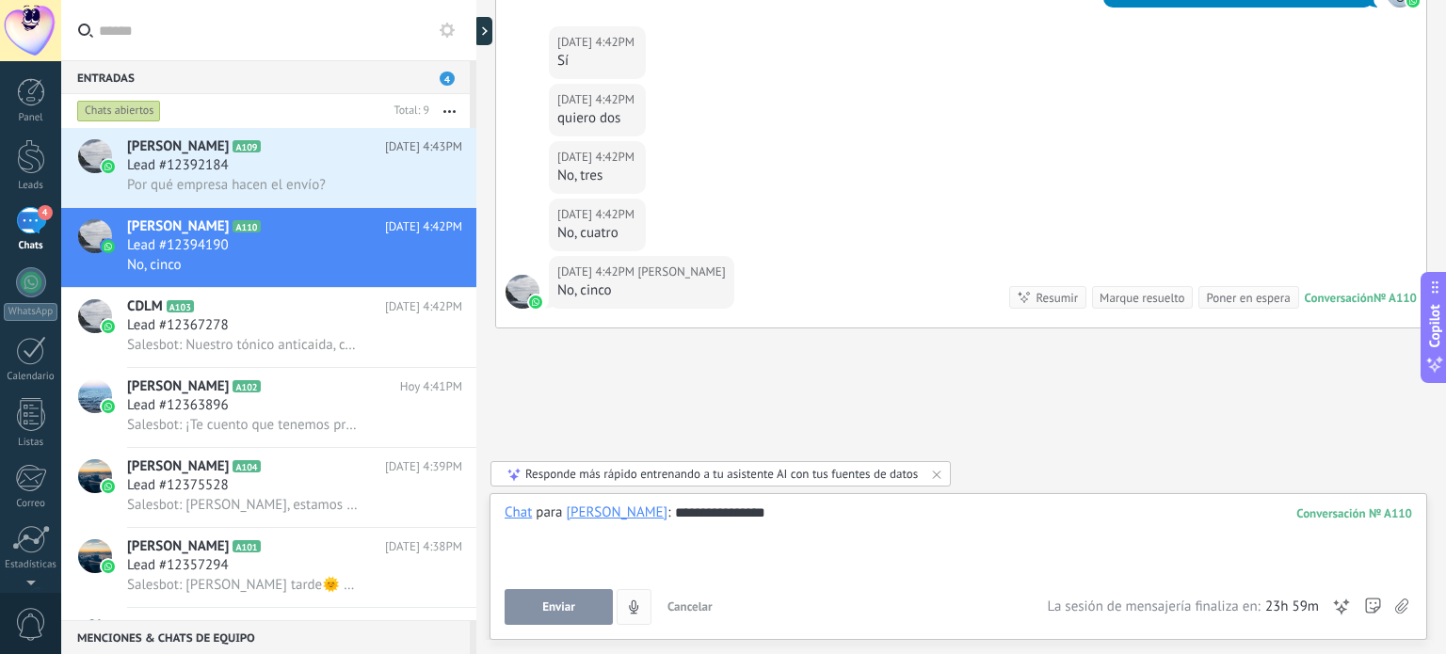
click at [573, 605] on button "Enviar" at bounding box center [559, 607] width 108 height 36
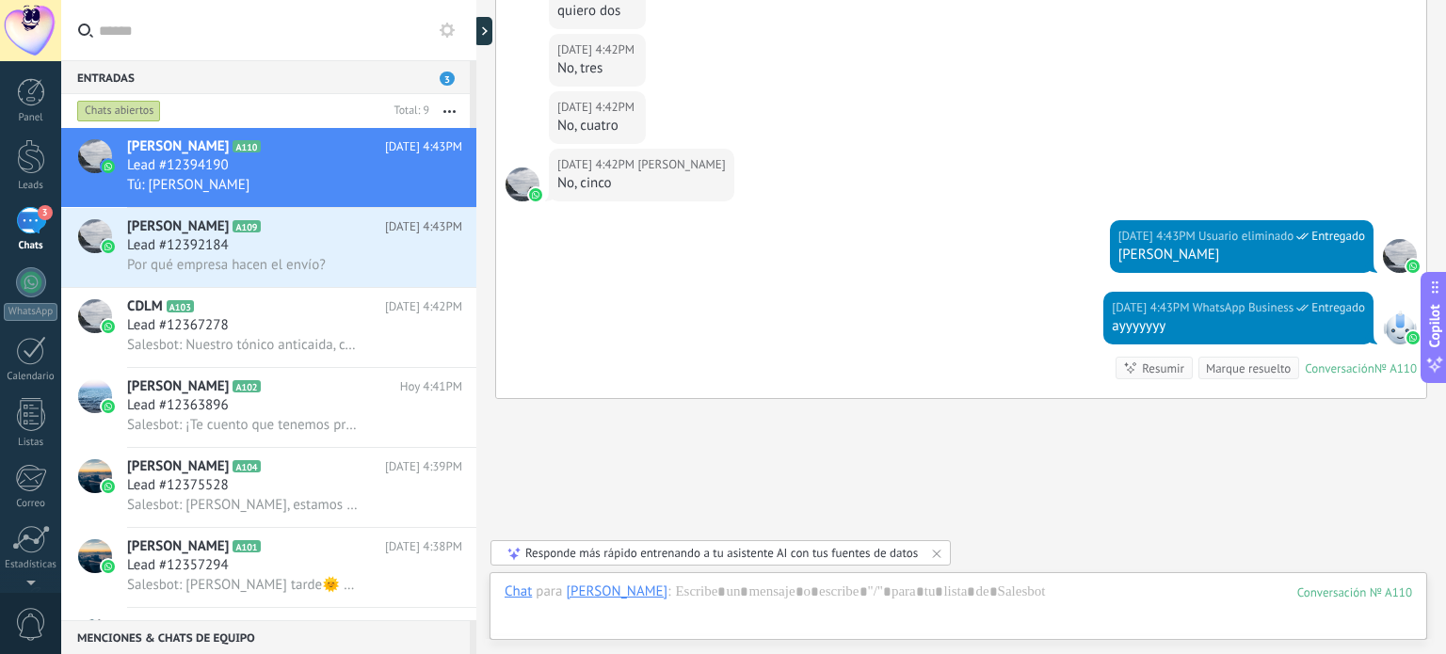
scroll to position [567, 0]
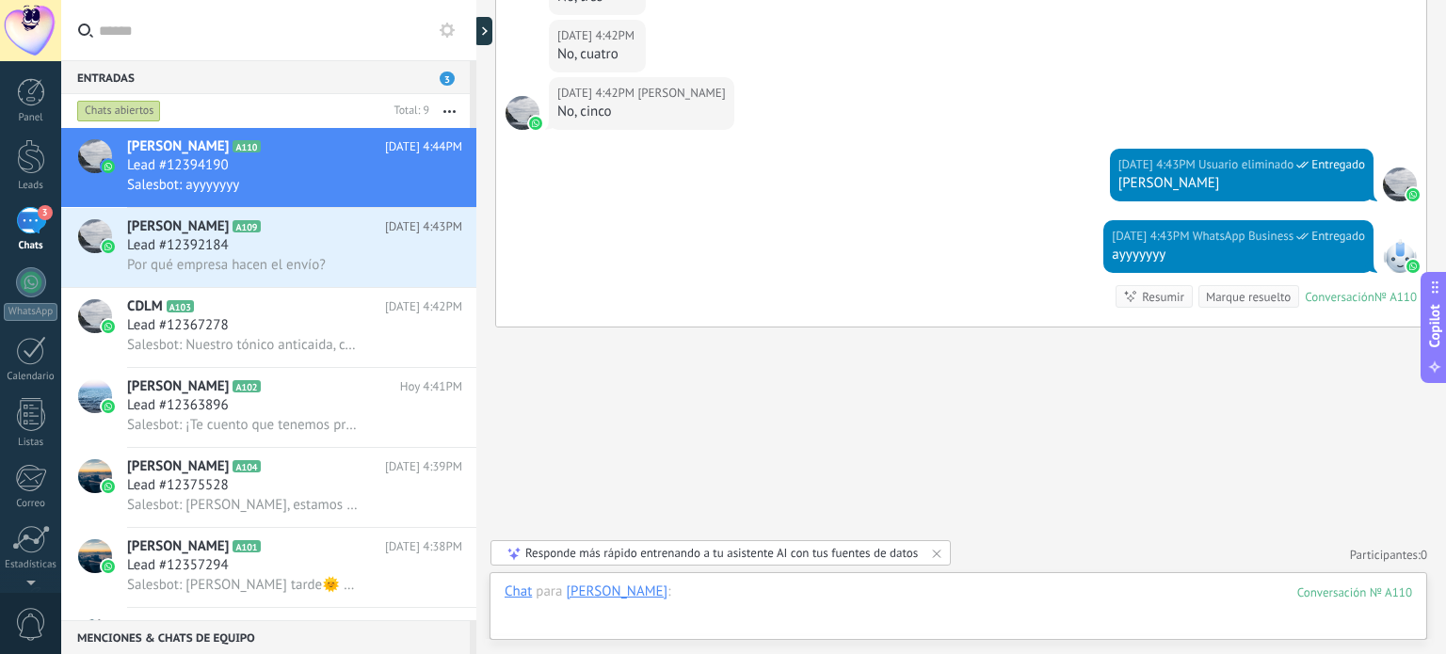
click at [957, 590] on div at bounding box center [959, 611] width 908 height 57
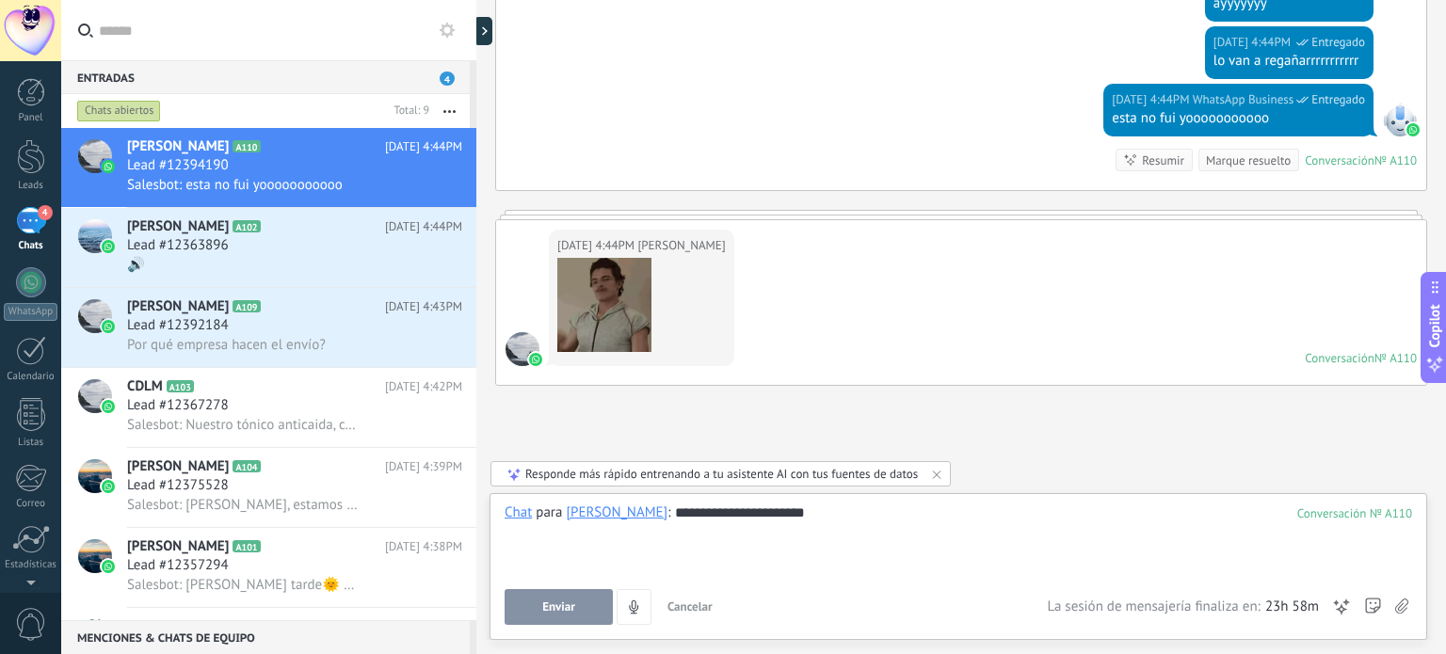
scroll to position [876, 0]
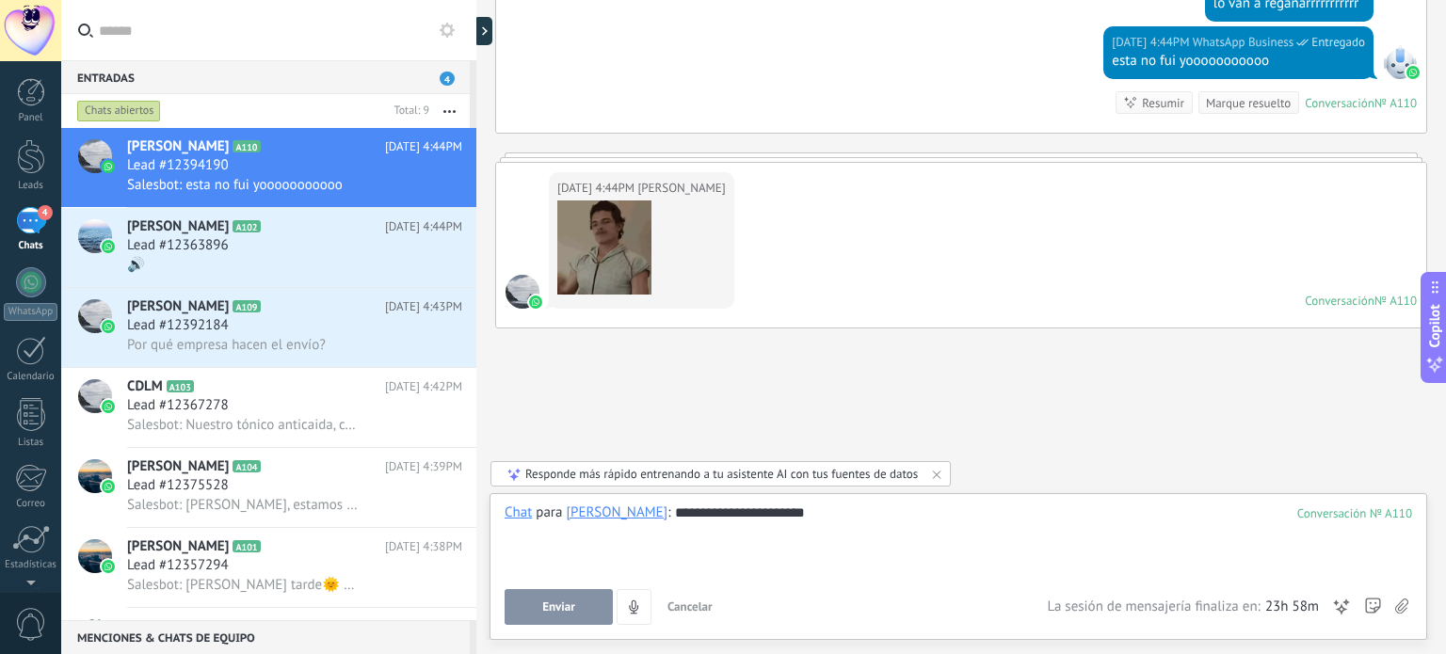
click at [568, 605] on span "Enviar" at bounding box center [558, 607] width 33 height 13
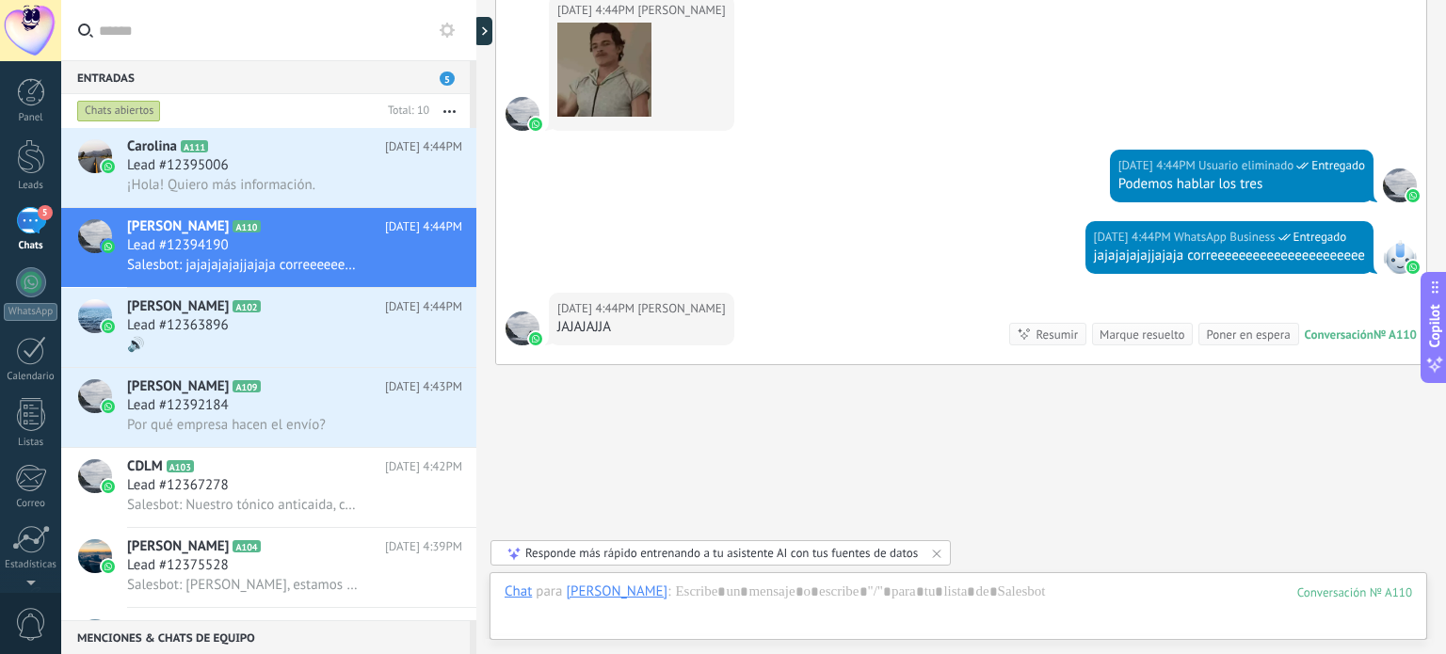
scroll to position [1090, 0]
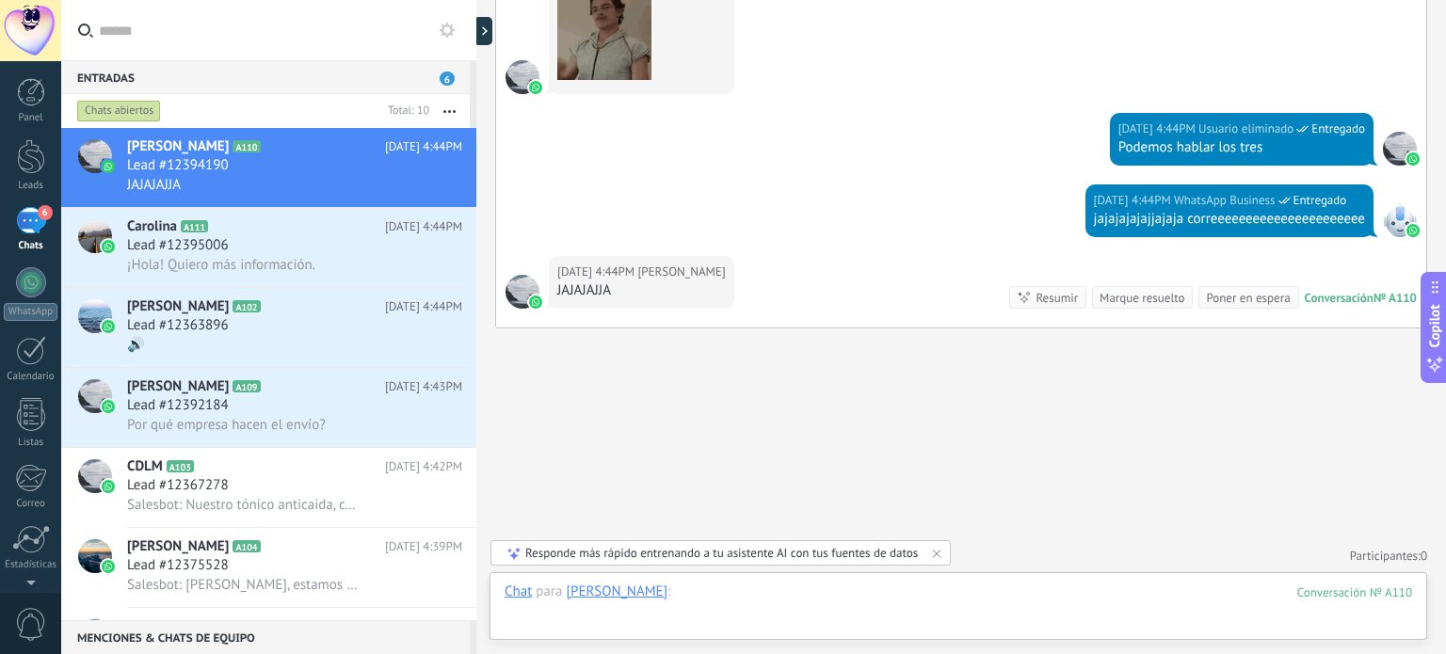
click at [739, 587] on div at bounding box center [959, 611] width 908 height 57
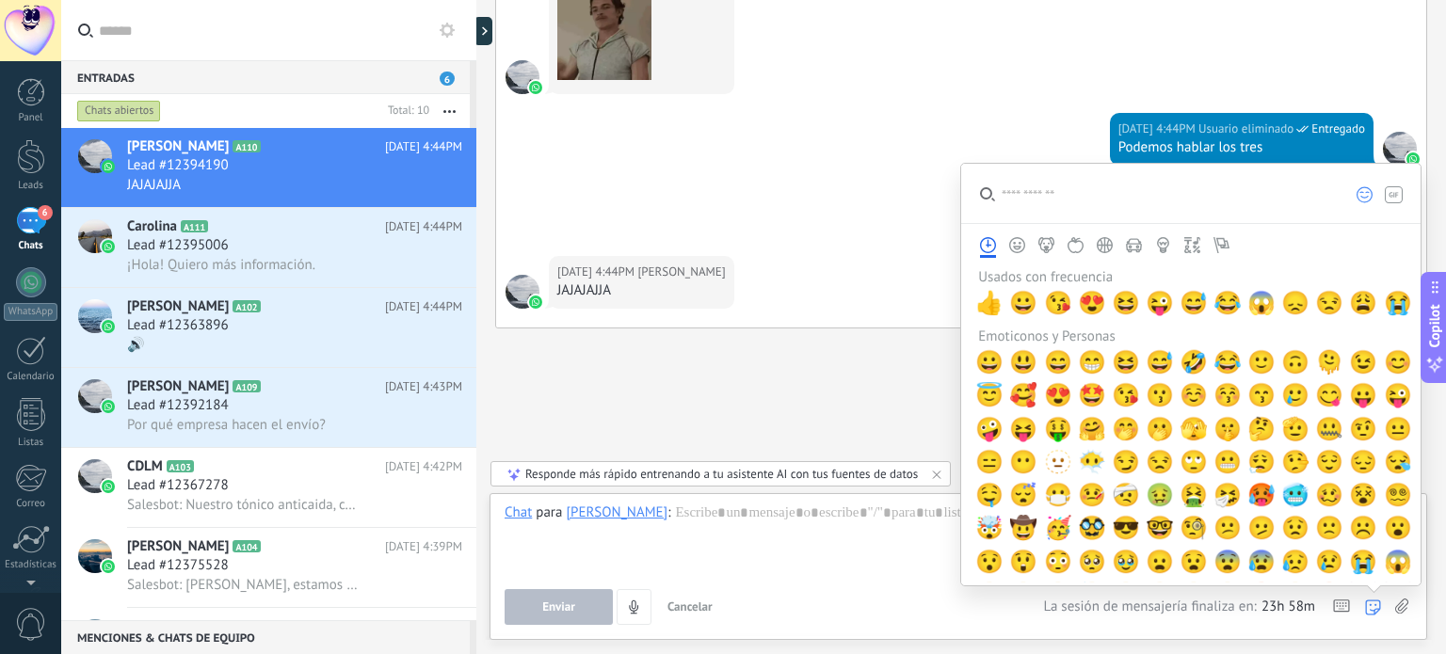
click at [1376, 605] on icon at bounding box center [1373, 608] width 16 height 16
click at [1254, 301] on span "😱" at bounding box center [1262, 303] width 28 height 26
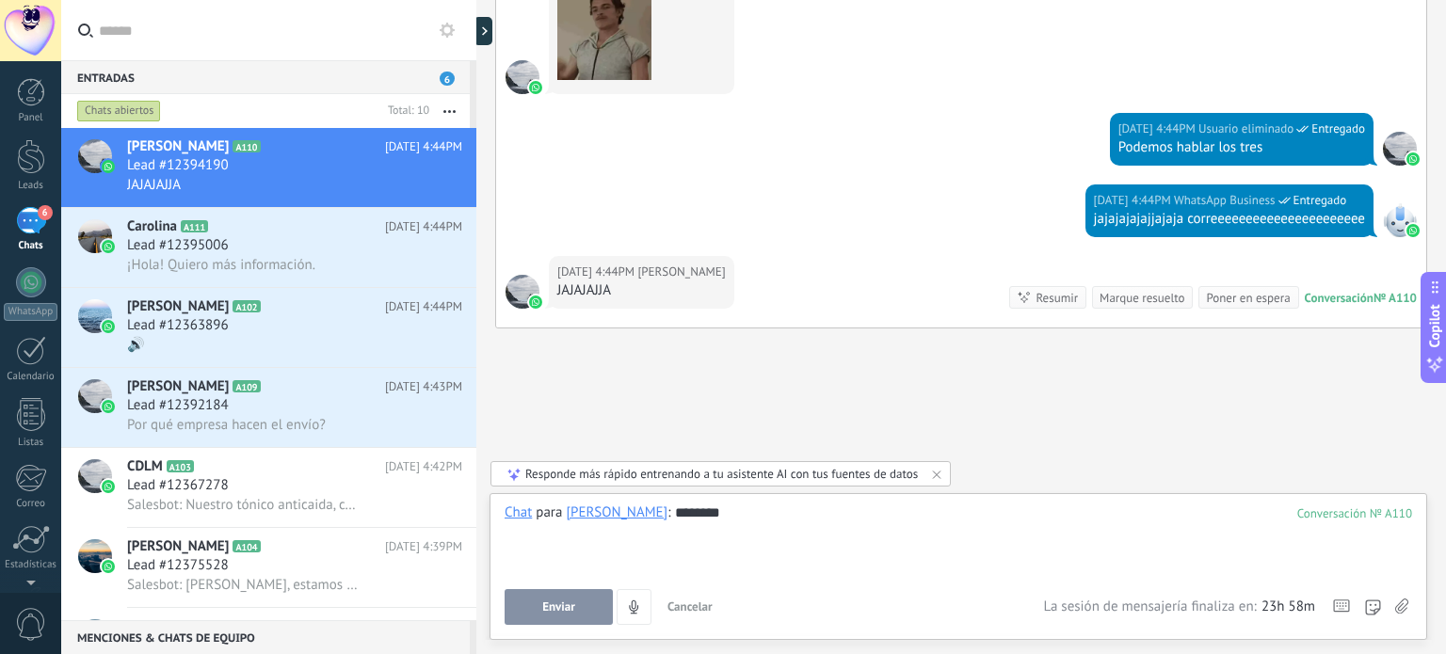
click at [816, 553] on div "** ** ** **" at bounding box center [959, 540] width 908 height 72
click at [559, 605] on span "Enviar" at bounding box center [558, 607] width 33 height 13
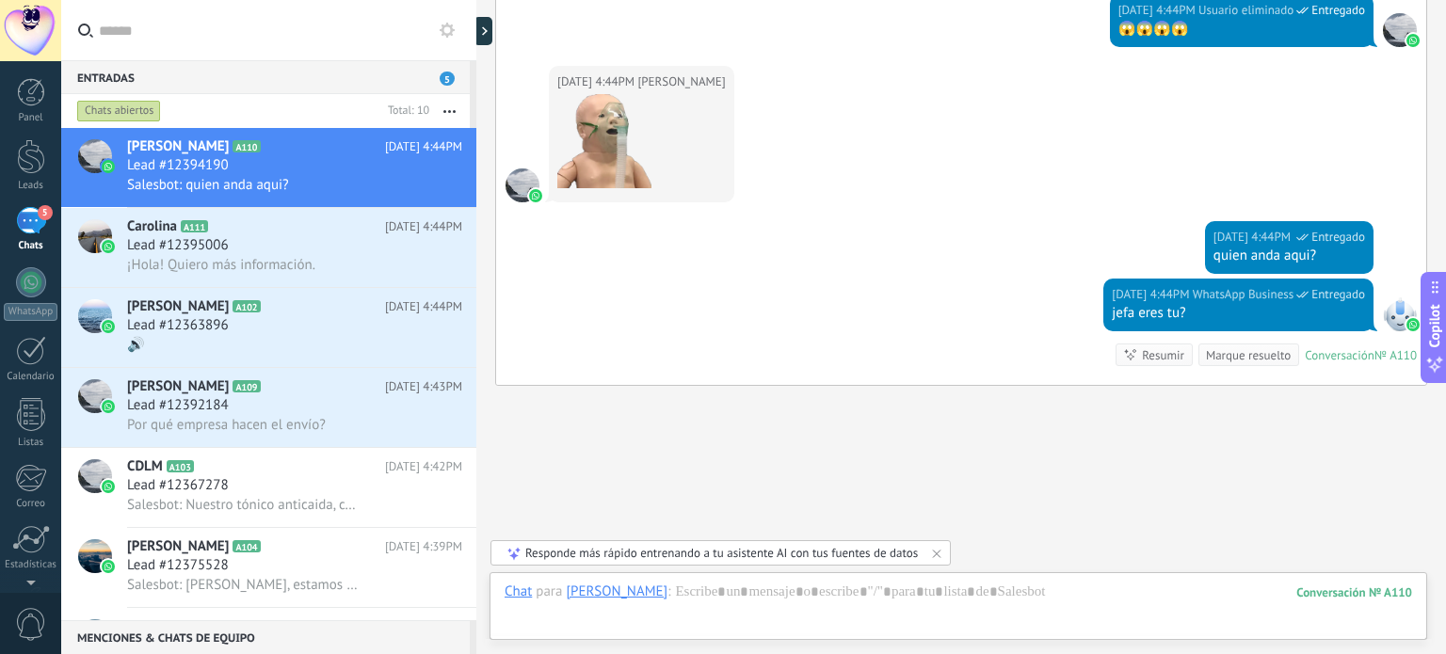
scroll to position [1480, 0]
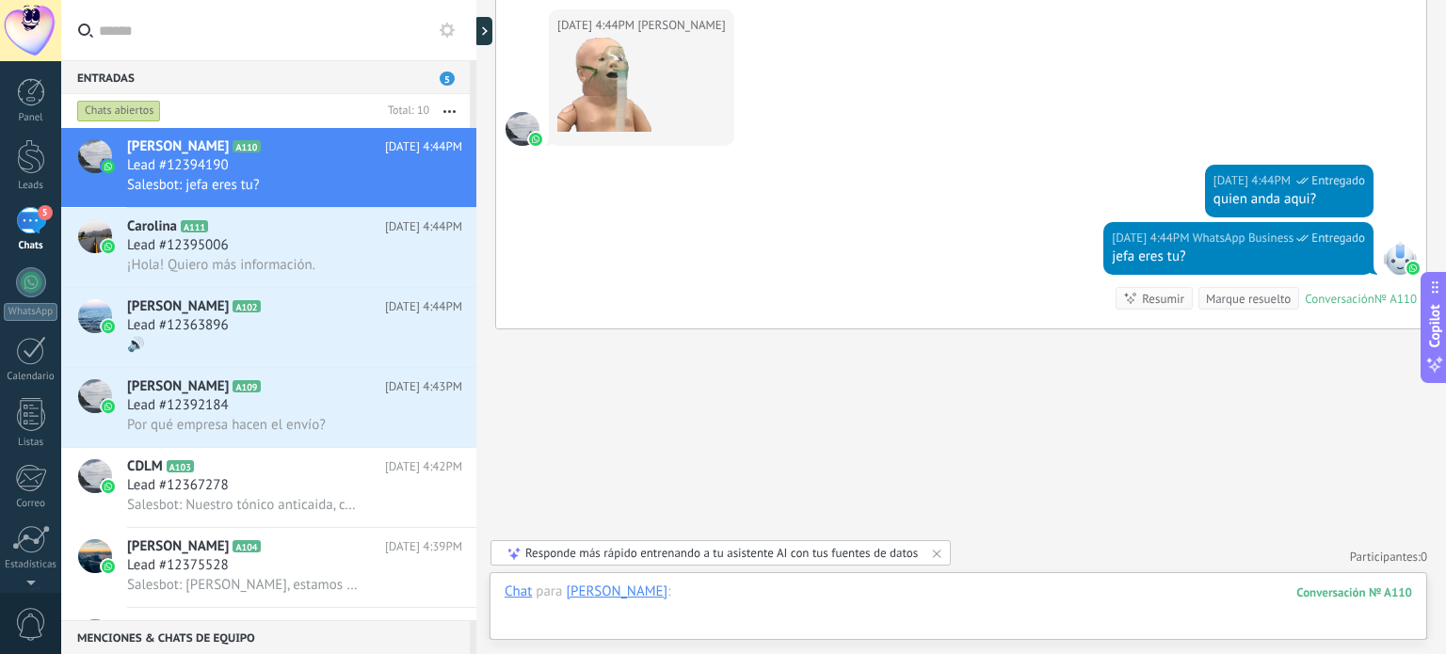
click at [768, 601] on div at bounding box center [959, 611] width 908 height 57
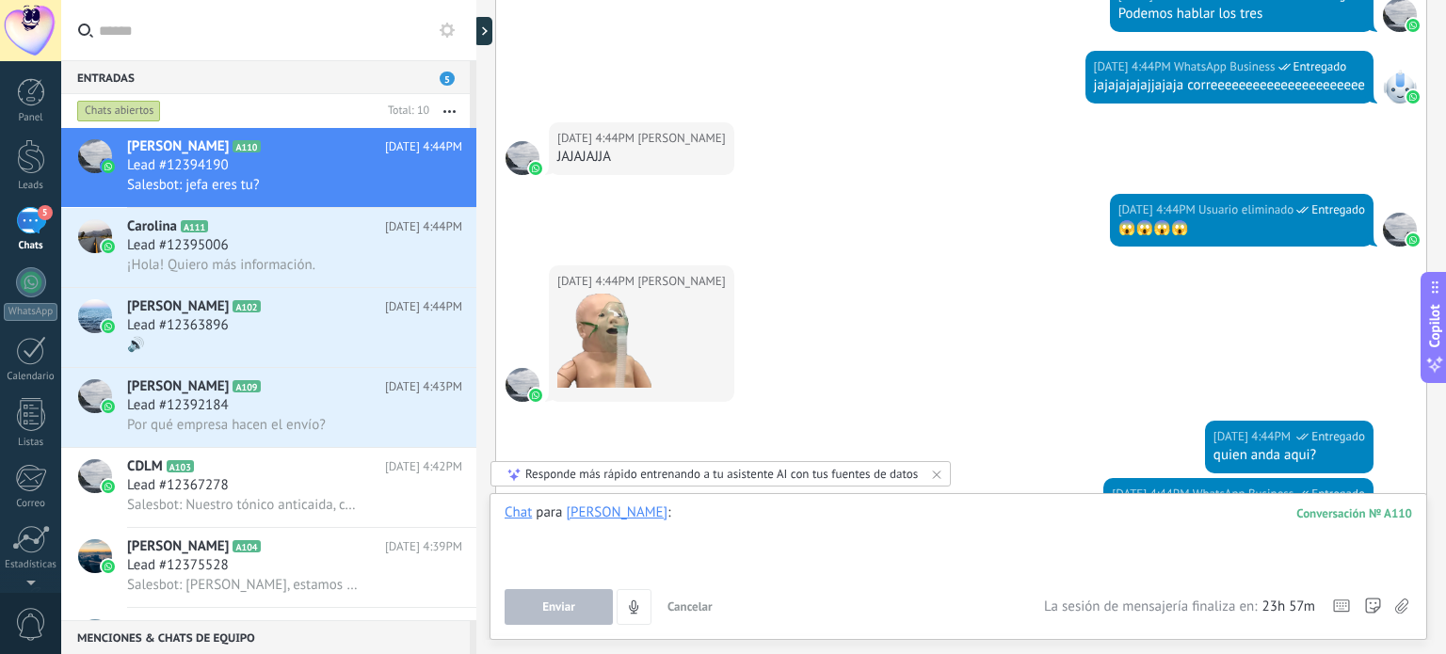
scroll to position [1481, 0]
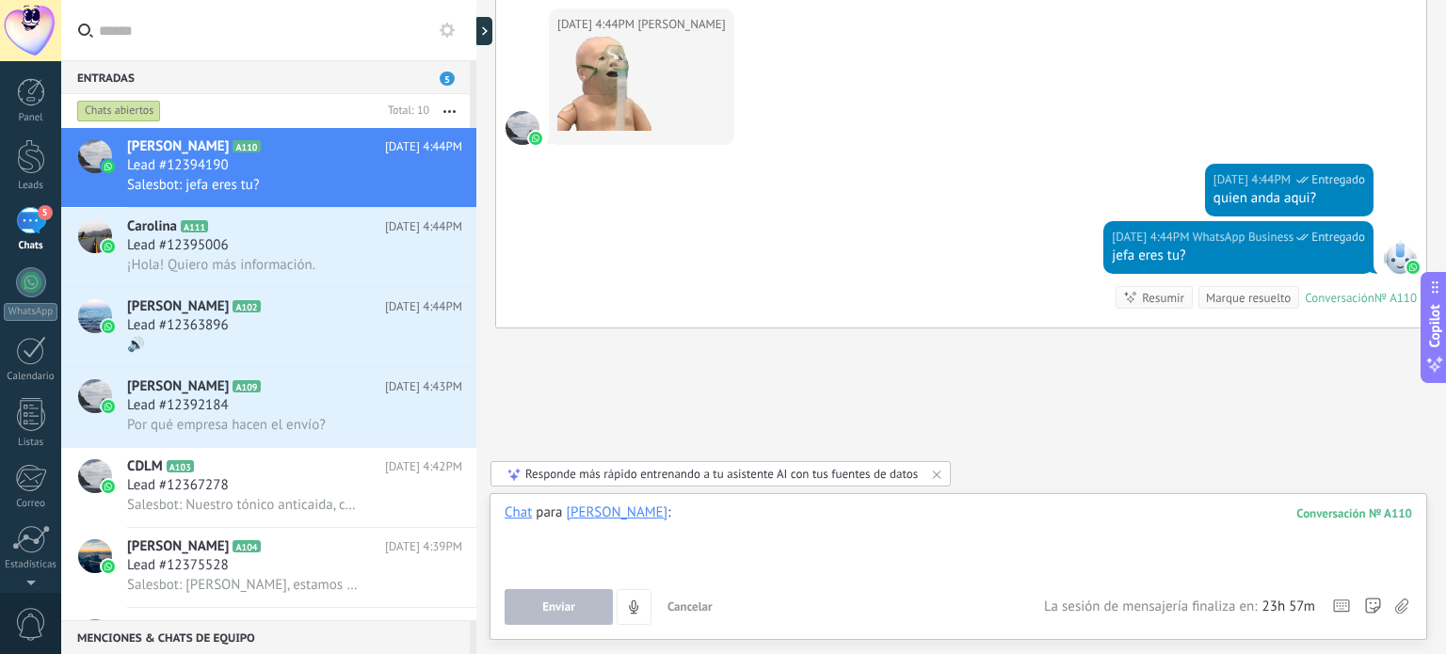
click at [706, 509] on div at bounding box center [959, 540] width 908 height 72
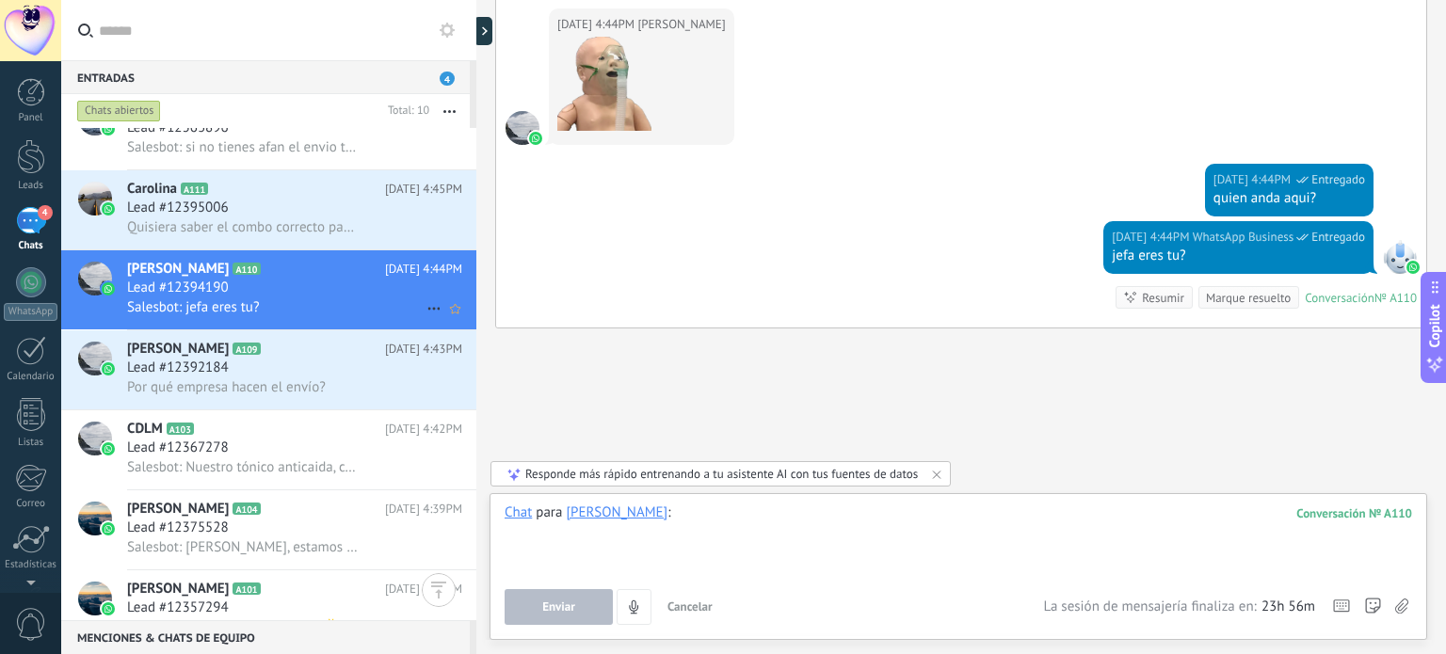
scroll to position [0, 0]
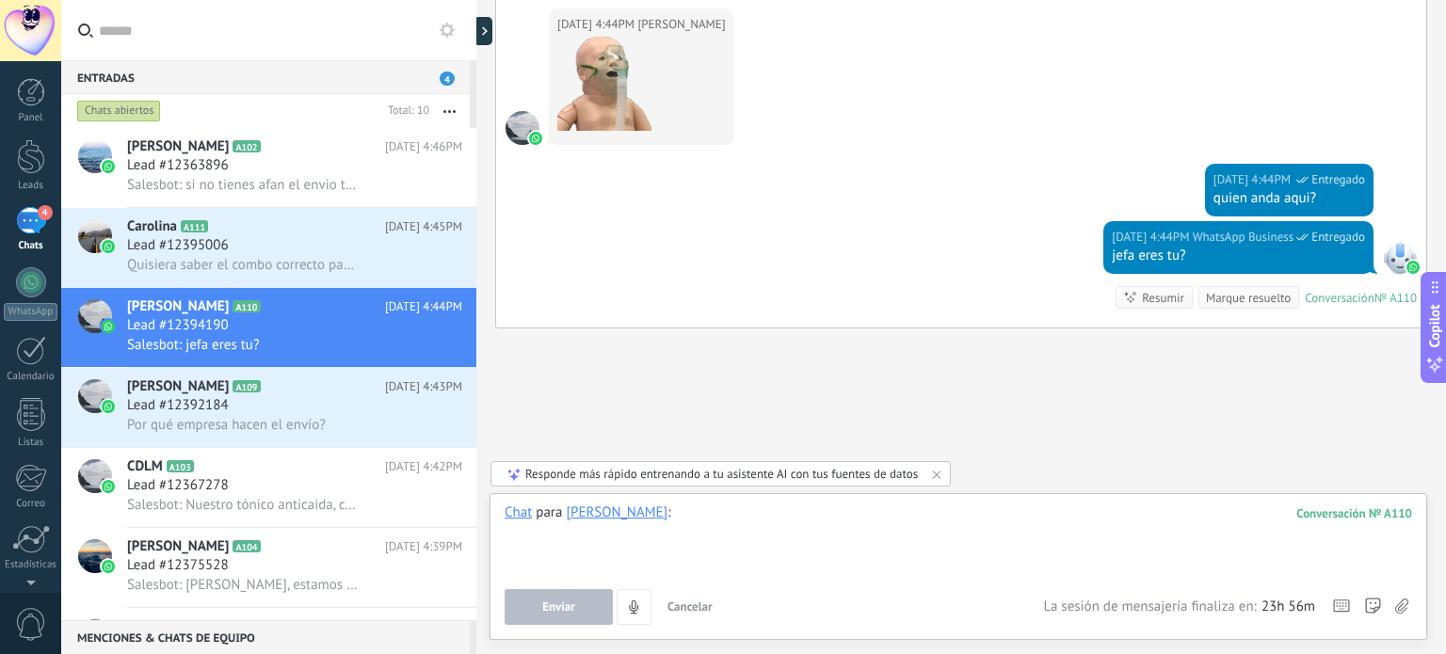
click at [653, 509] on div at bounding box center [959, 540] width 908 height 72
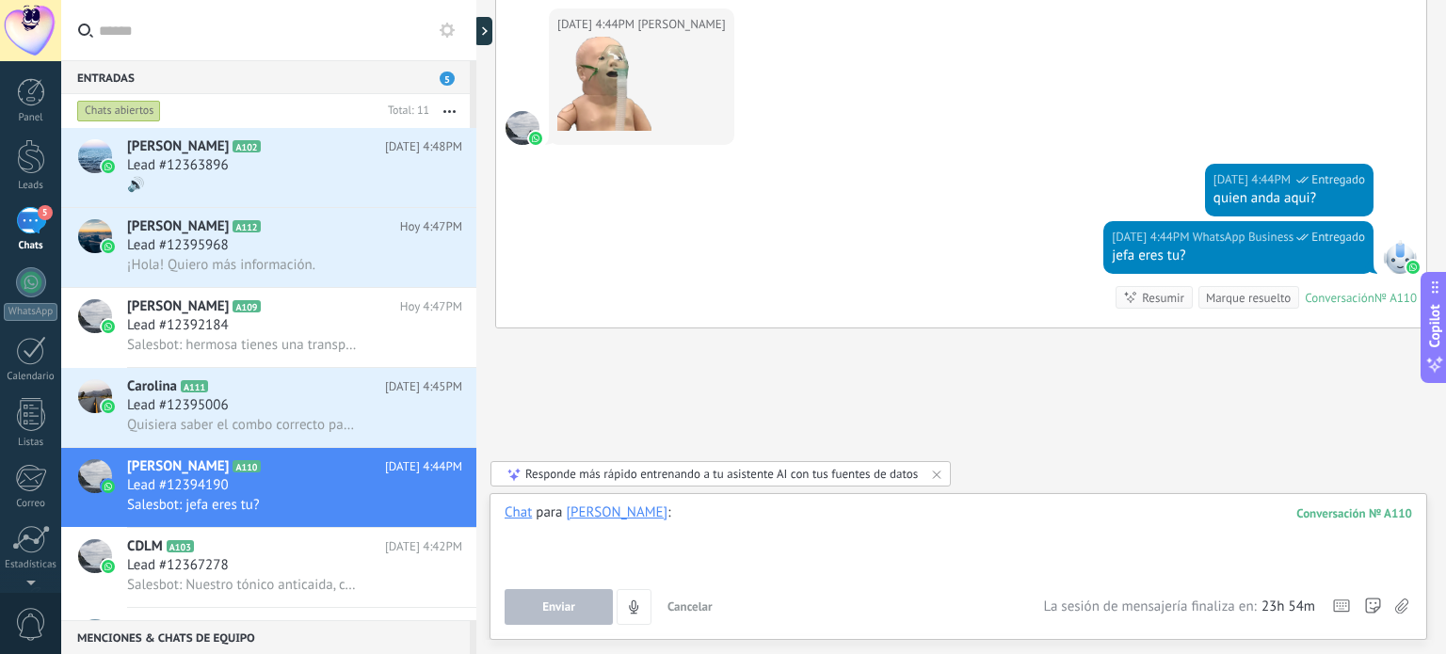
click at [693, 515] on div at bounding box center [959, 540] width 908 height 72
drag, startPoint x: 592, startPoint y: 629, endPoint x: 592, endPoint y: 607, distance: 21.7
click at [592, 605] on div "Chat Correo Nota Tarea Chat para [PERSON_NAME] : 110 ****** Enviar Cancelar Ras…" at bounding box center [959, 566] width 938 height 147
click at [586, 597] on button "Enviar" at bounding box center [559, 607] width 108 height 36
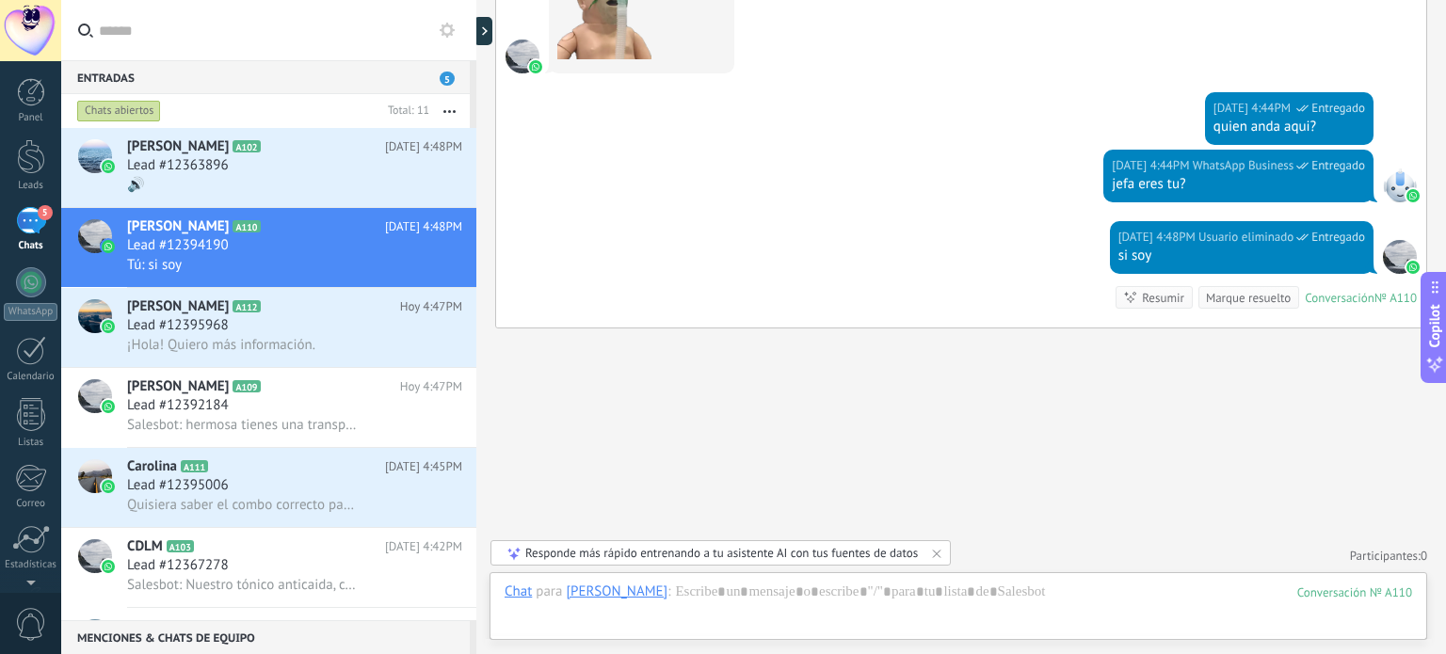
click at [444, 108] on button "button" at bounding box center [449, 111] width 40 height 34
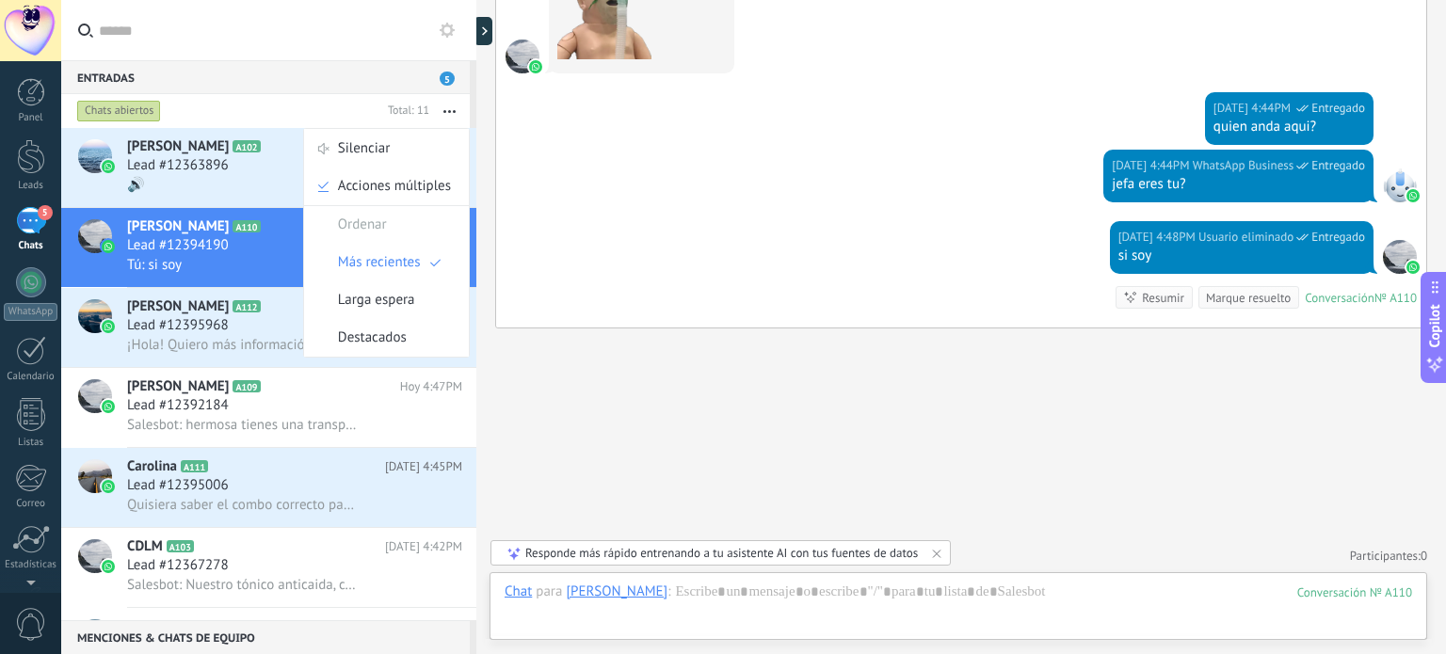
click at [444, 108] on button "button" at bounding box center [449, 111] width 40 height 34
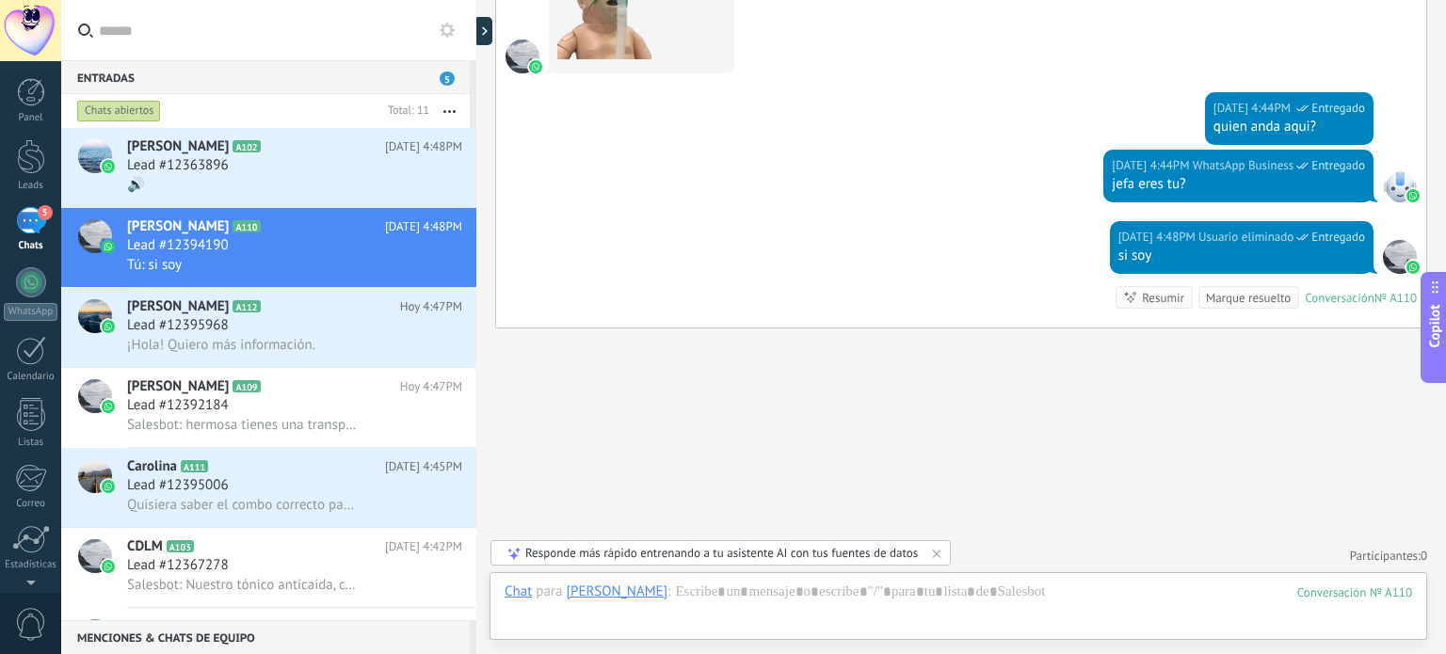
click at [126, 109] on div "Chats abiertos" at bounding box center [119, 111] width 84 height 23
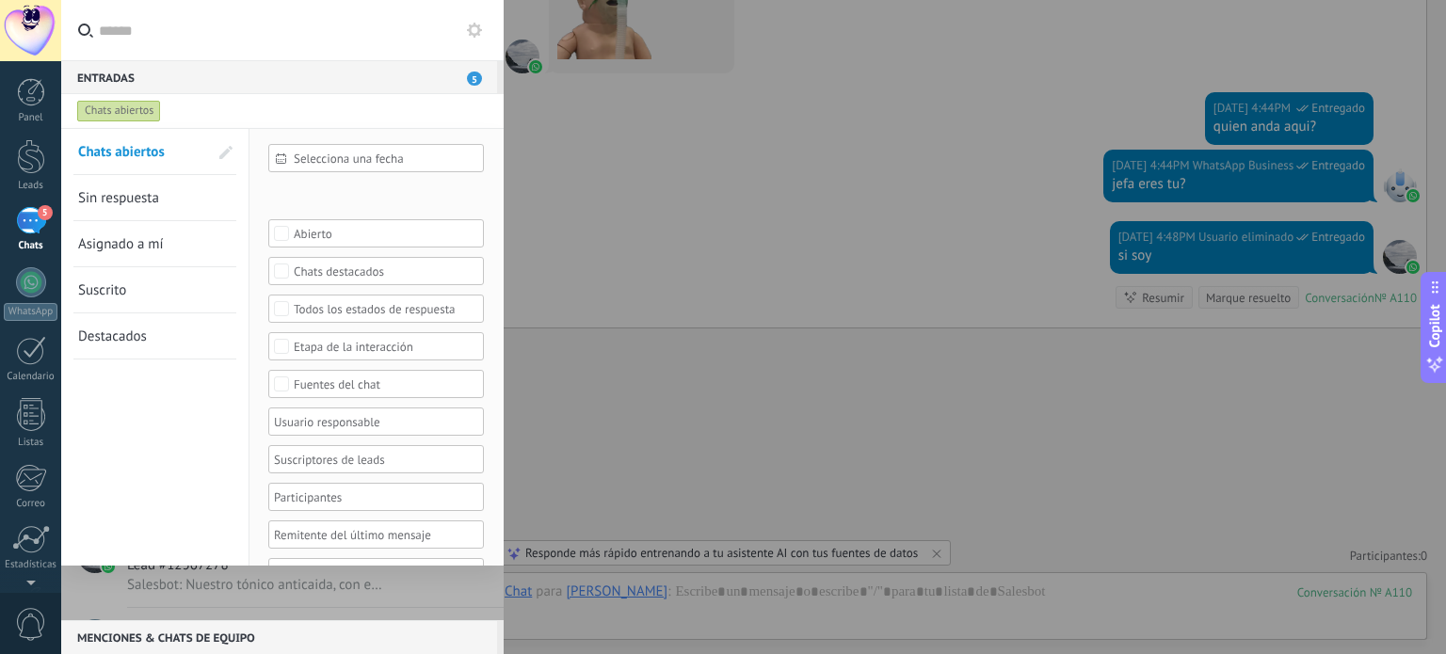
click at [136, 195] on span "Sin respuesta" at bounding box center [118, 198] width 81 height 18
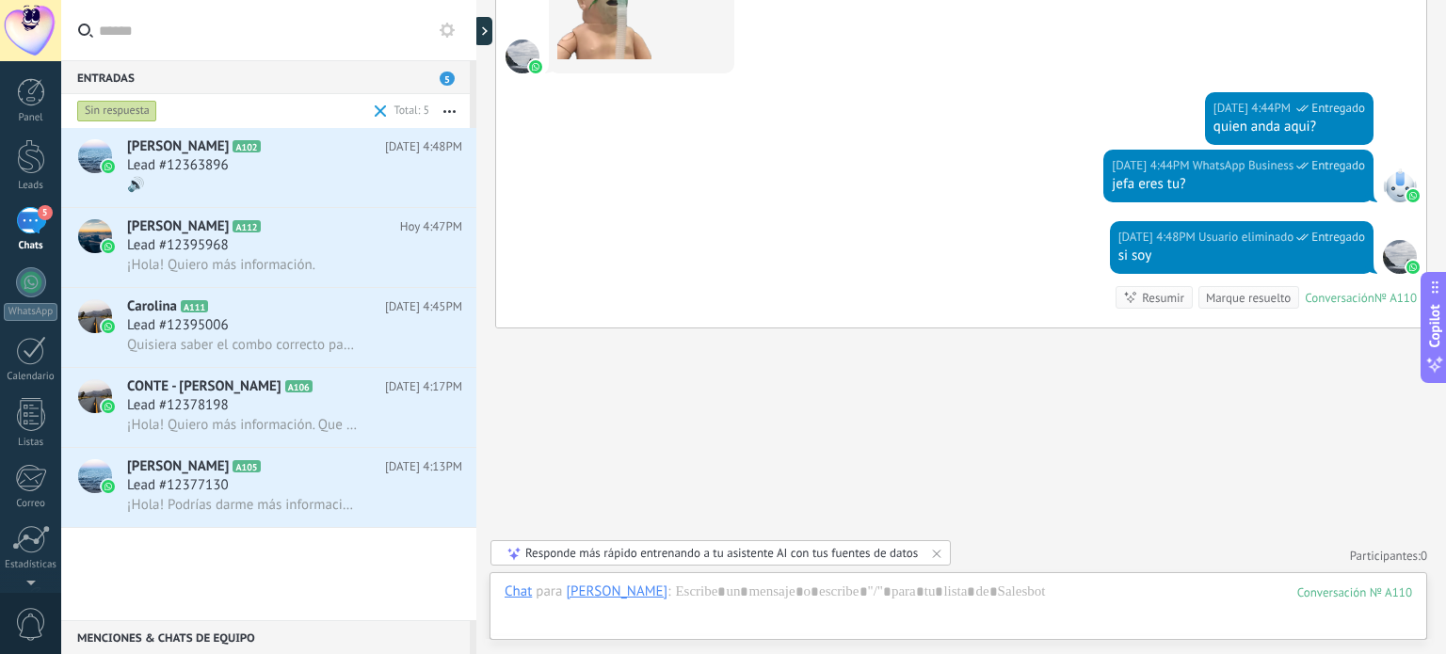
click at [128, 105] on div "Sin respuesta" at bounding box center [117, 111] width 80 height 23
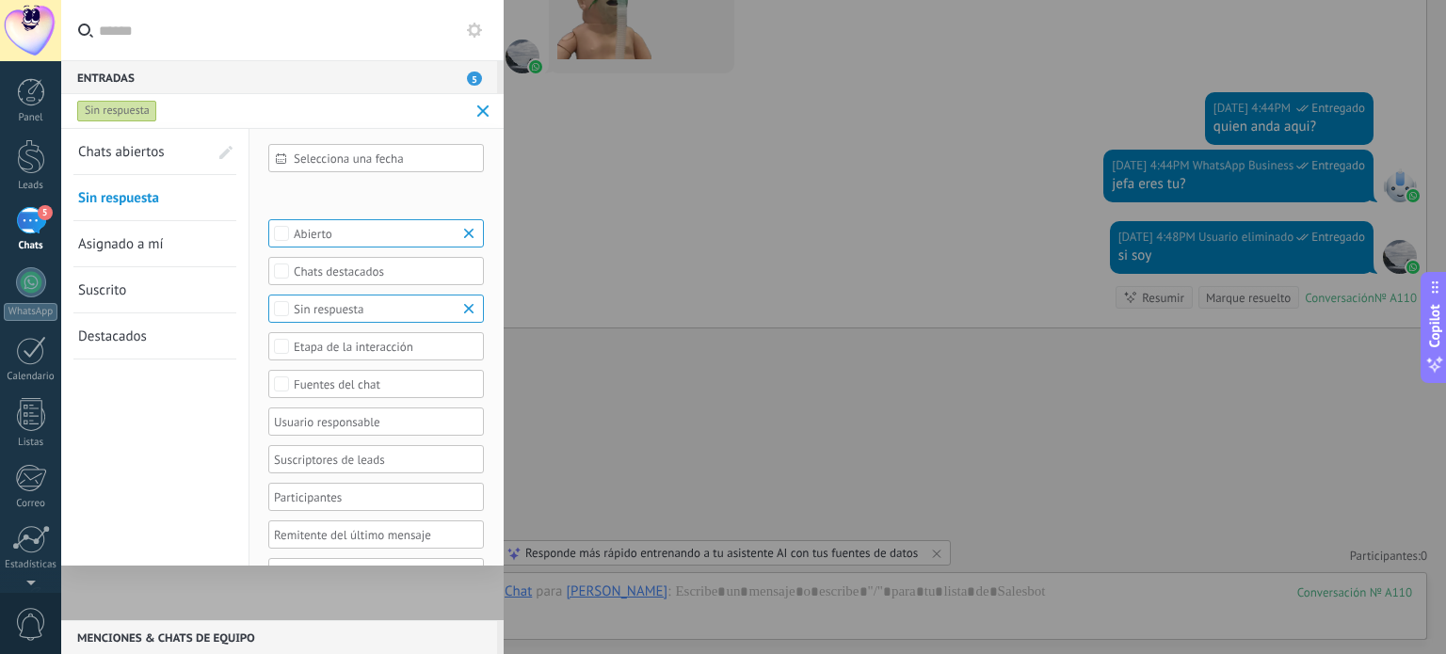
click at [138, 149] on span "Chats abiertos" at bounding box center [121, 152] width 87 height 18
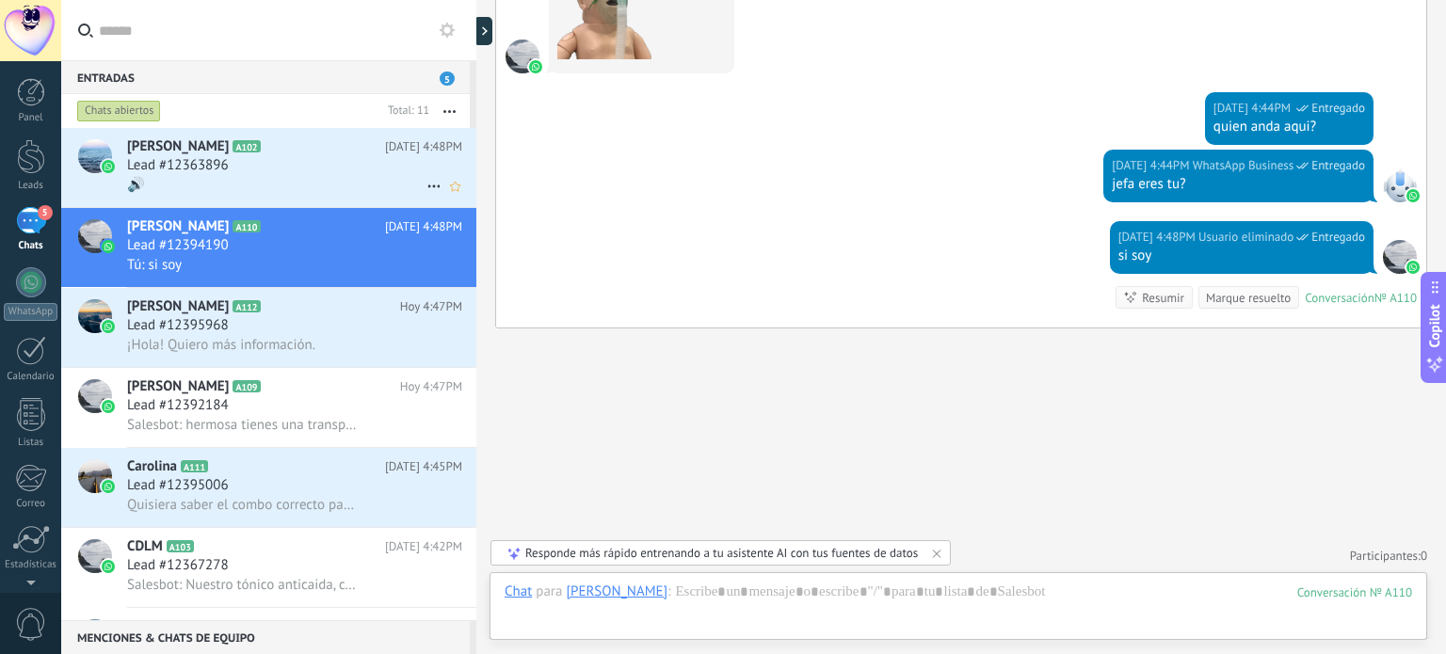
scroll to position [399, 0]
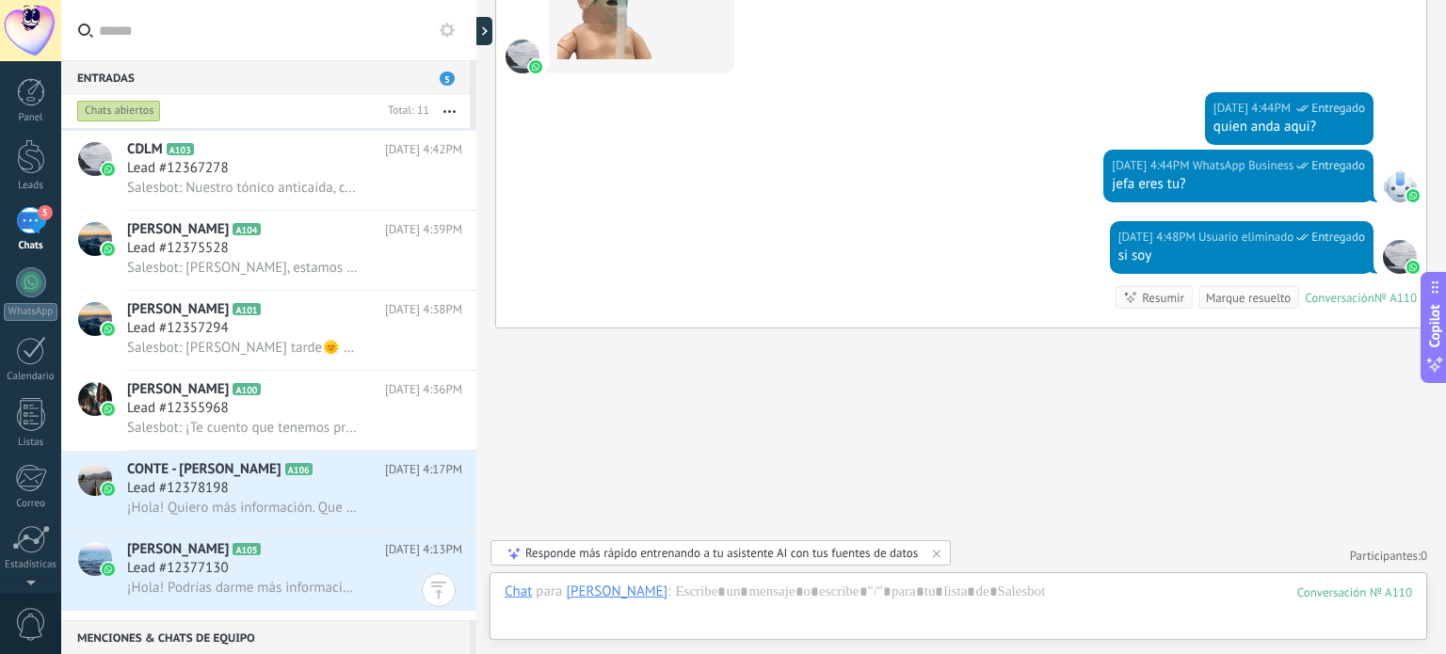
click at [135, 114] on div "Chats abiertos" at bounding box center [119, 111] width 84 height 23
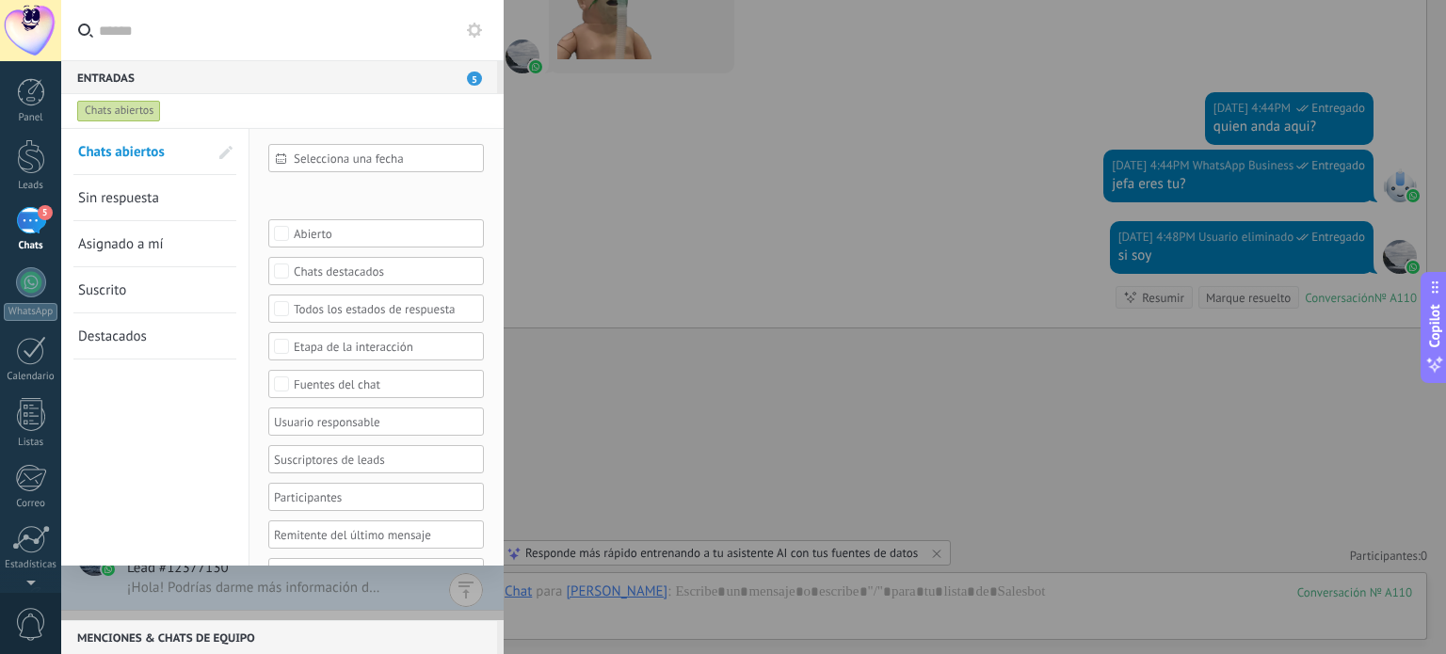
click at [122, 191] on span "Sin respuesta" at bounding box center [118, 198] width 81 height 18
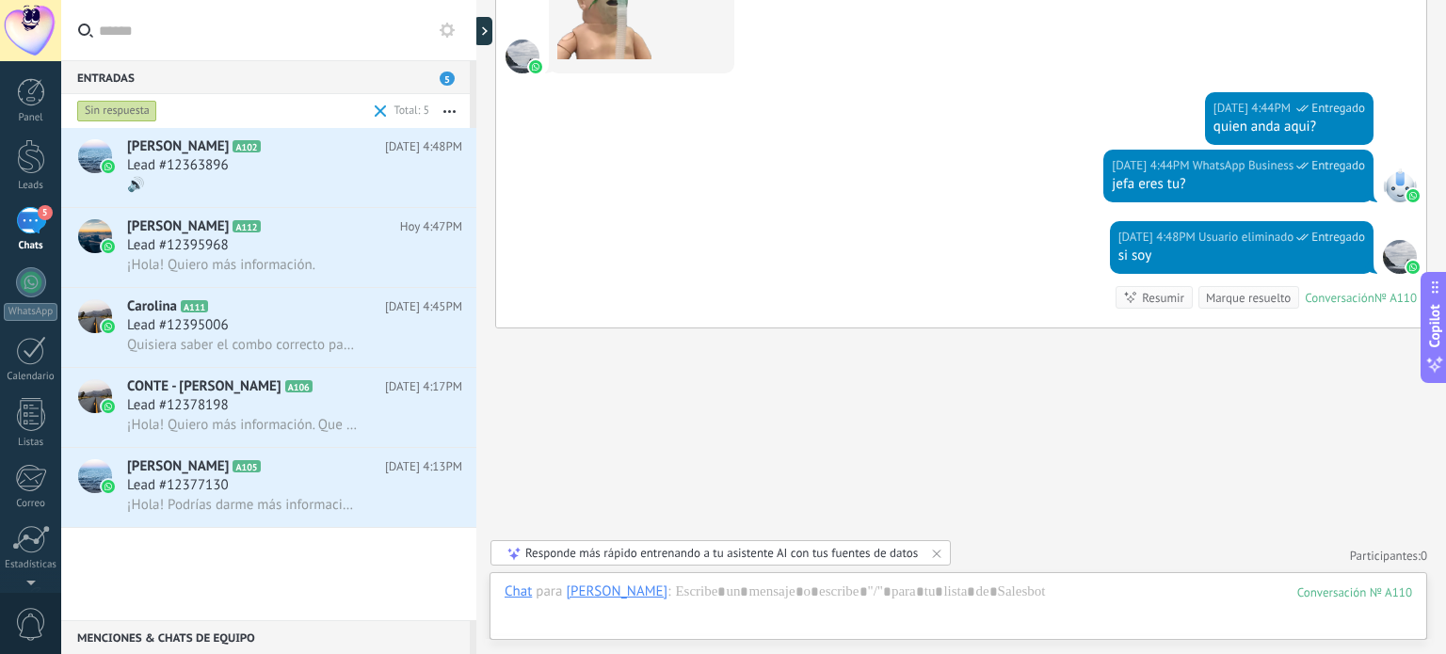
click at [138, 110] on div "Sin respuesta" at bounding box center [117, 111] width 80 height 23
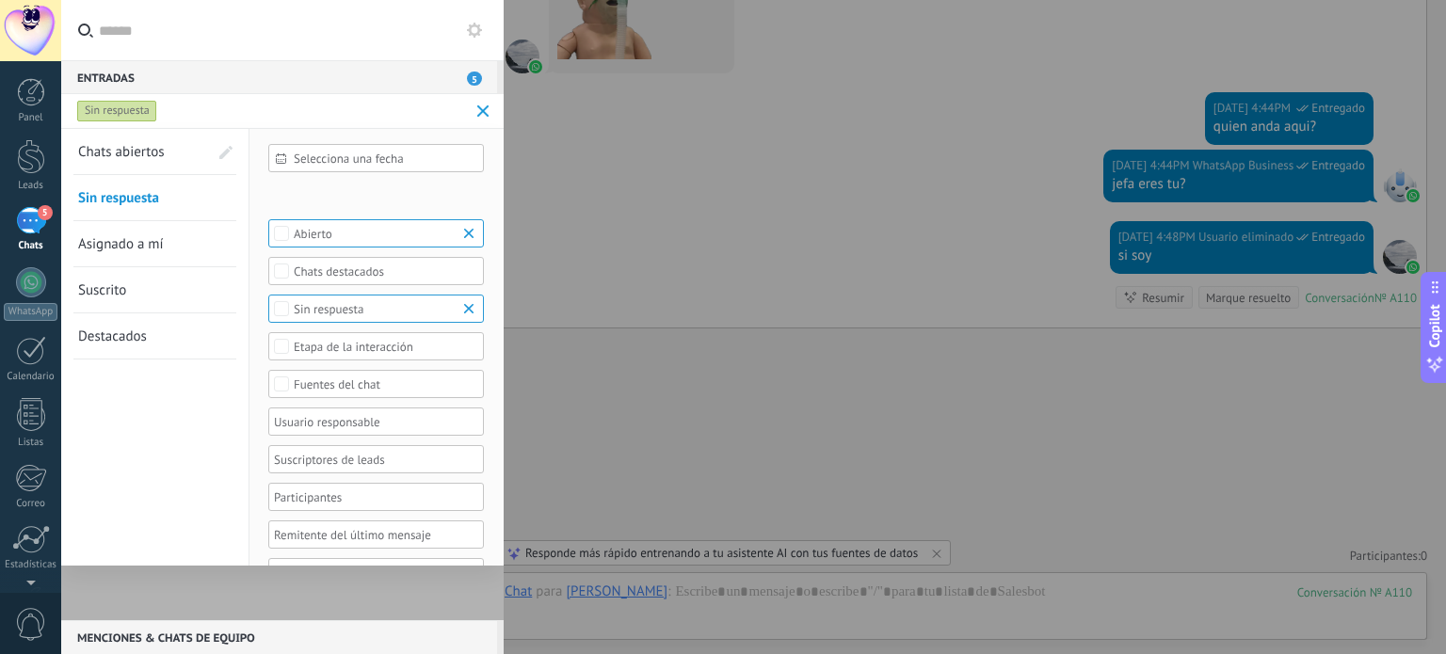
click at [135, 153] on span "Chats abiertos" at bounding box center [121, 152] width 87 height 18
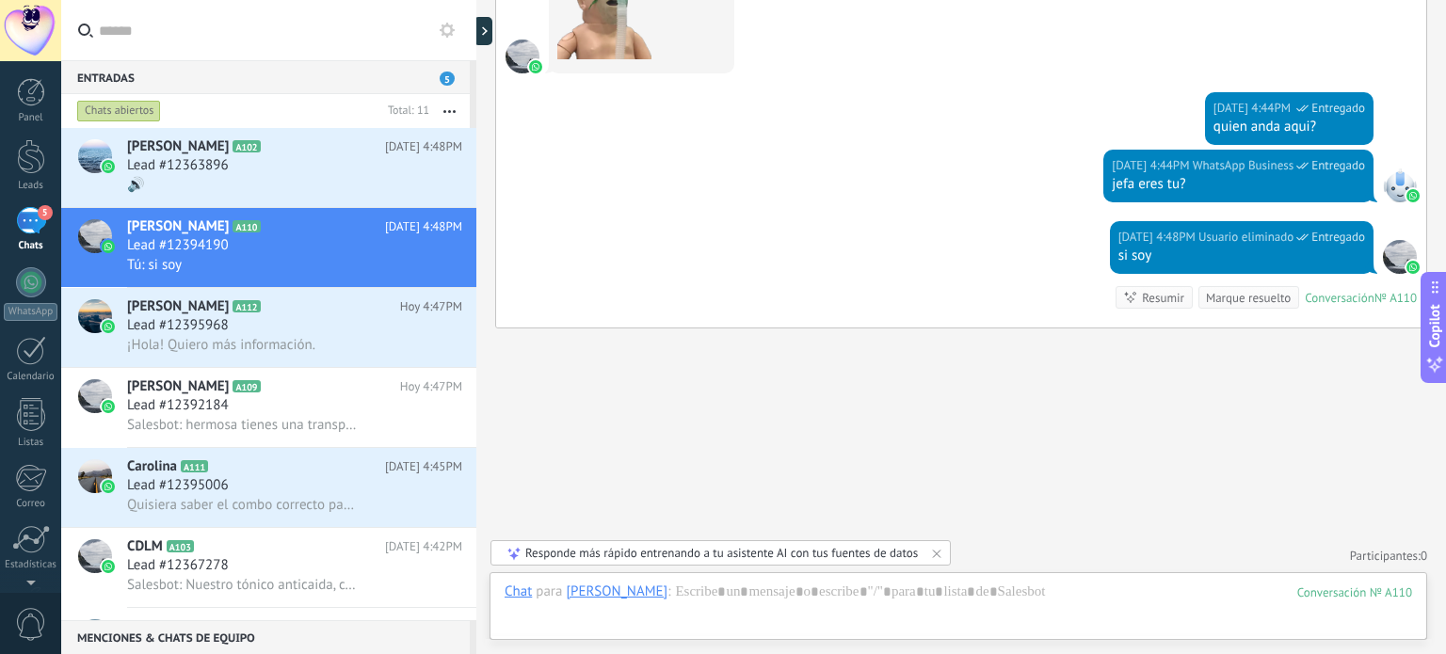
click at [256, 82] on div "Entradas 5" at bounding box center [265, 77] width 409 height 34
click at [452, 106] on button "button" at bounding box center [449, 111] width 40 height 34
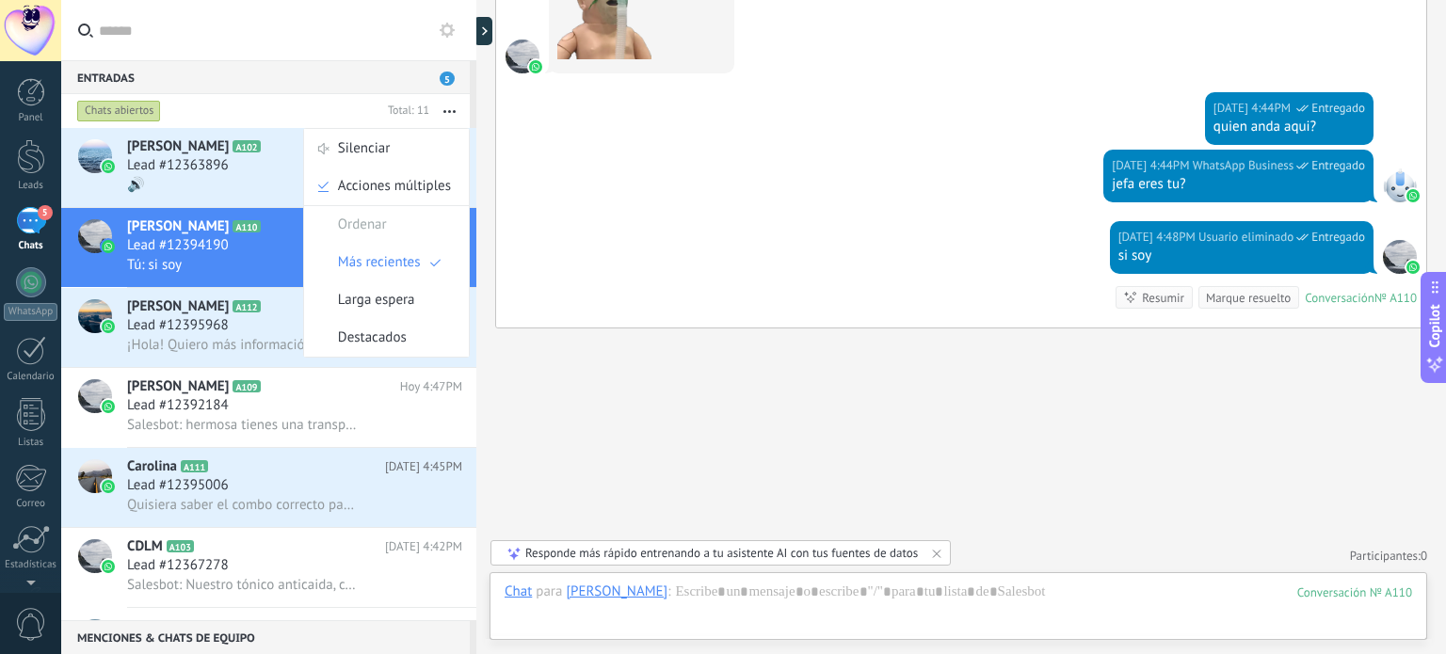
click at [452, 106] on button "button" at bounding box center [449, 111] width 40 height 34
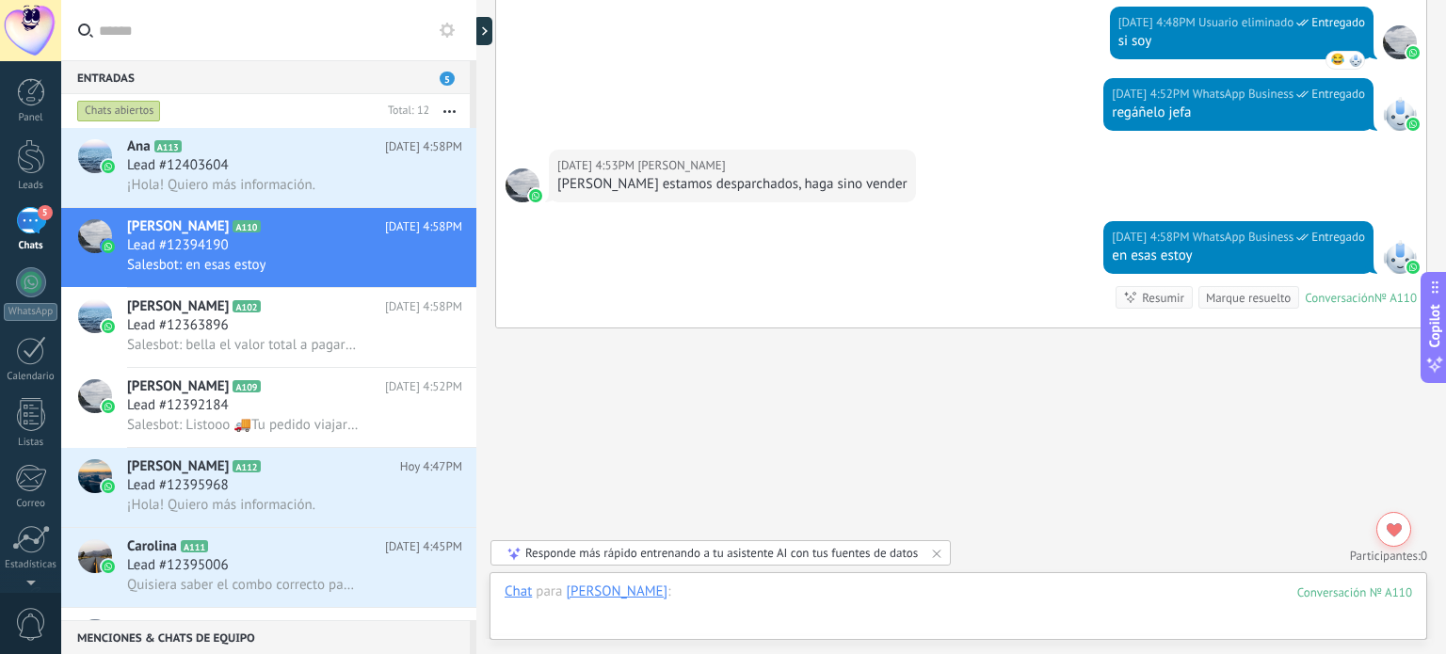
click at [667, 589] on div at bounding box center [959, 611] width 908 height 57
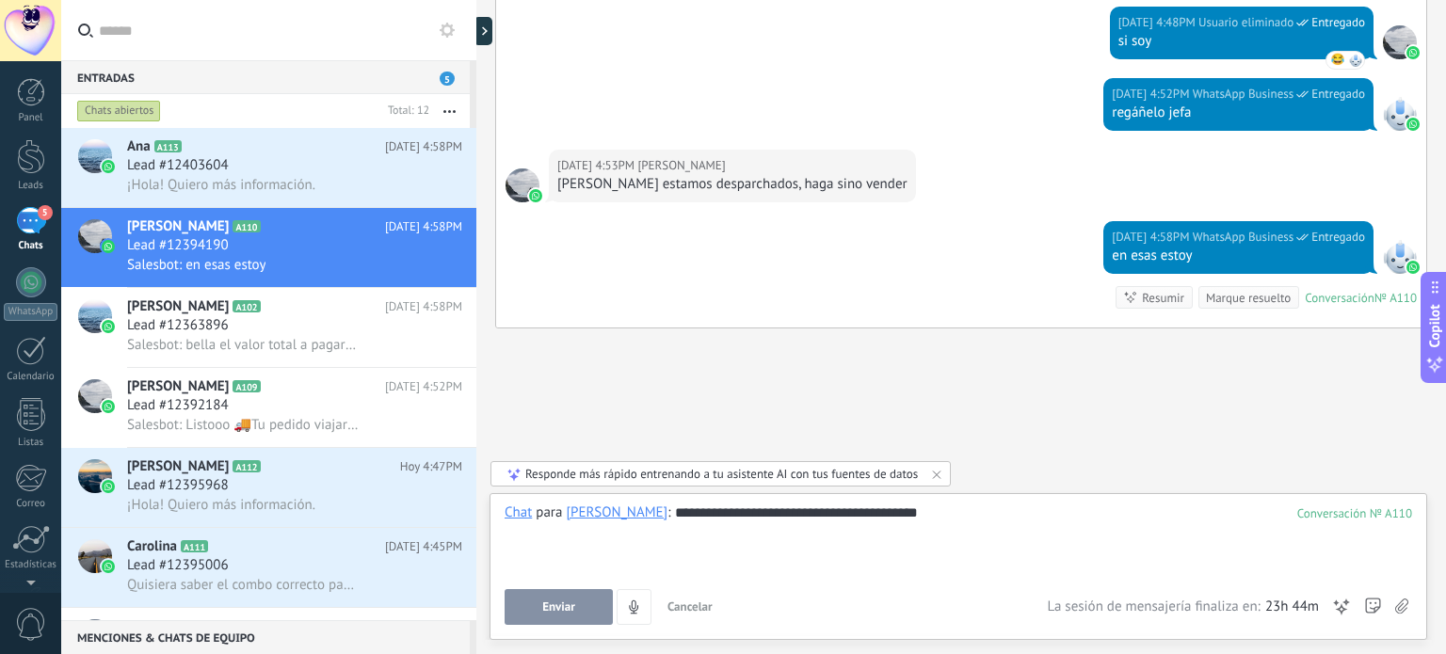
click at [560, 603] on span "Enviar" at bounding box center [558, 607] width 33 height 13
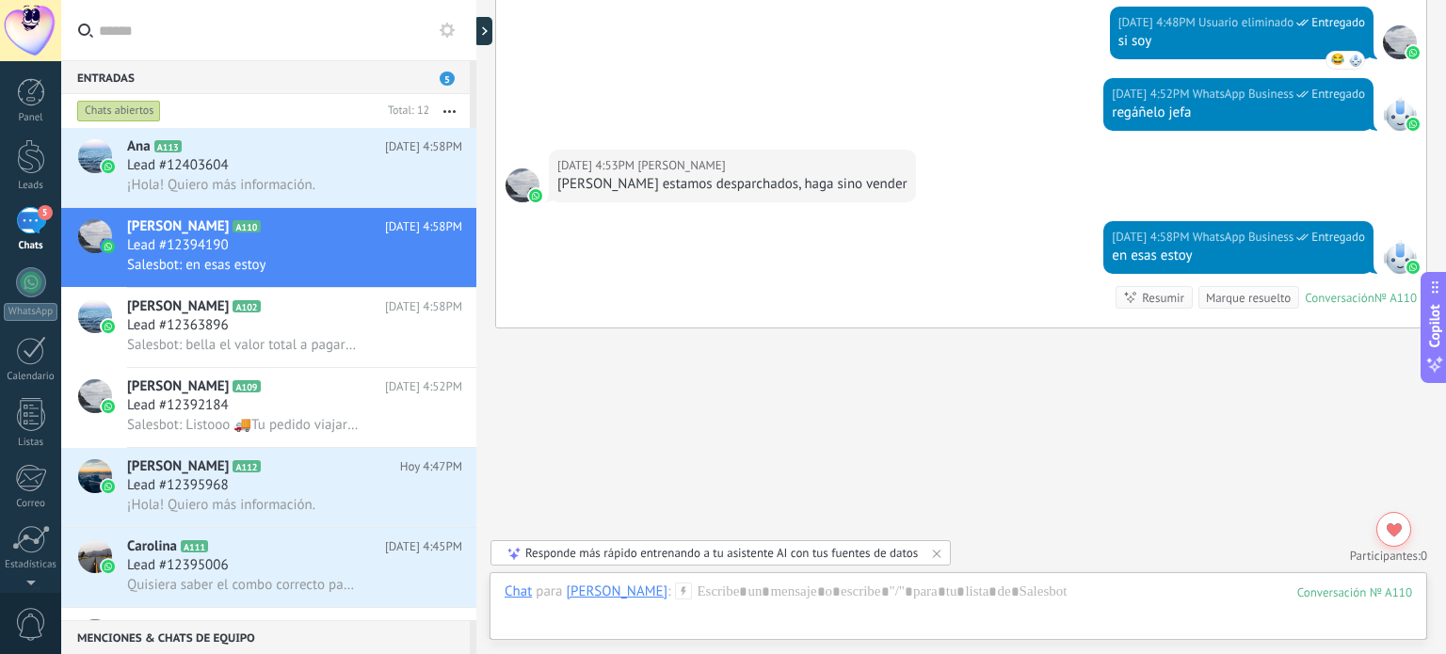
scroll to position [1839, 0]
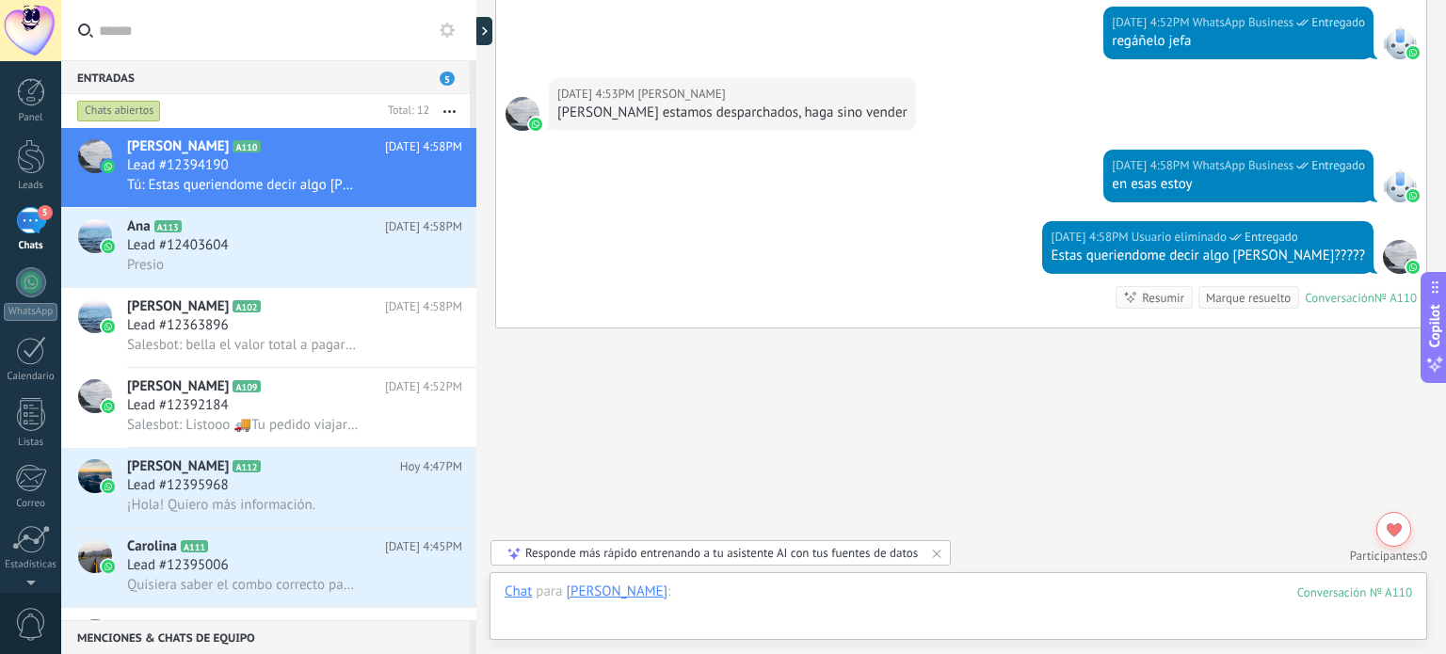
click at [926, 605] on div at bounding box center [959, 611] width 908 height 57
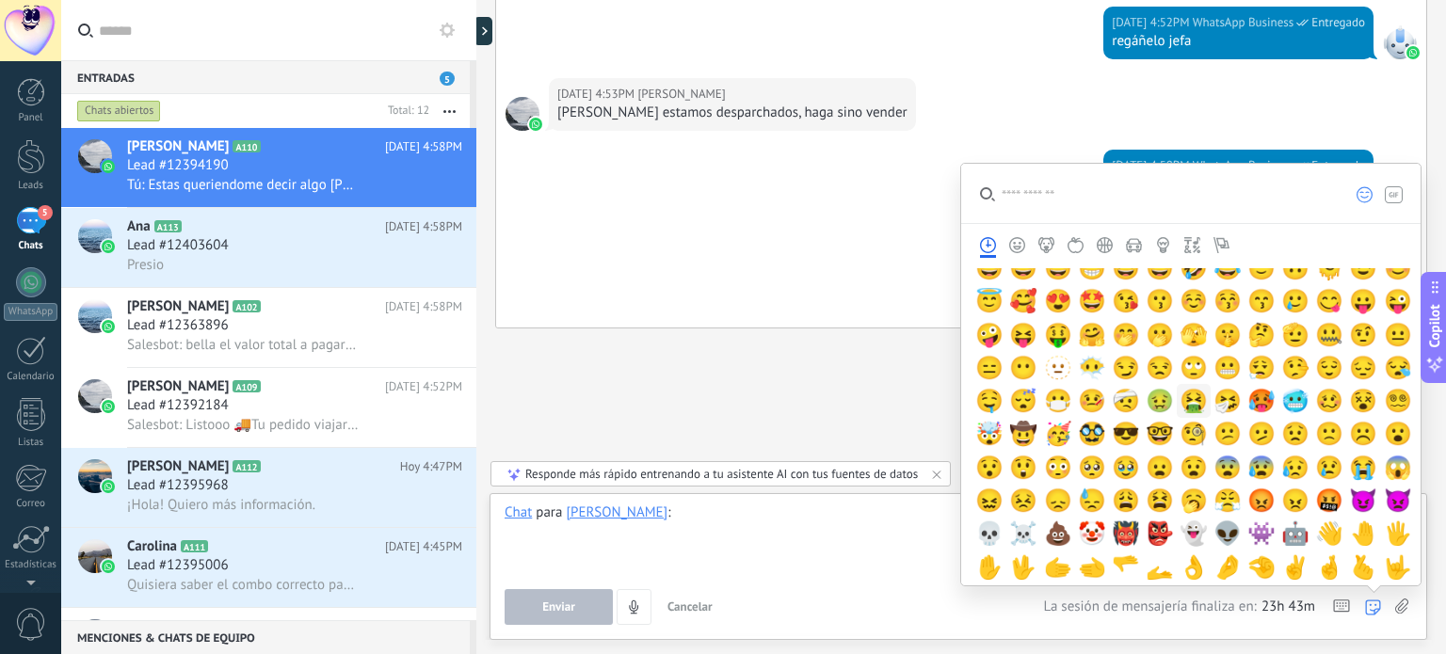
scroll to position [0, 0]
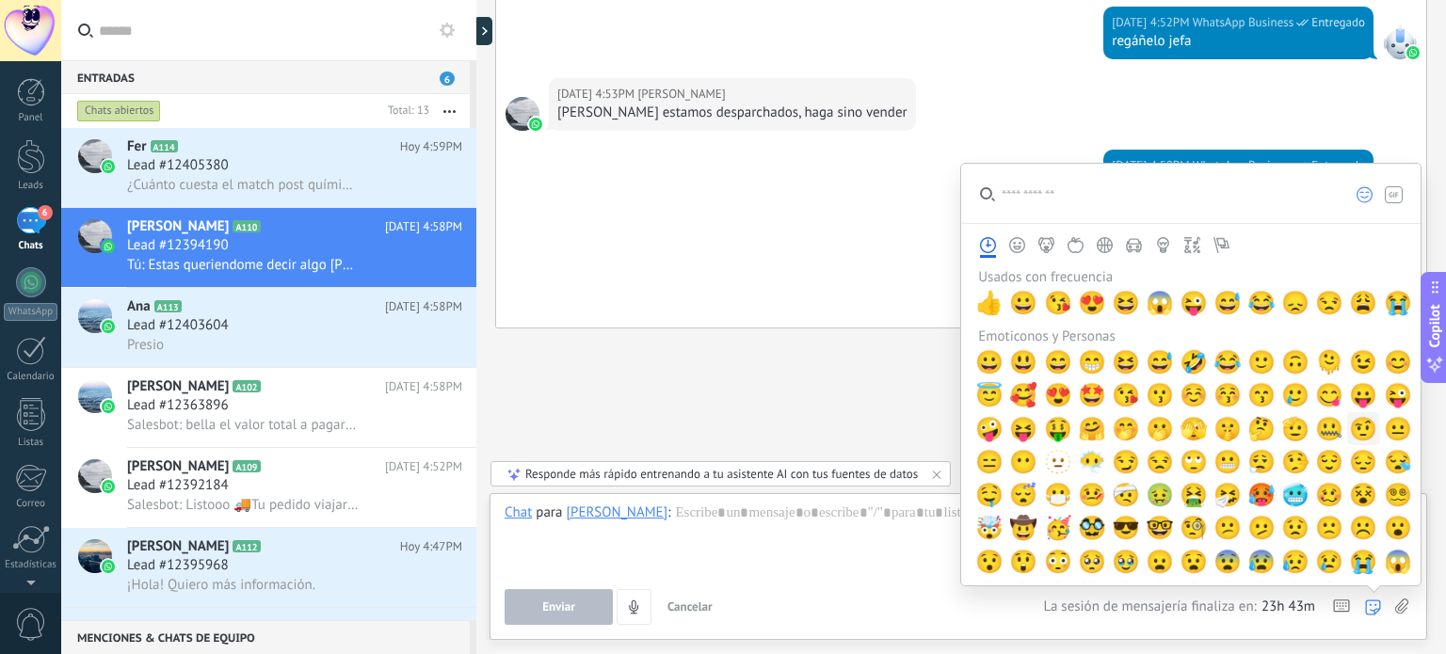
click at [1349, 430] on span "🤨" at bounding box center [1363, 429] width 28 height 26
click at [795, 530] on div "** ** **" at bounding box center [959, 540] width 908 height 72
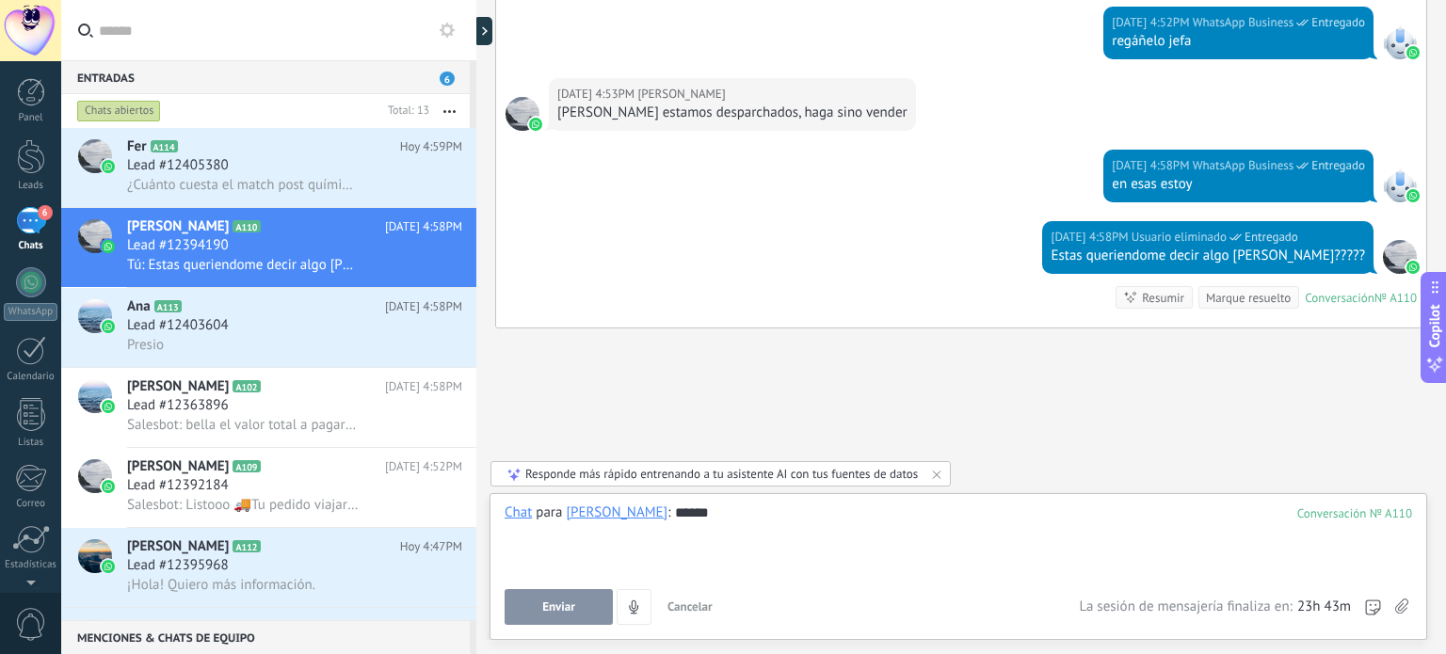
click at [588, 605] on button "Enviar" at bounding box center [559, 607] width 108 height 36
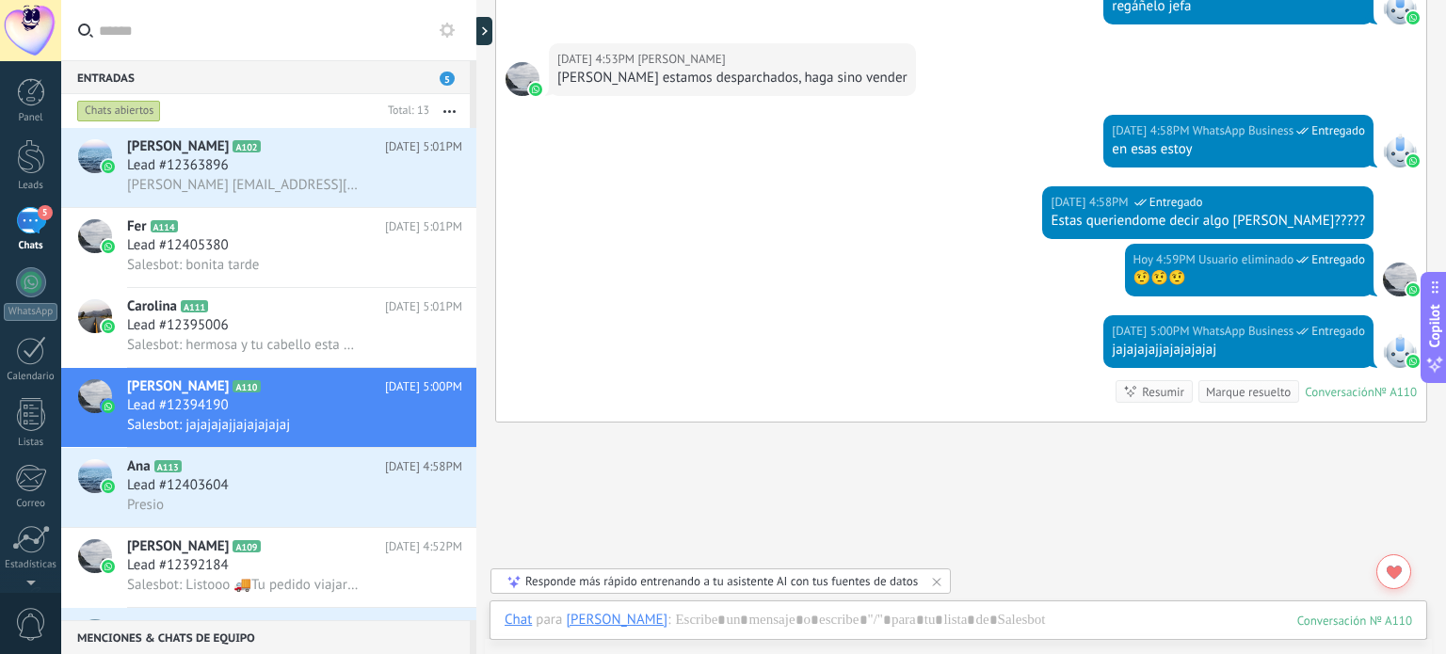
scroll to position [1968, 0]
